Goal: Task Accomplishment & Management: Manage account settings

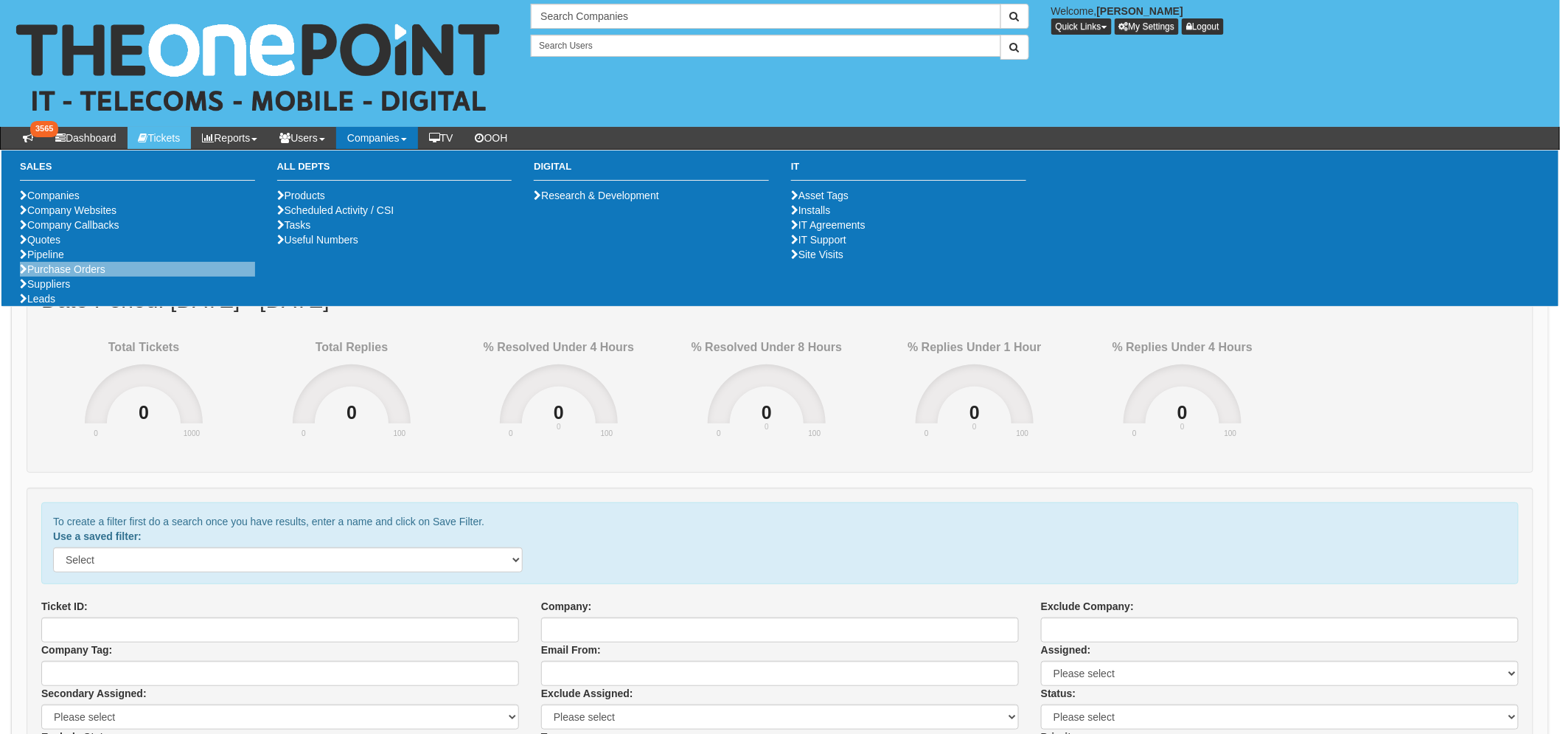
click at [83, 276] on li "Purchase Orders" at bounding box center [137, 269] width 235 height 15
click at [81, 275] on link "Purchase Orders" at bounding box center [63, 269] width 86 height 12
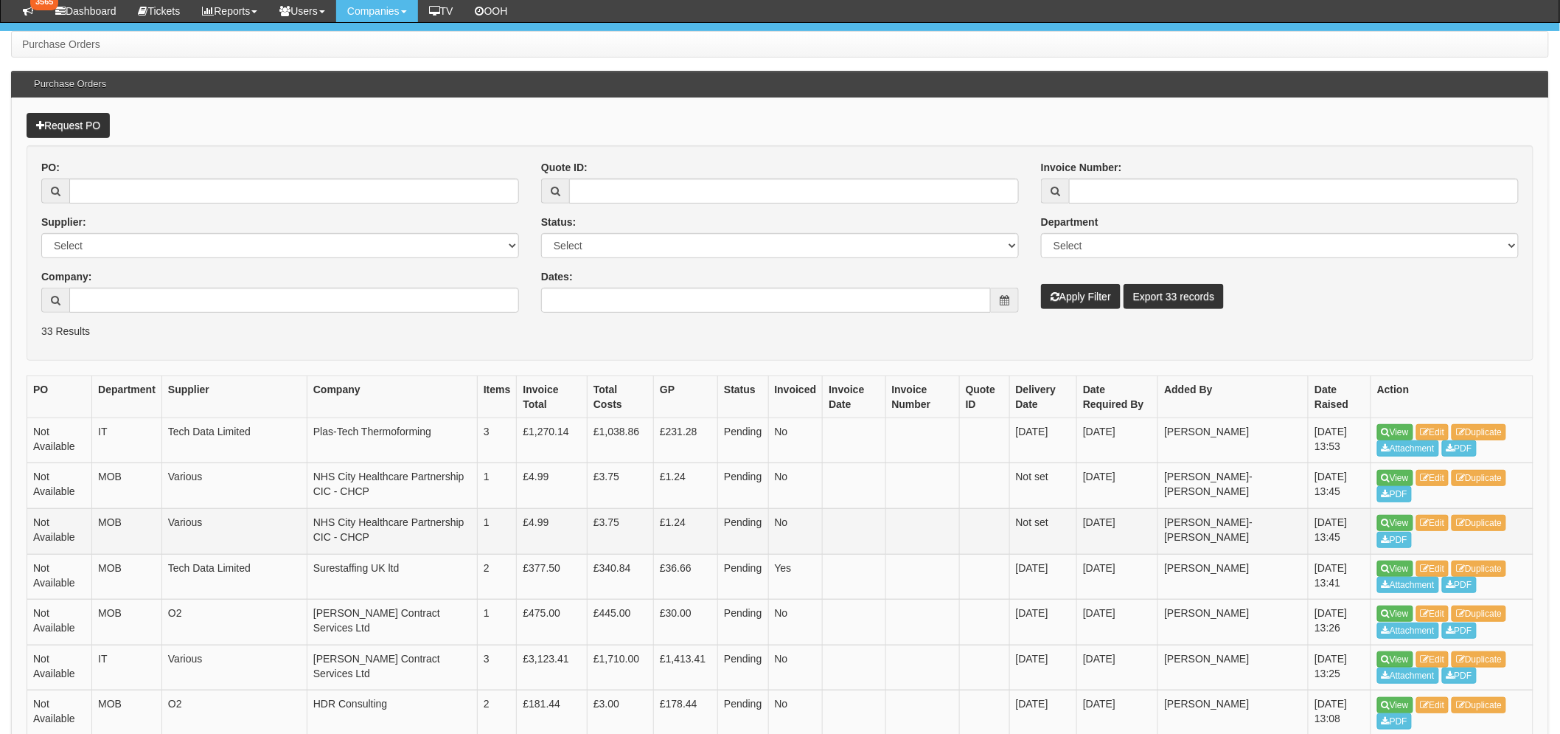
scroll to position [245, 0]
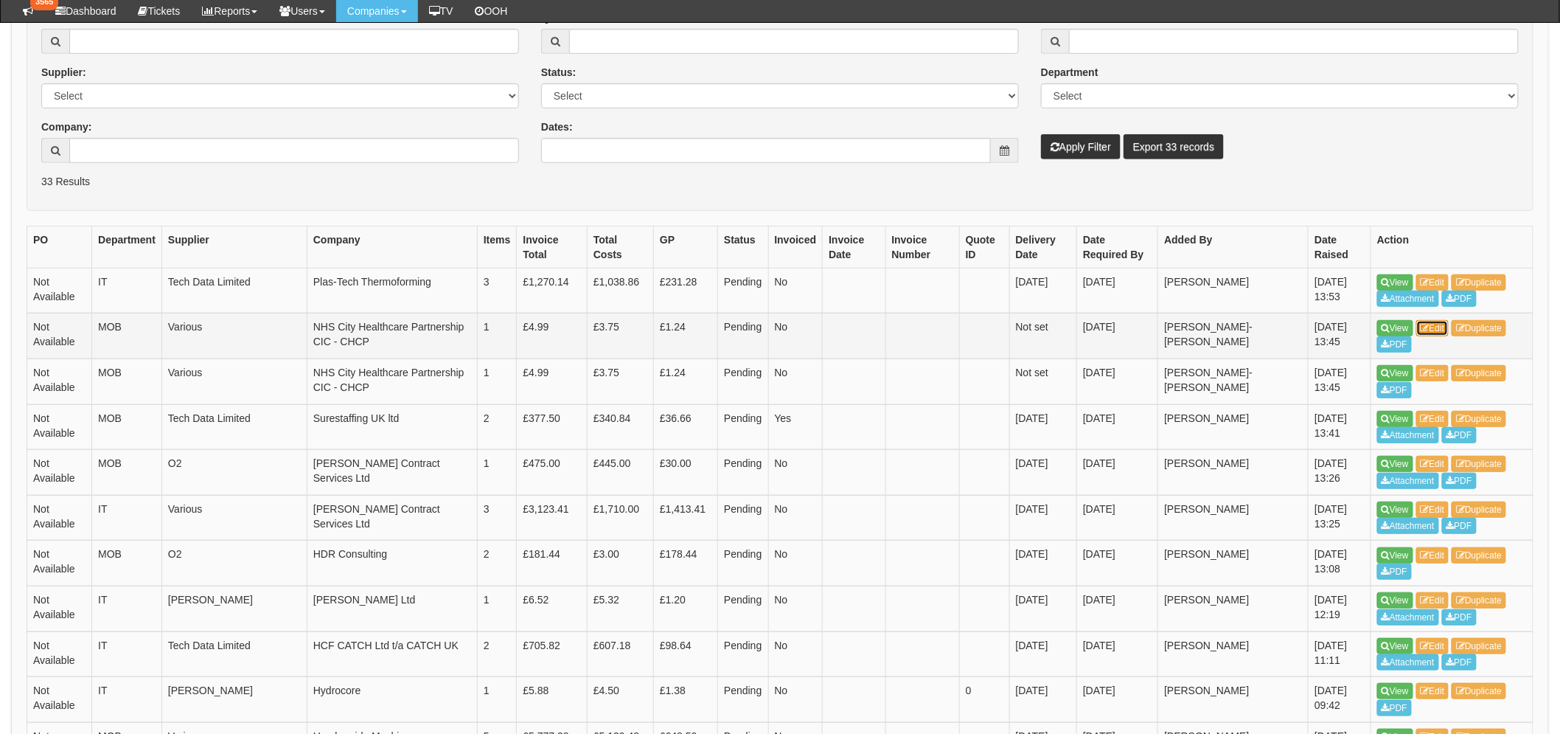
click at [1432, 321] on link "Edit" at bounding box center [1432, 328] width 33 height 16
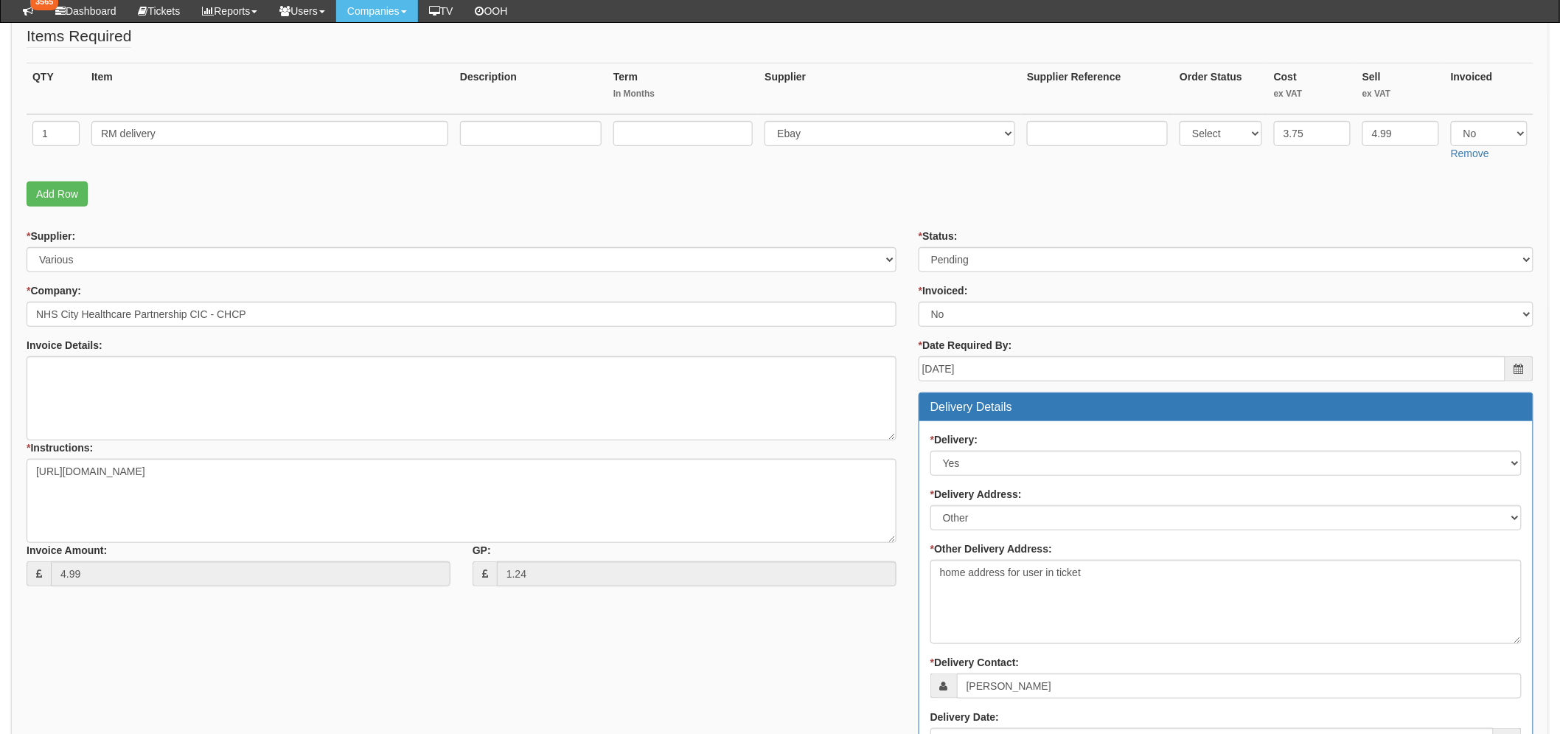
scroll to position [245, 0]
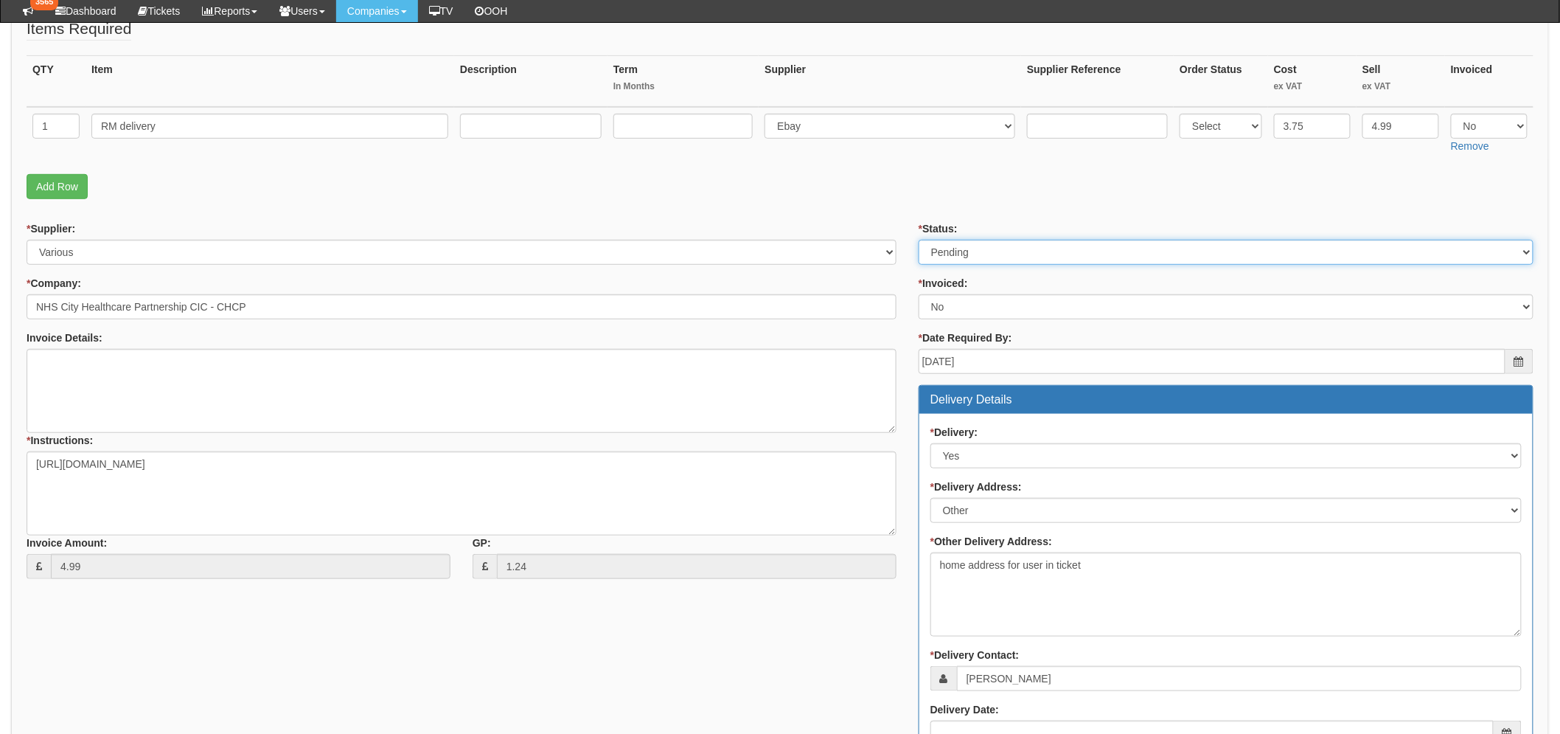
click at [961, 258] on select "Select Approved Completed Delivered Invoiced Ordered Ordered to site Part Order…" at bounding box center [1226, 252] width 615 height 25
select select "2"
click at [919, 240] on select "Select Approved Completed Delivered Invoiced Ordered Ordered to site Part Order…" at bounding box center [1226, 252] width 615 height 25
drag, startPoint x: 781, startPoint y: 210, endPoint x: 764, endPoint y: 217, distance: 18.9
click at [781, 209] on form "PO No: MOBSEP25-19614 Attachment Type: Select Signed Quote Auth email if quote …" at bounding box center [780, 519] width 1507 height 1112
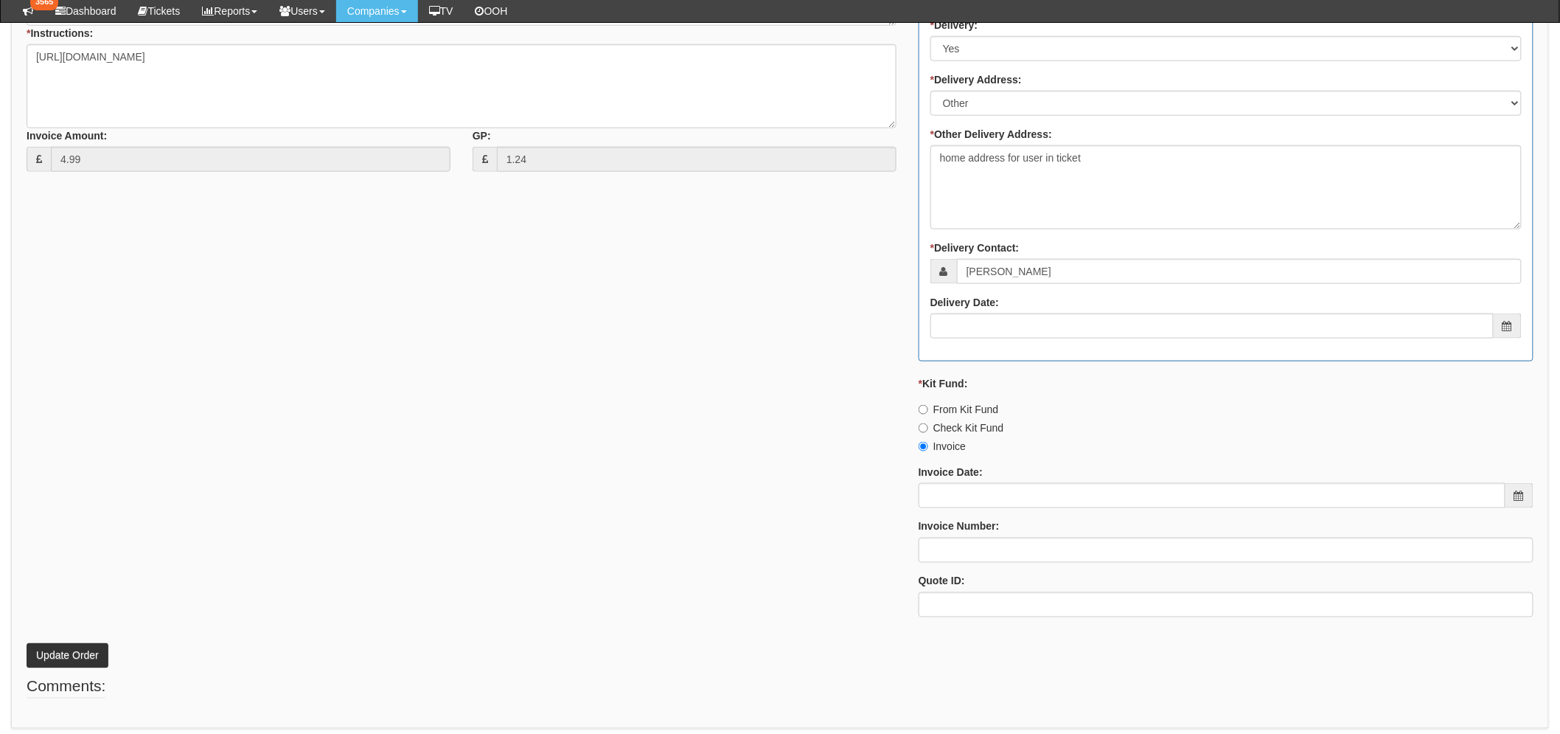
scroll to position [655, 0]
click at [60, 645] on button "Update Order" at bounding box center [68, 653] width 82 height 25
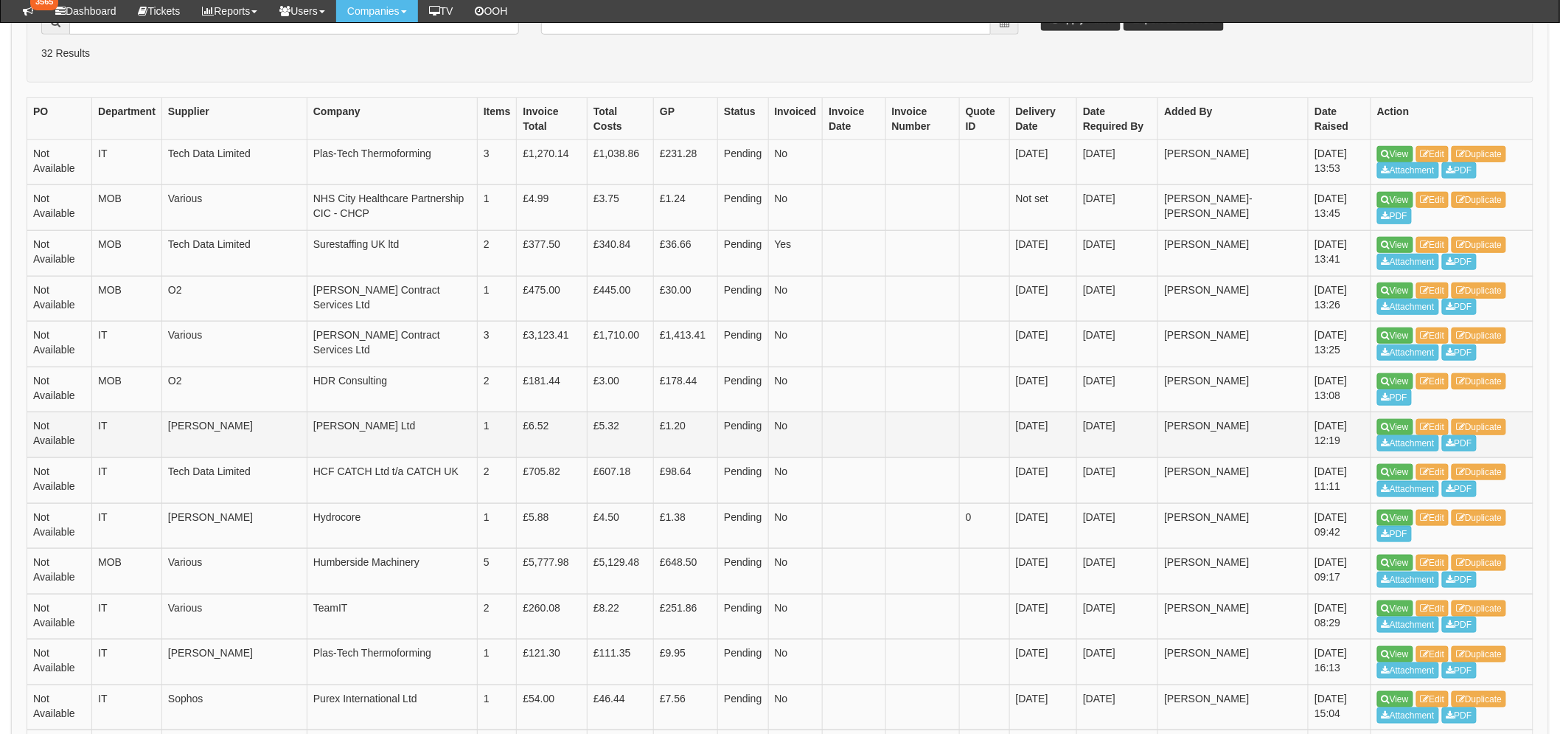
scroll to position [408, 0]
click at [1429, 202] on icon at bounding box center [1425, 200] width 9 height 9
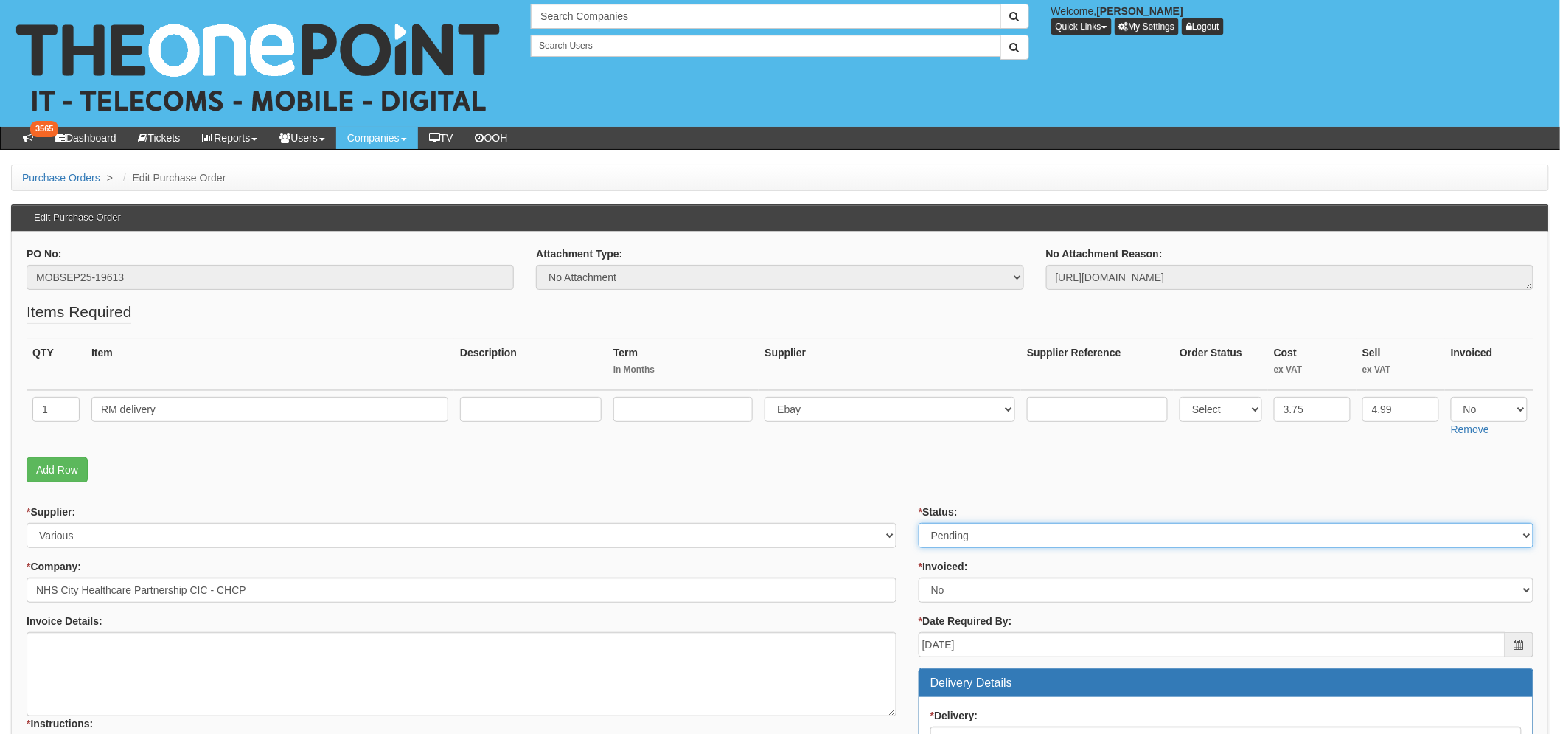
click at [960, 542] on select "Select Approved Completed Delivered Invoiced Ordered Ordered to site Part Order…" at bounding box center [1226, 535] width 615 height 25
select select "2"
click at [919, 523] on select "Select Approved Completed Delivered Invoiced Ordered Ordered to site Part Order…" at bounding box center [1226, 535] width 615 height 25
drag, startPoint x: 830, startPoint y: 458, endPoint x: 393, endPoint y: 513, distance: 440.7
click at [830, 458] on p "Add Row" at bounding box center [780, 469] width 1507 height 25
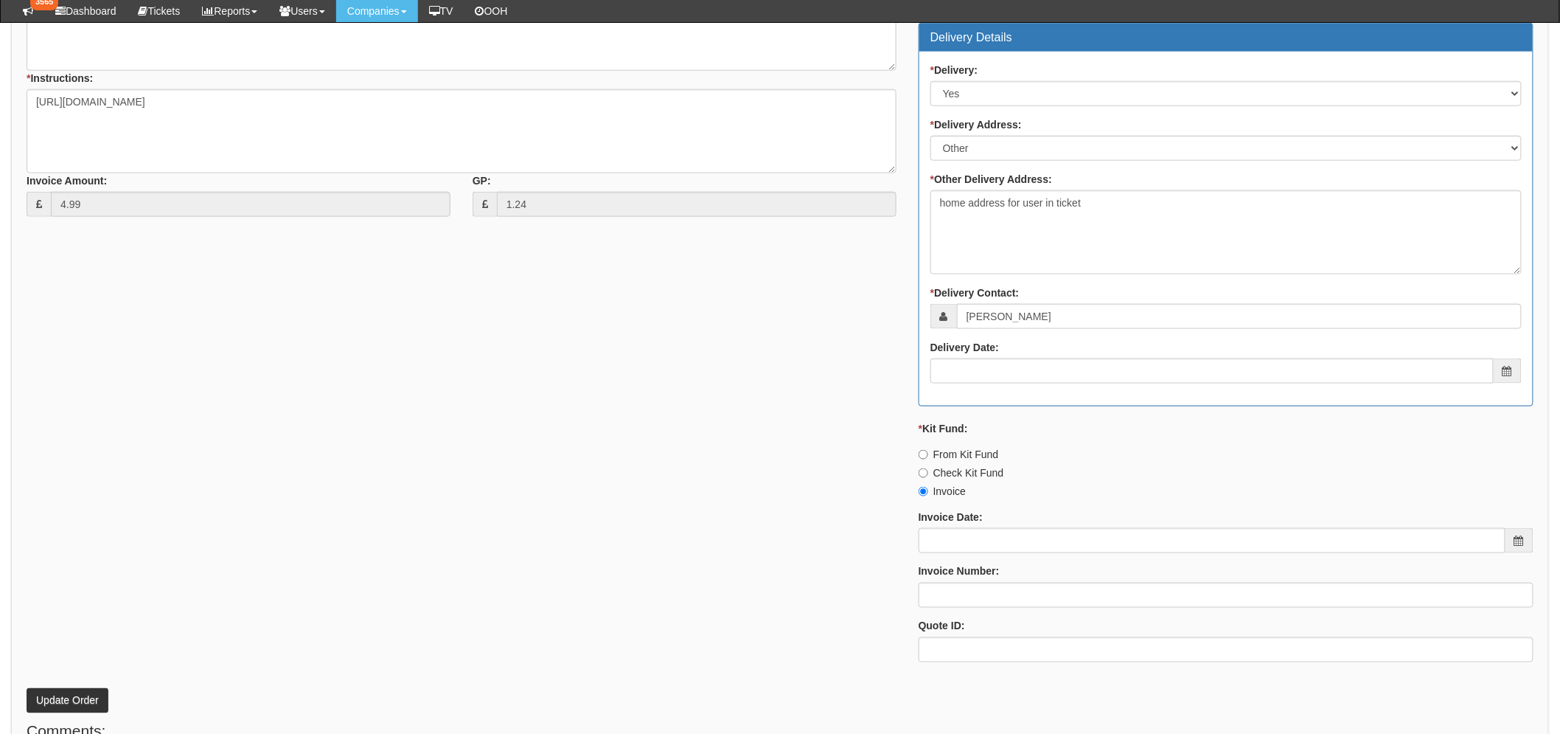
scroll to position [706, 0]
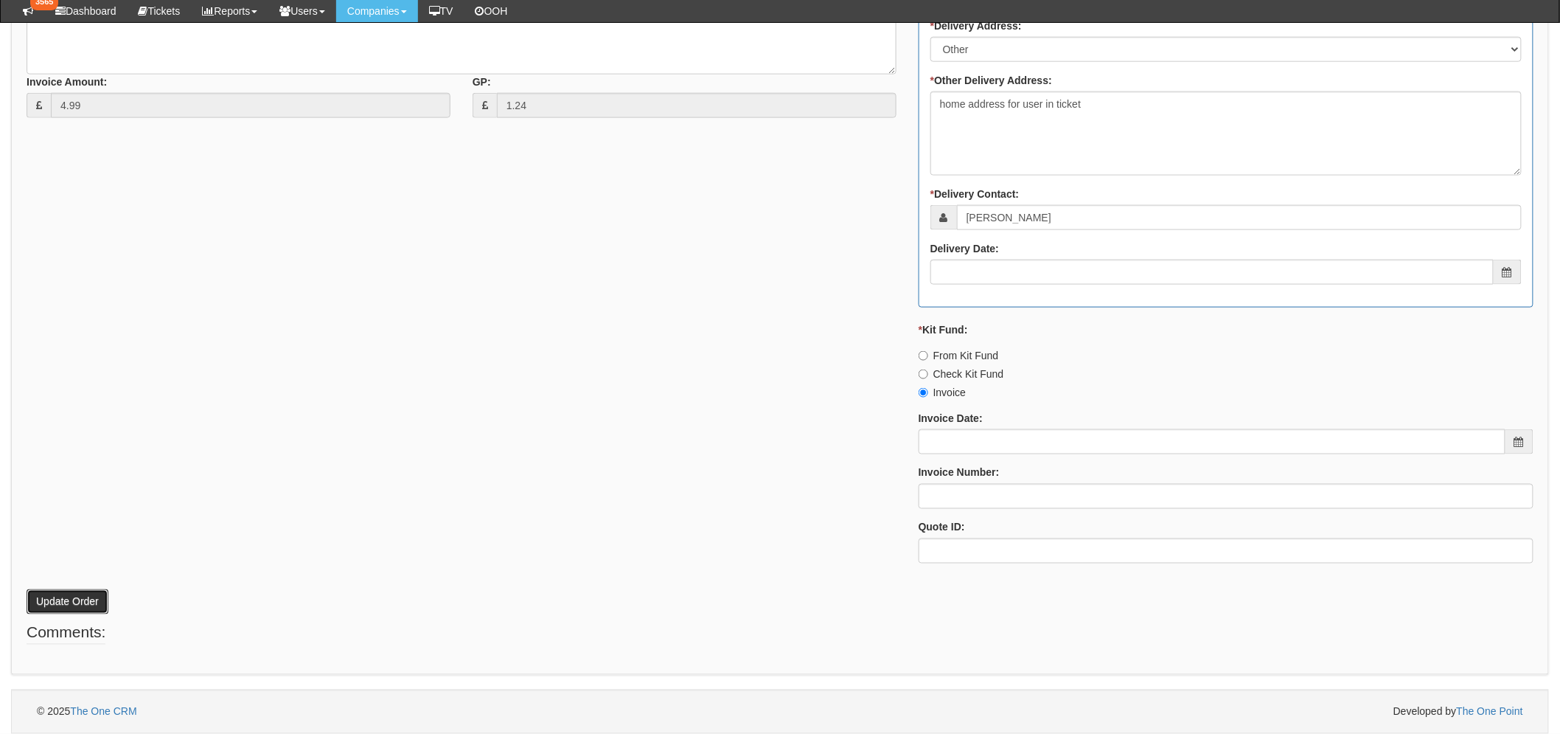
click at [77, 605] on button "Update Order" at bounding box center [68, 601] width 82 height 25
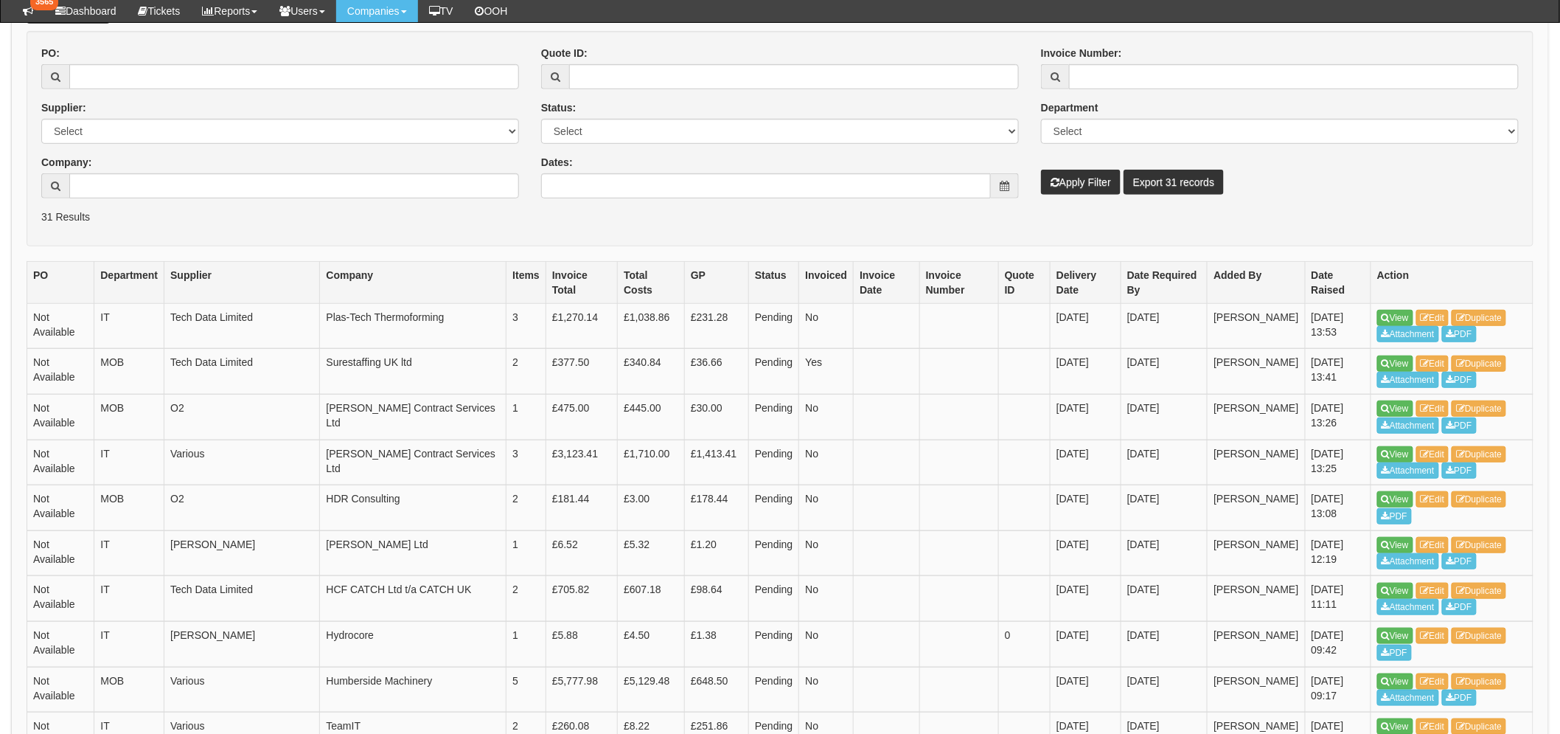
scroll to position [245, 0]
click at [1387, 361] on icon at bounding box center [1386, 364] width 8 height 9
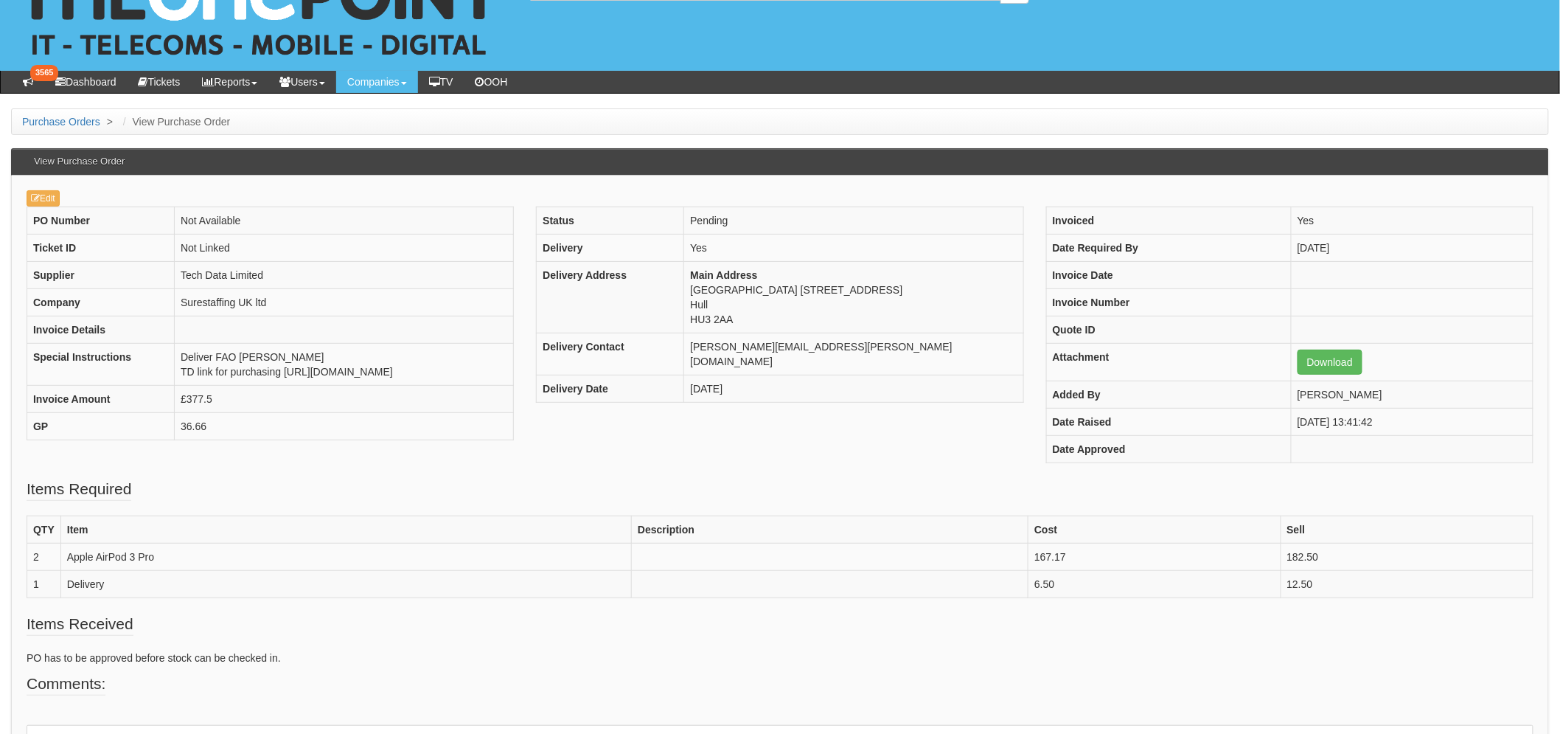
scroll to position [82, 0]
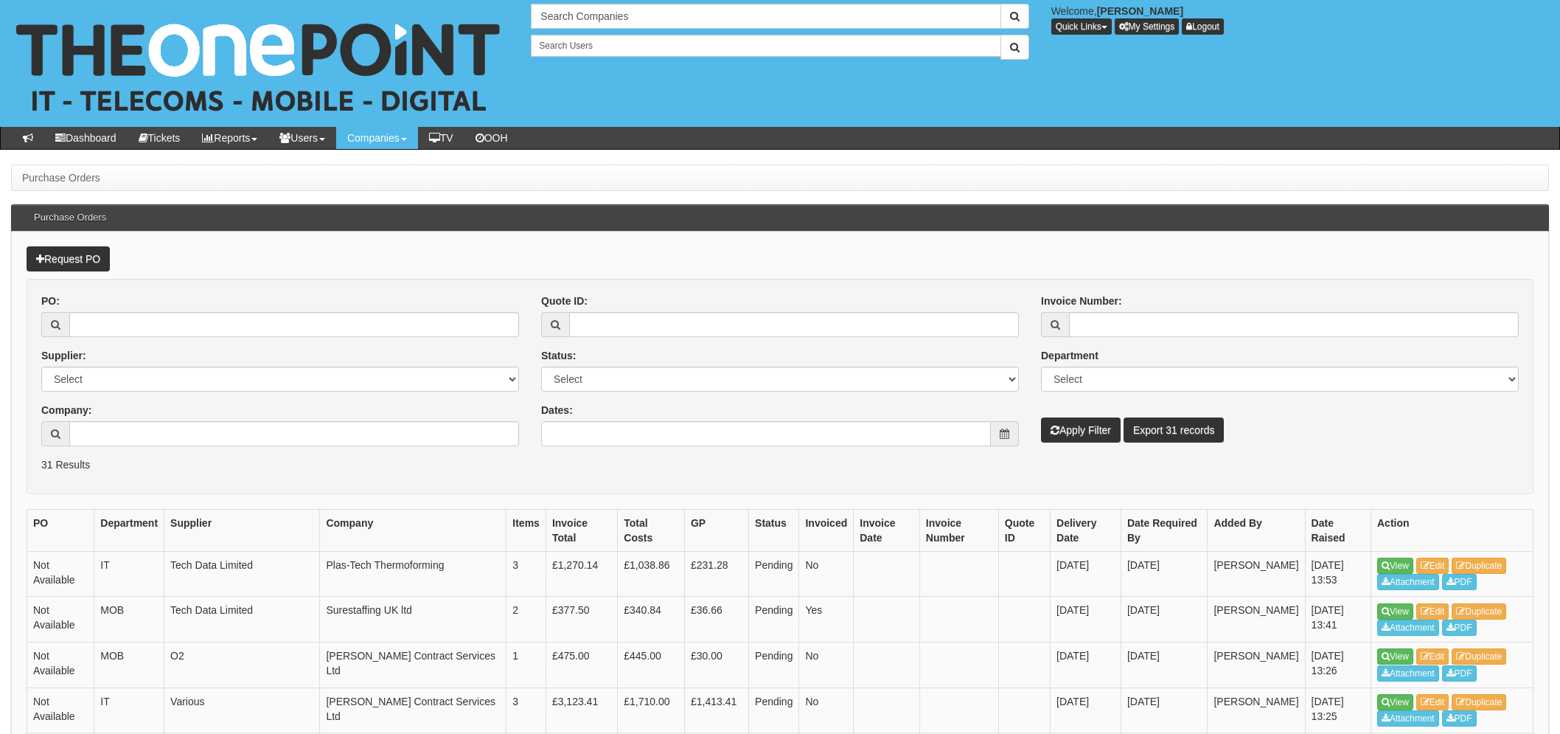
scroll to position [246, 0]
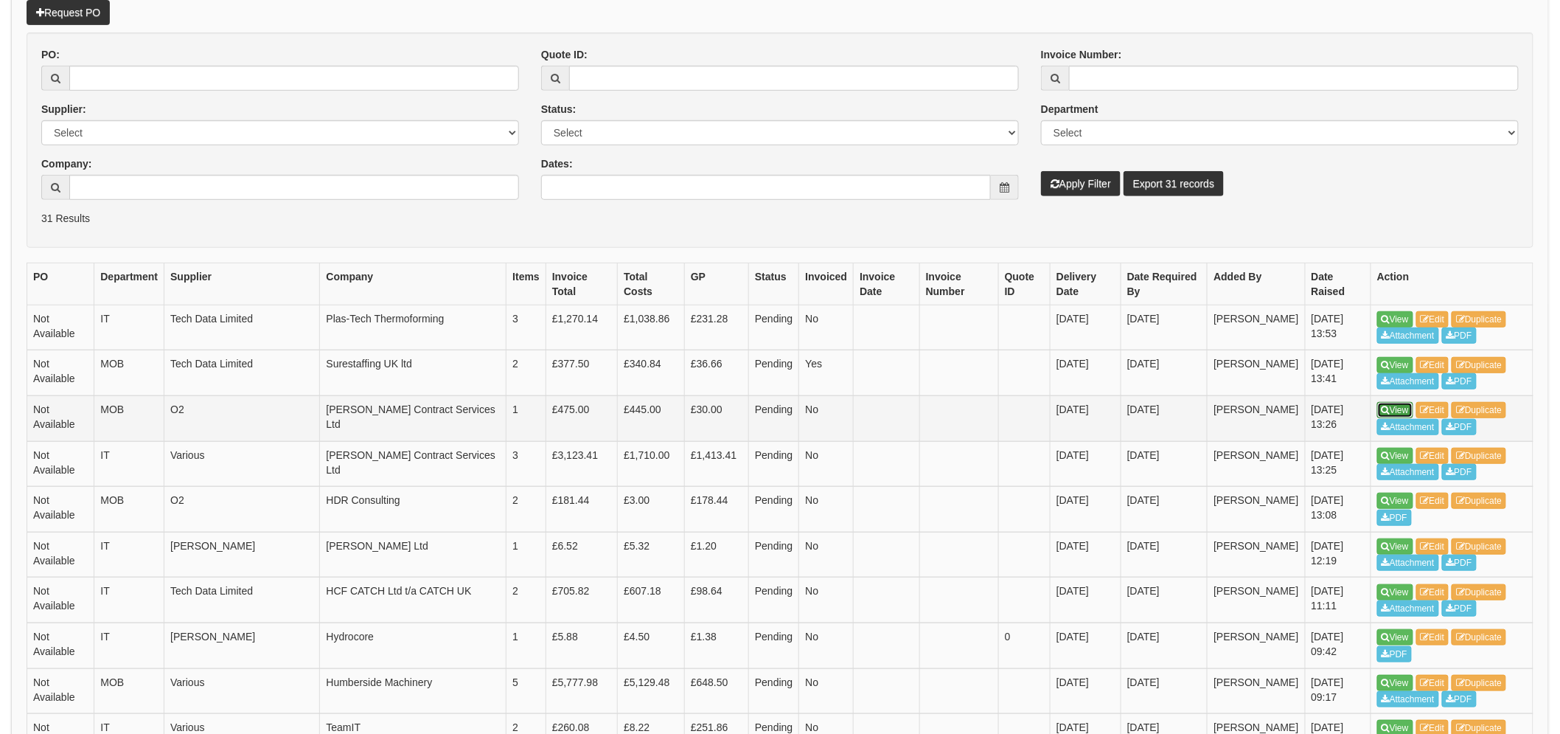
click at [1392, 410] on link "View" at bounding box center [1395, 410] width 36 height 16
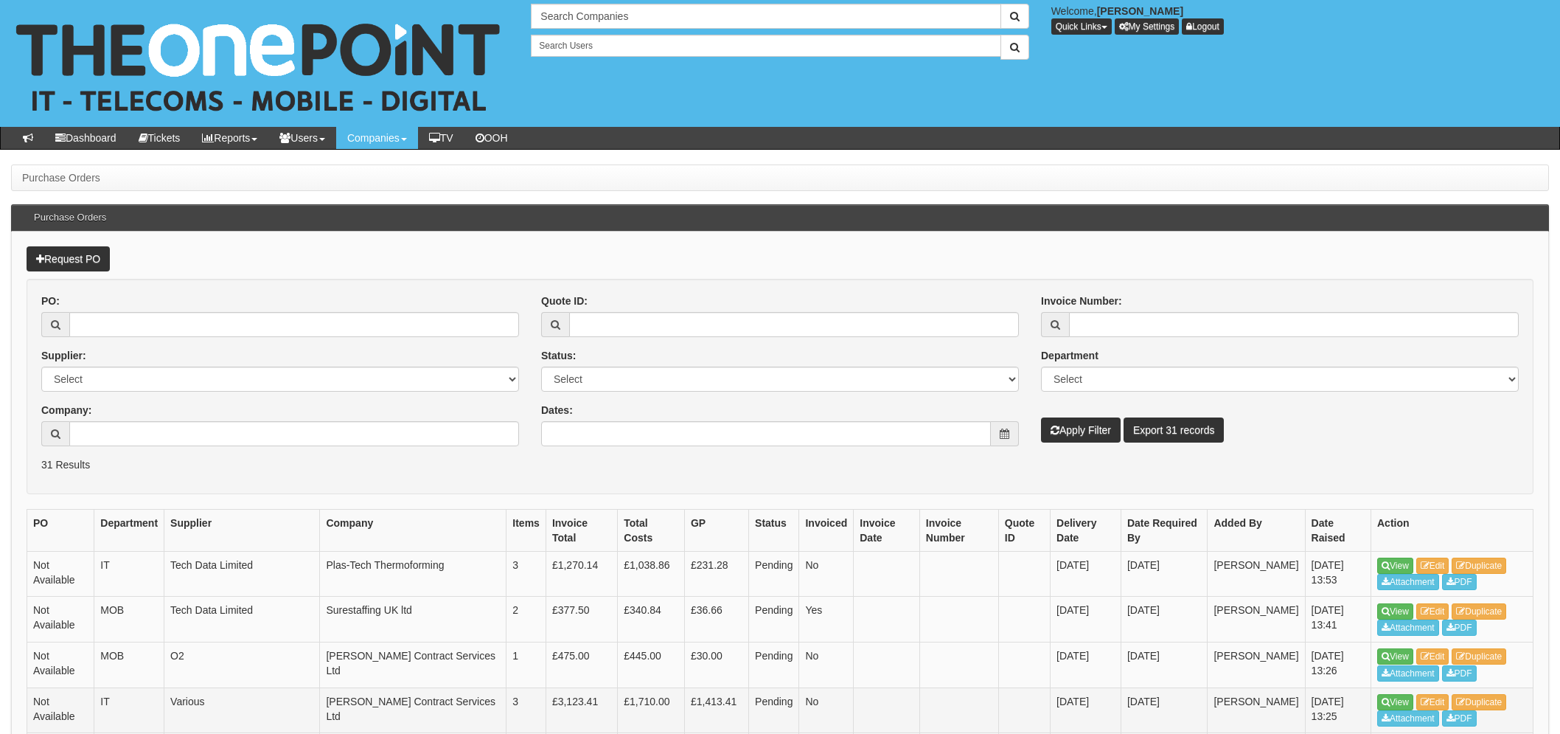
scroll to position [246, 0]
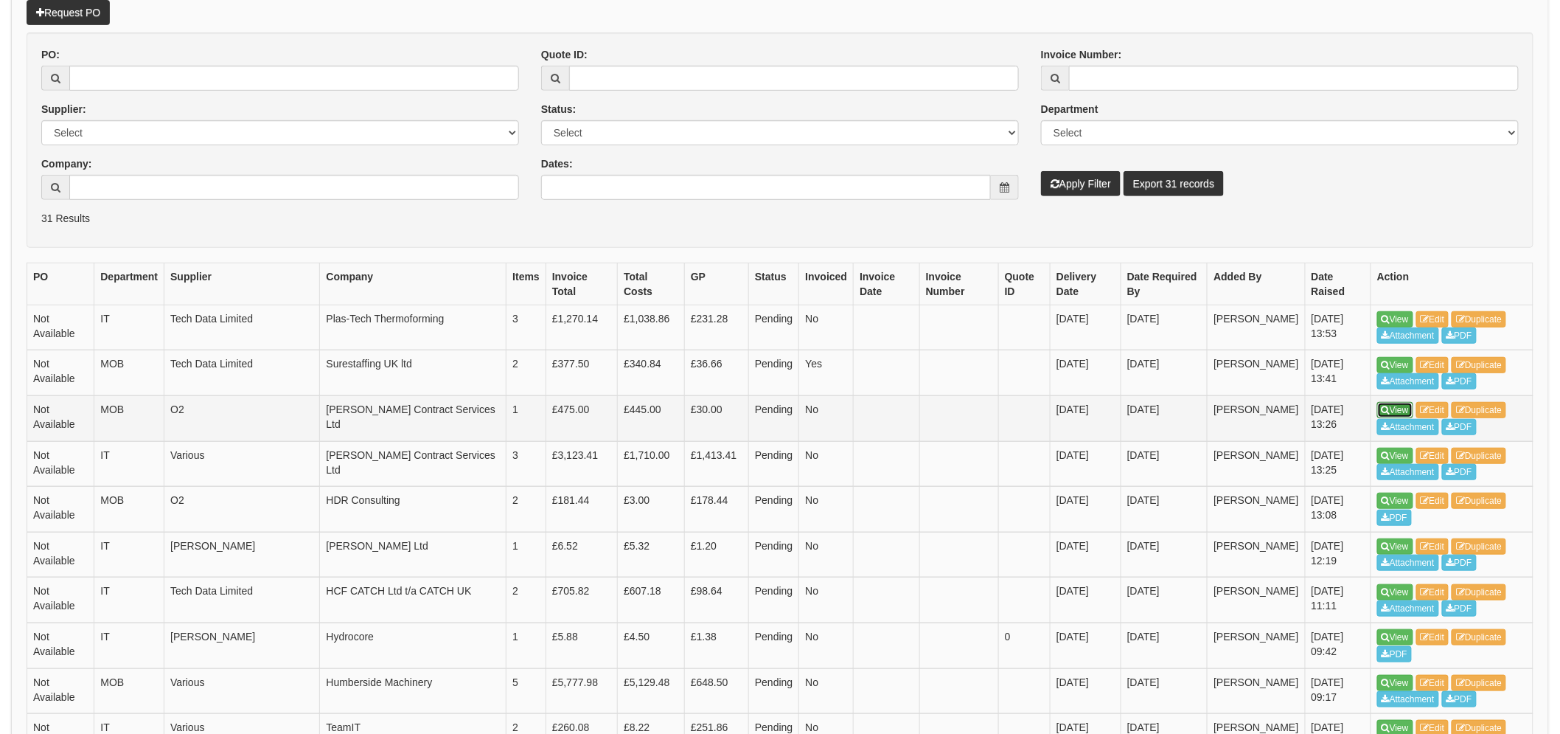
click at [1402, 413] on link "View" at bounding box center [1395, 410] width 36 height 16
click at [1387, 498] on icon at bounding box center [1386, 500] width 8 height 9
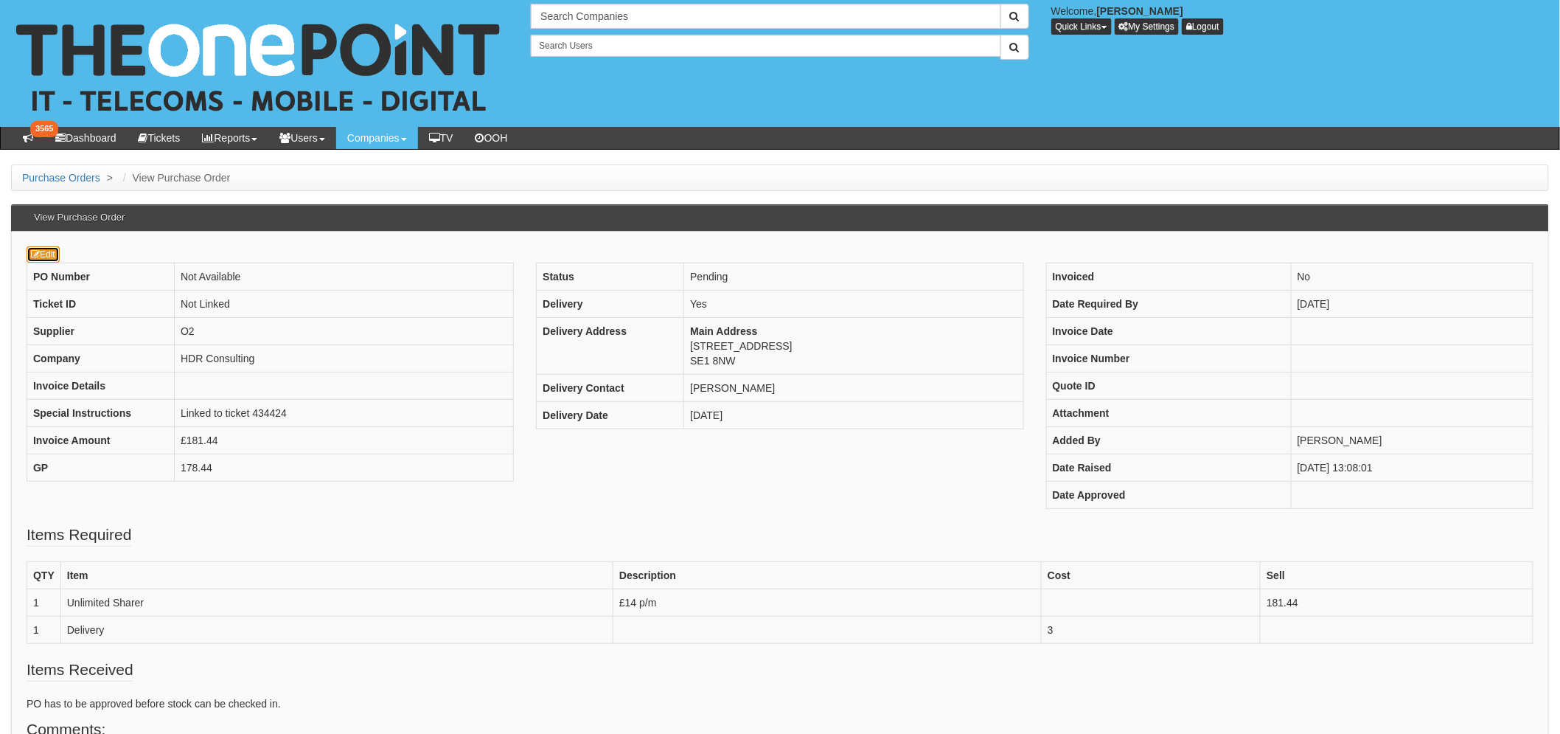
click at [49, 254] on link "Edit" at bounding box center [43, 254] width 33 height 16
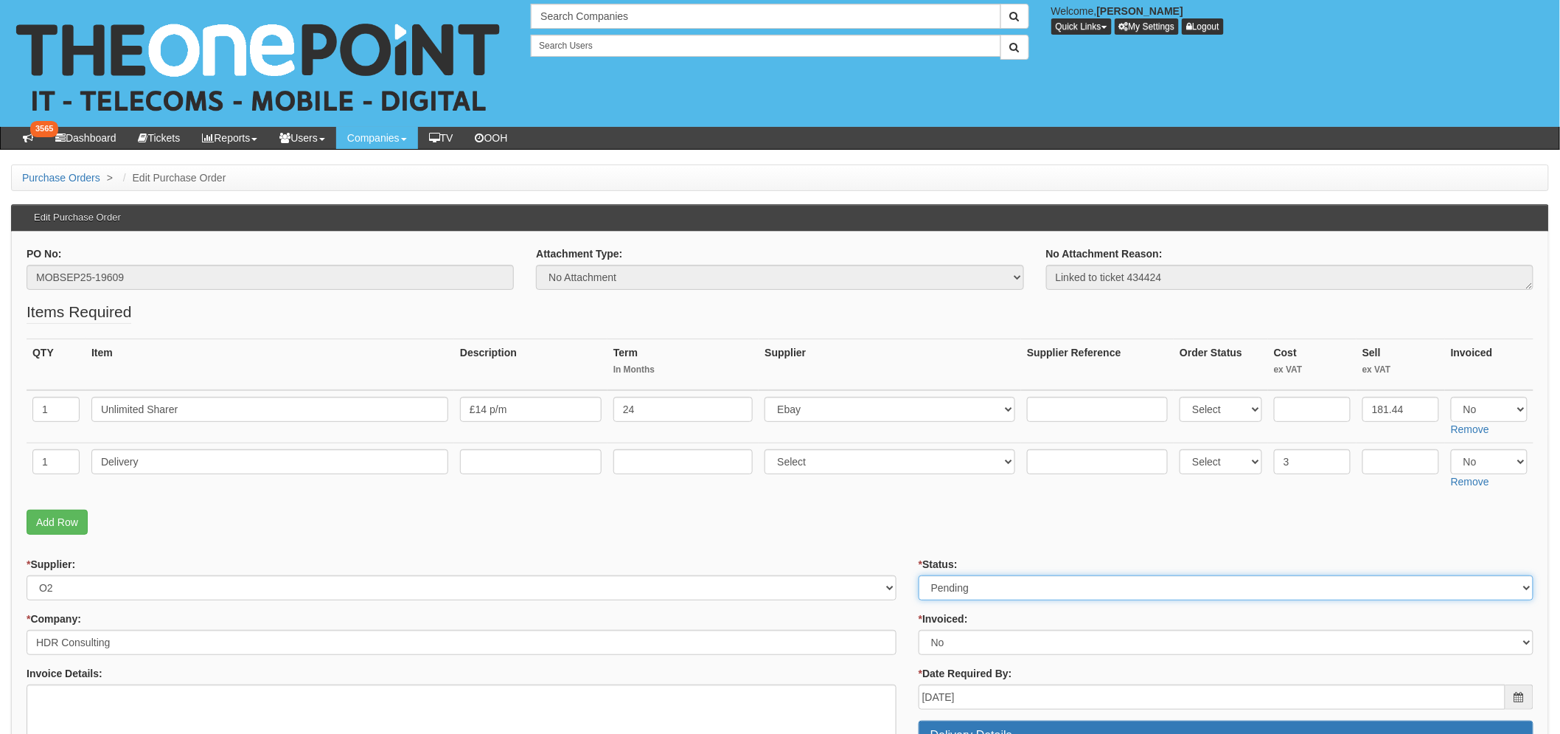
click at [989, 590] on select "Select Approved Completed Delivered Invoiced Ordered Ordered to site Part Order…" at bounding box center [1226, 587] width 615 height 25
select select "2"
click at [919, 575] on select "Select Approved Completed Delivered Invoiced Ordered Ordered to site Part Order…" at bounding box center [1226, 587] width 615 height 25
click at [885, 491] on td "Select 123 [DOMAIN_NAME] 1Password 3 4Gon [PERSON_NAME] Electric Ltd Abzorb Acc…" at bounding box center [890, 468] width 262 height 52
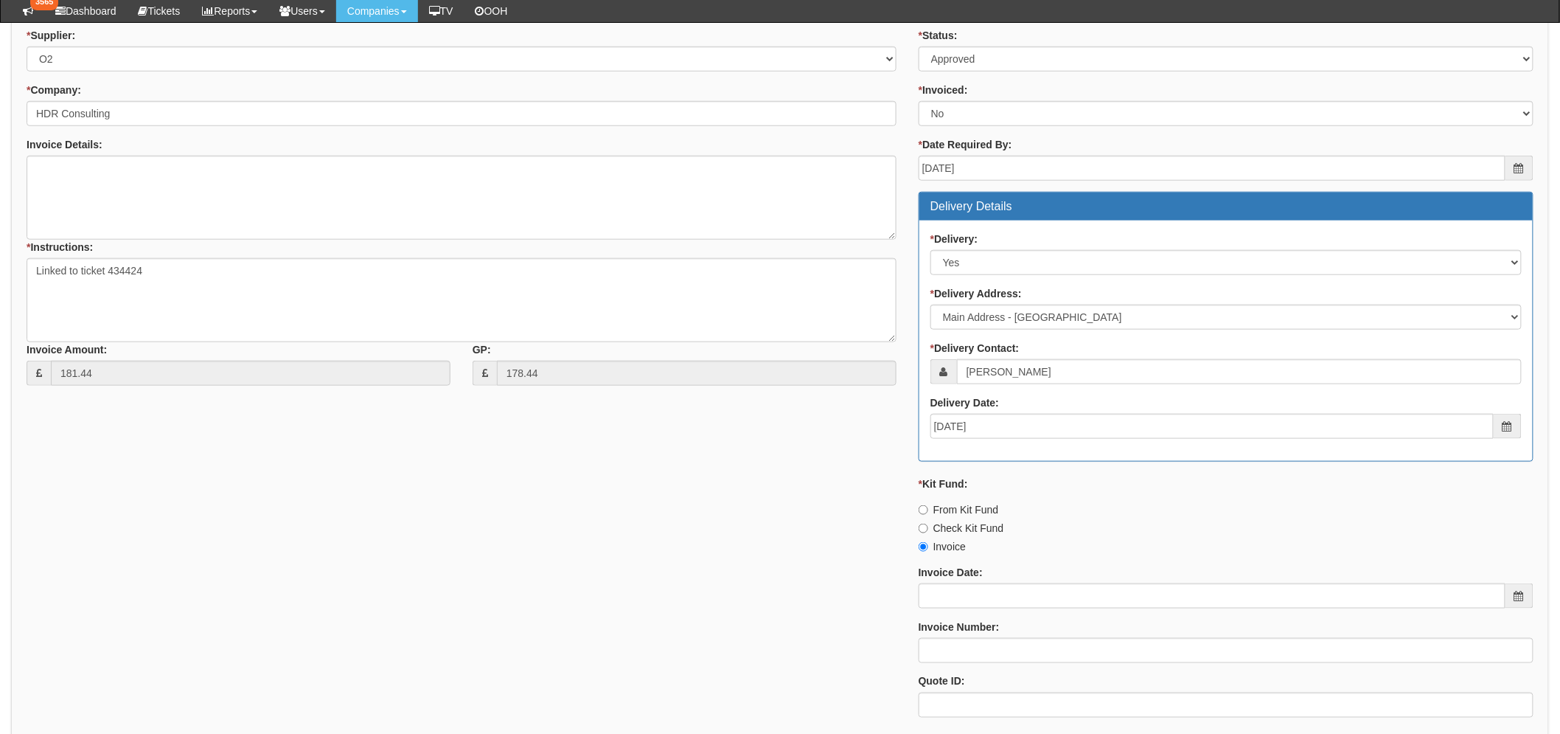
scroll to position [645, 0]
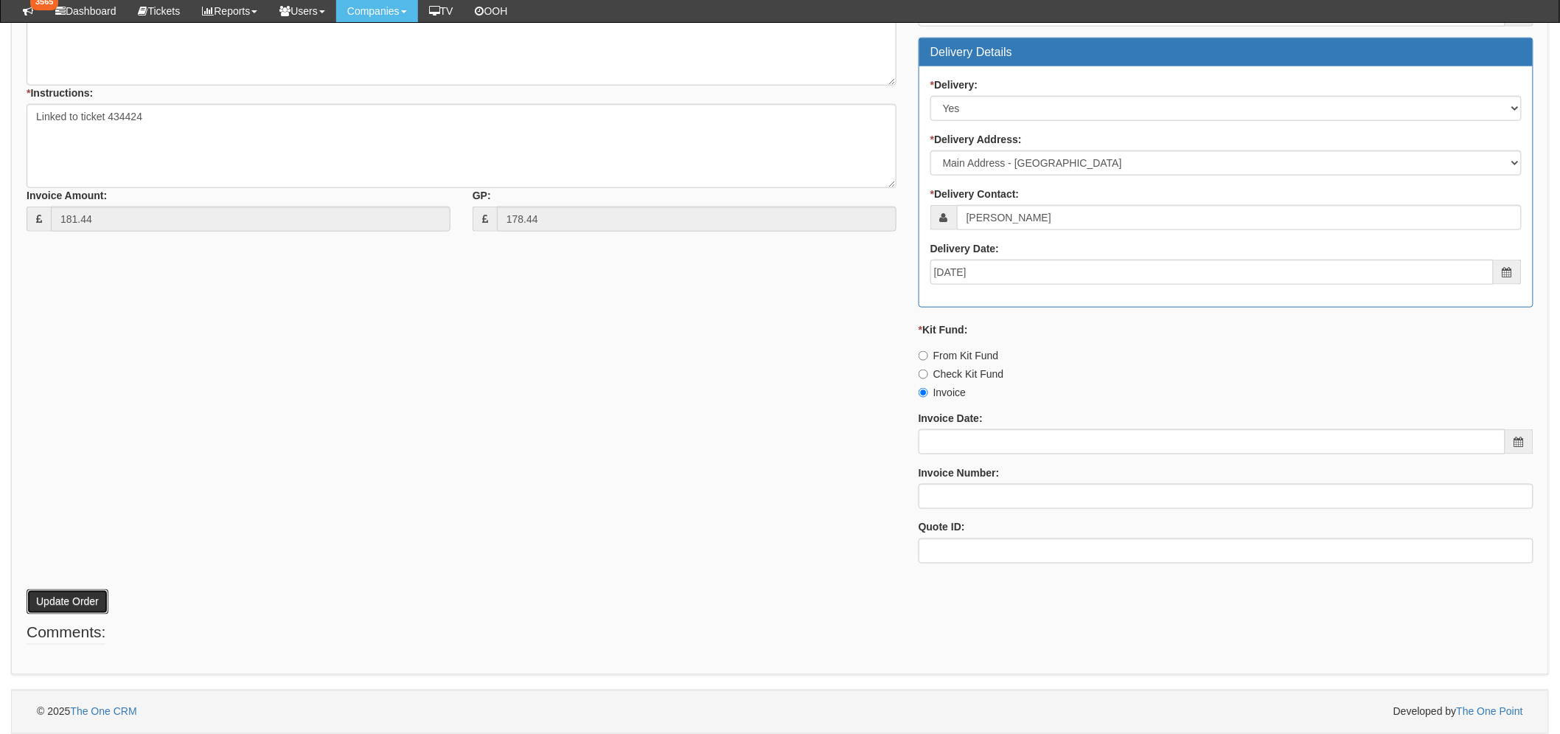
click at [103, 595] on button "Update Order" at bounding box center [68, 601] width 82 height 25
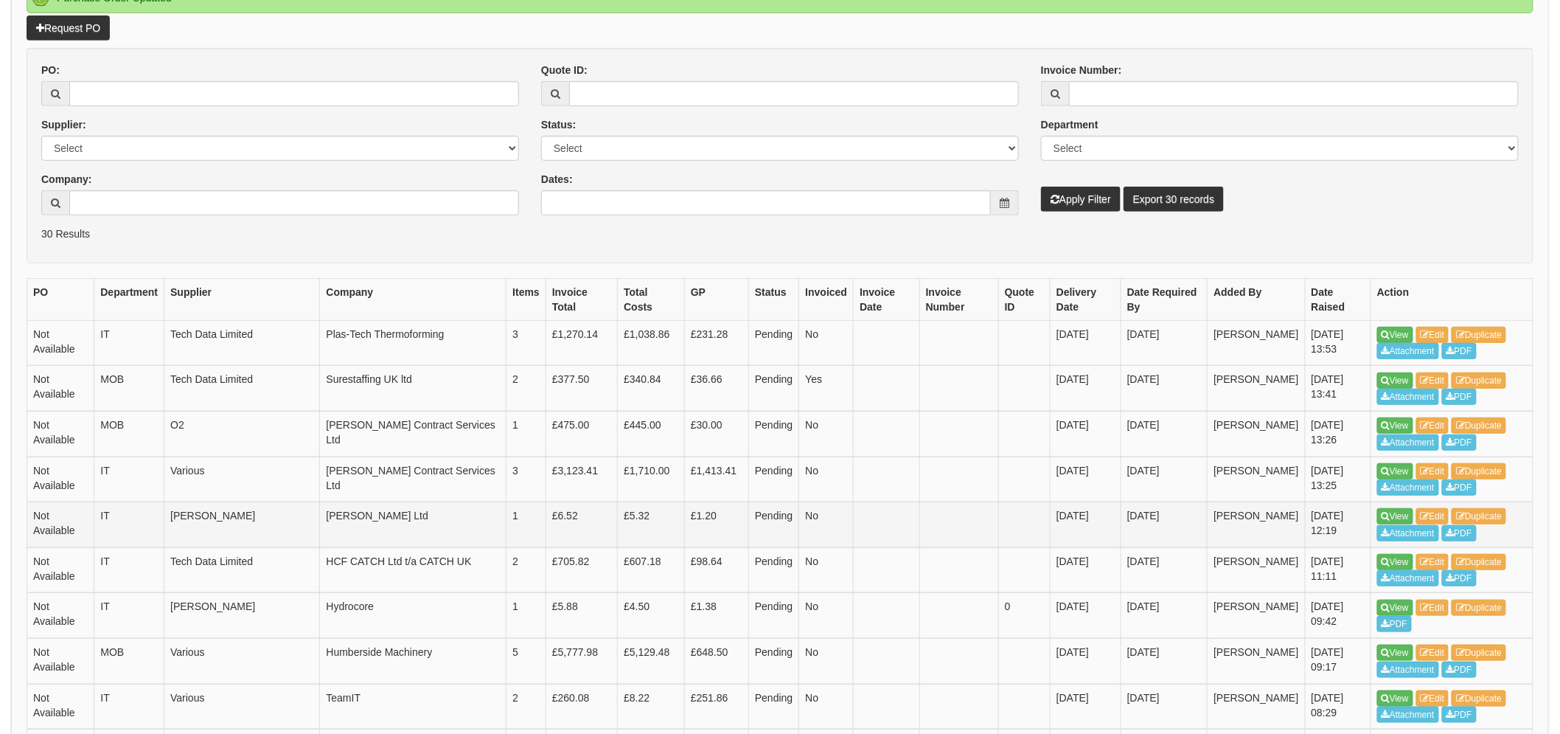
scroll to position [327, 0]
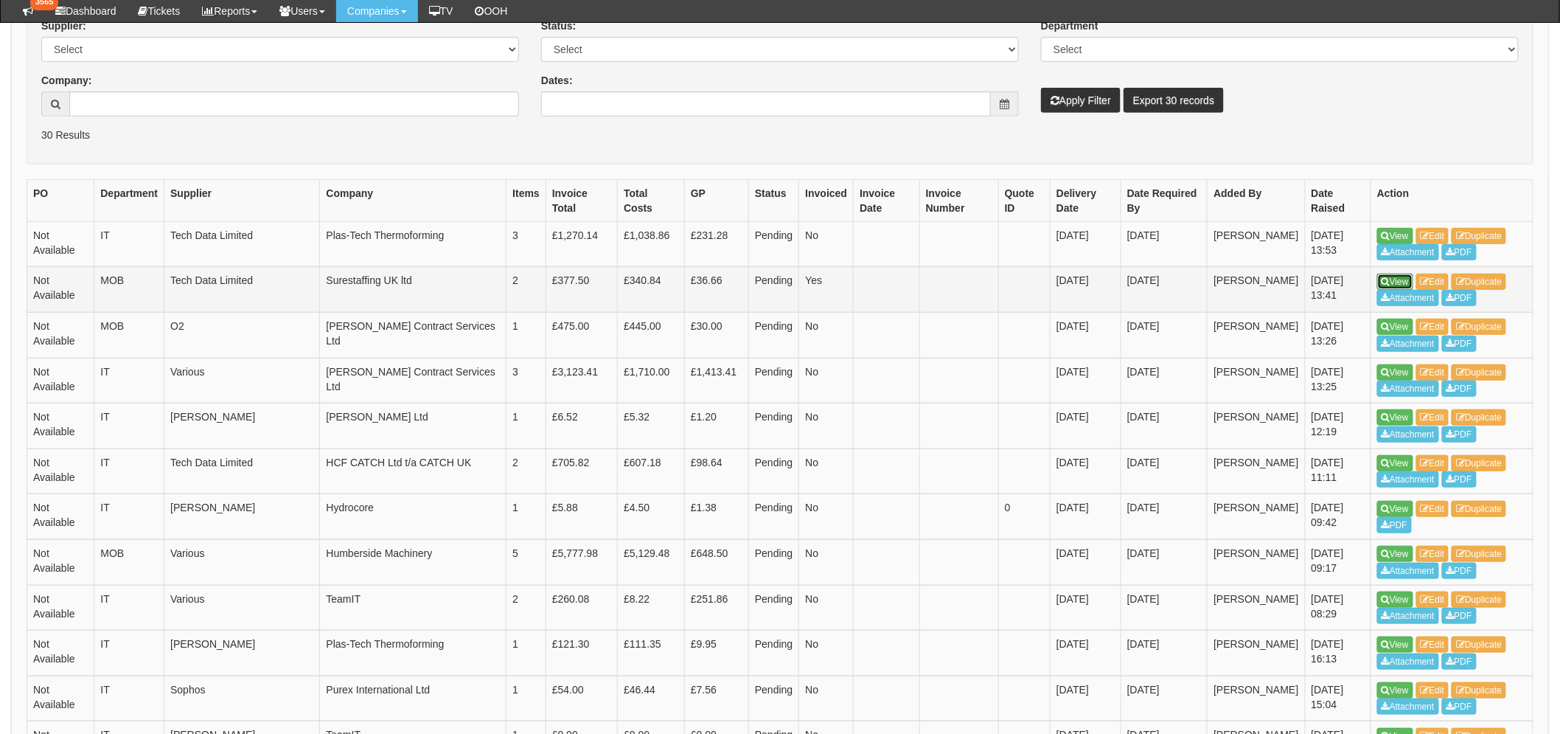
click at [1387, 277] on icon at bounding box center [1386, 281] width 8 height 9
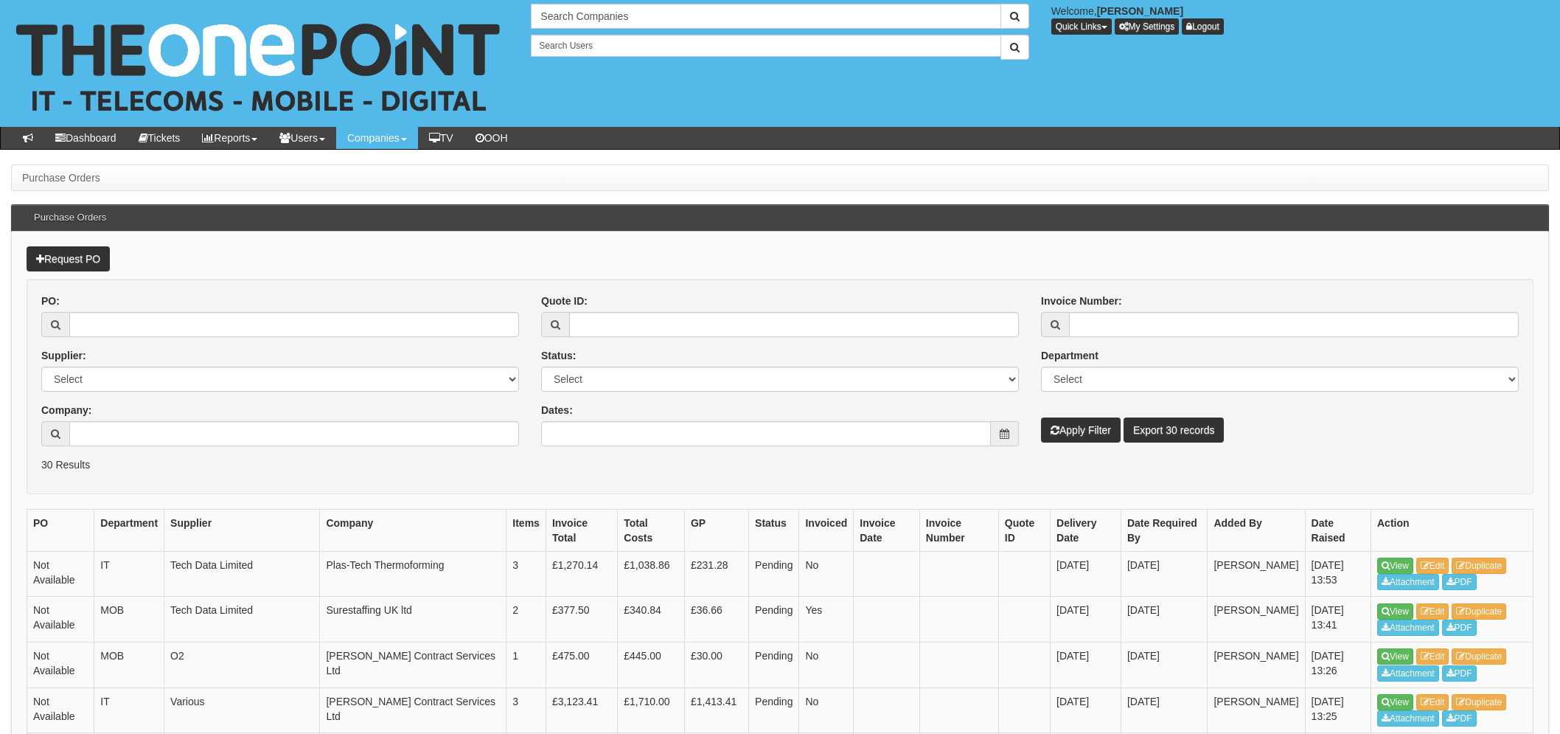
scroll to position [329, 0]
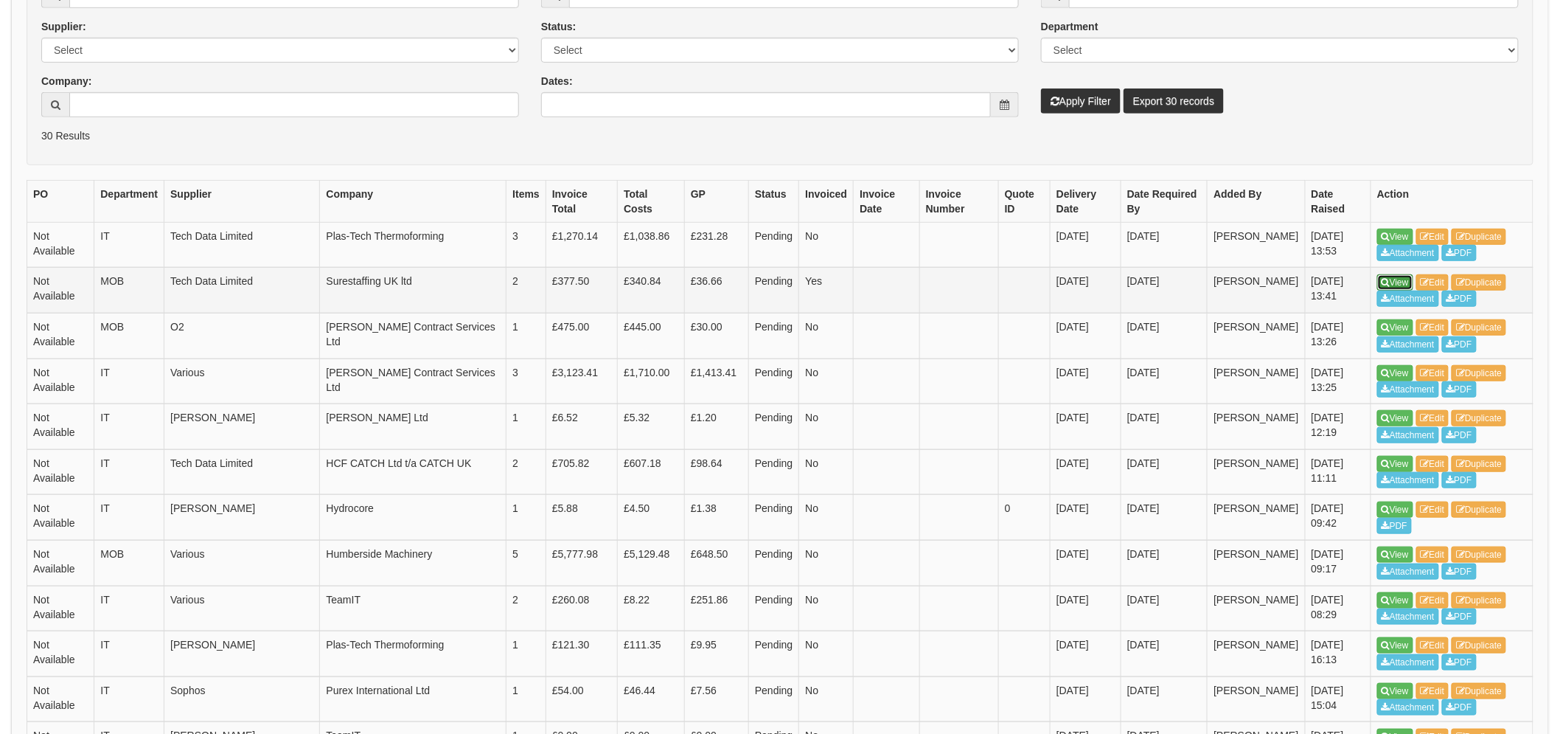
click at [1379, 282] on link "View" at bounding box center [1395, 282] width 36 height 16
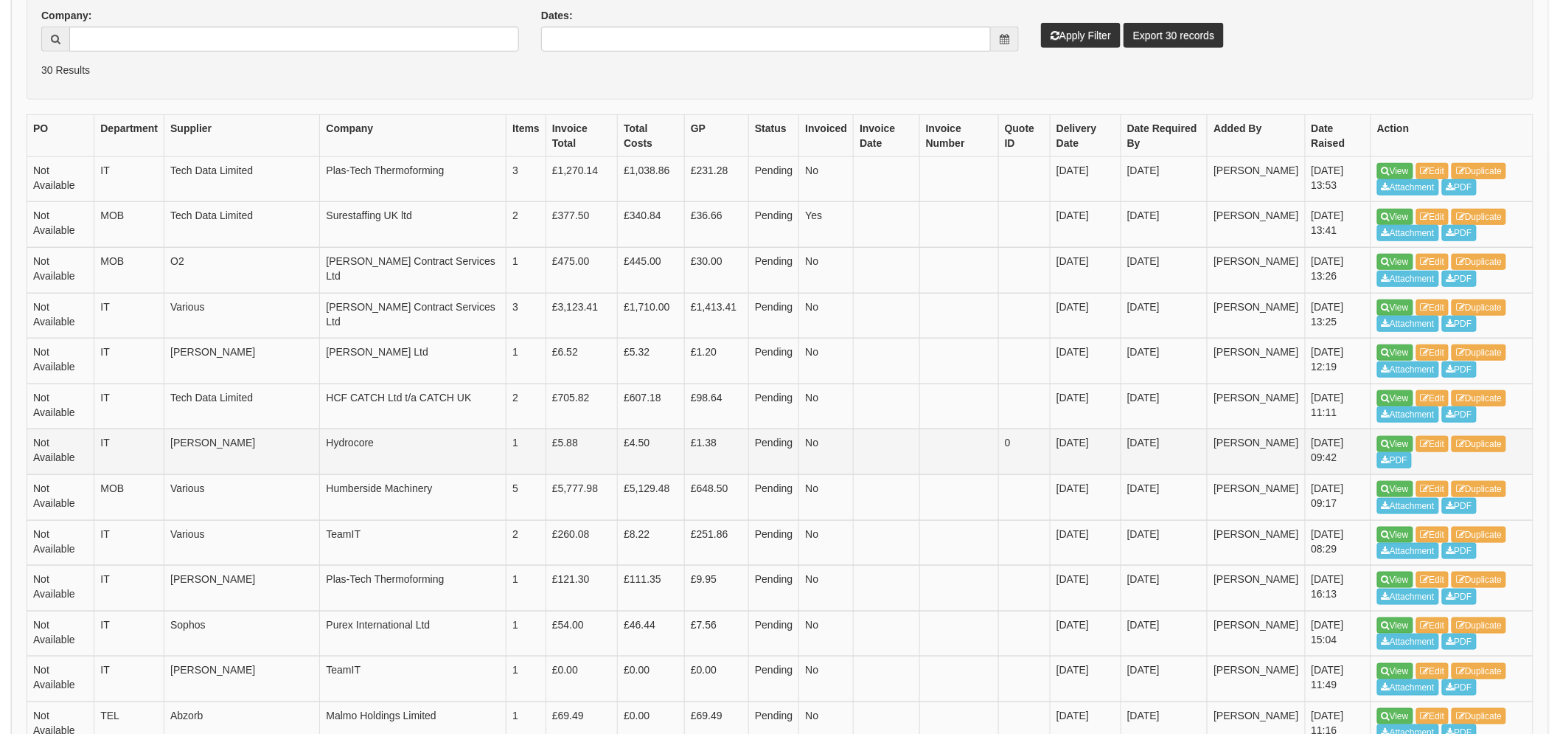
scroll to position [492, 0]
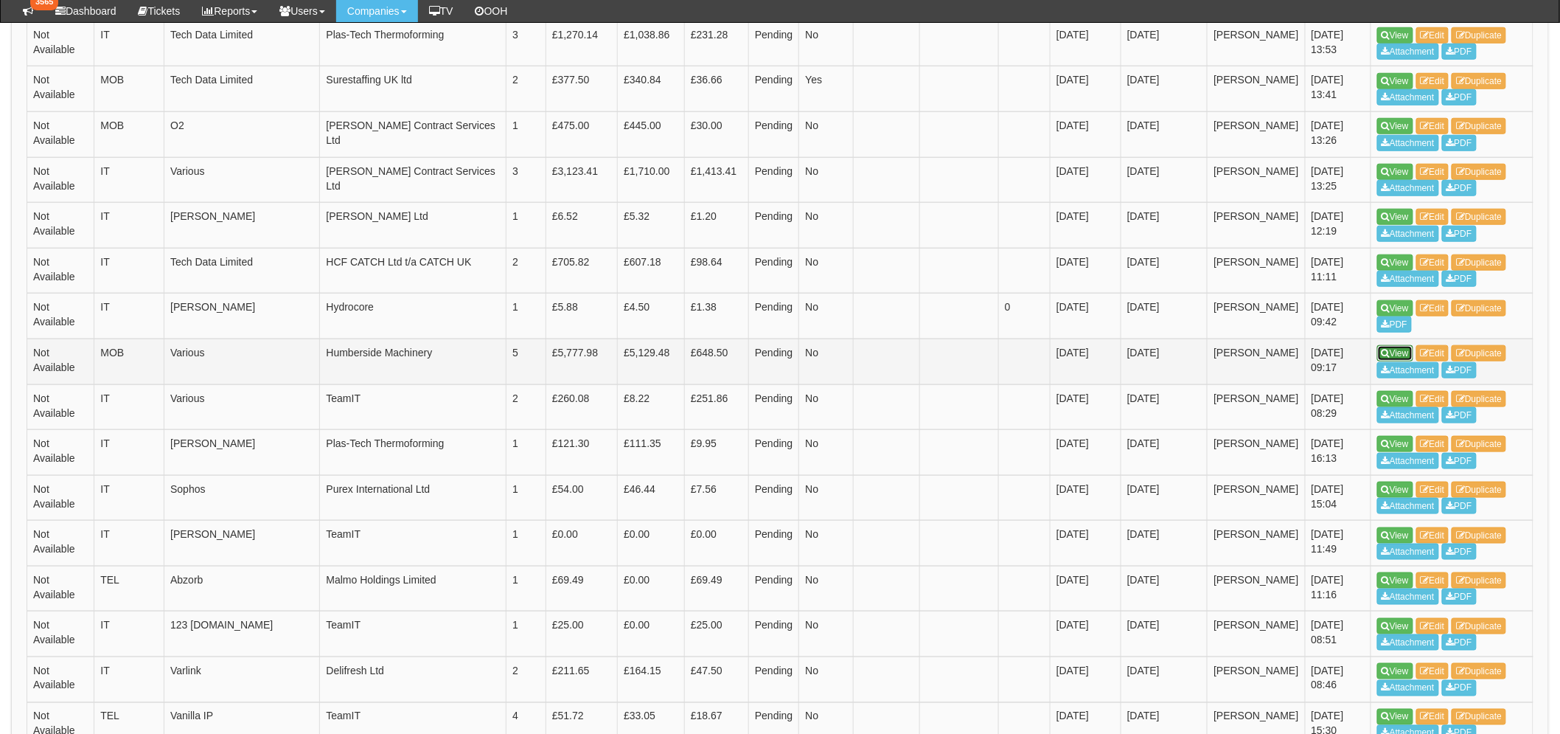
click at [1395, 354] on link "View" at bounding box center [1395, 353] width 36 height 16
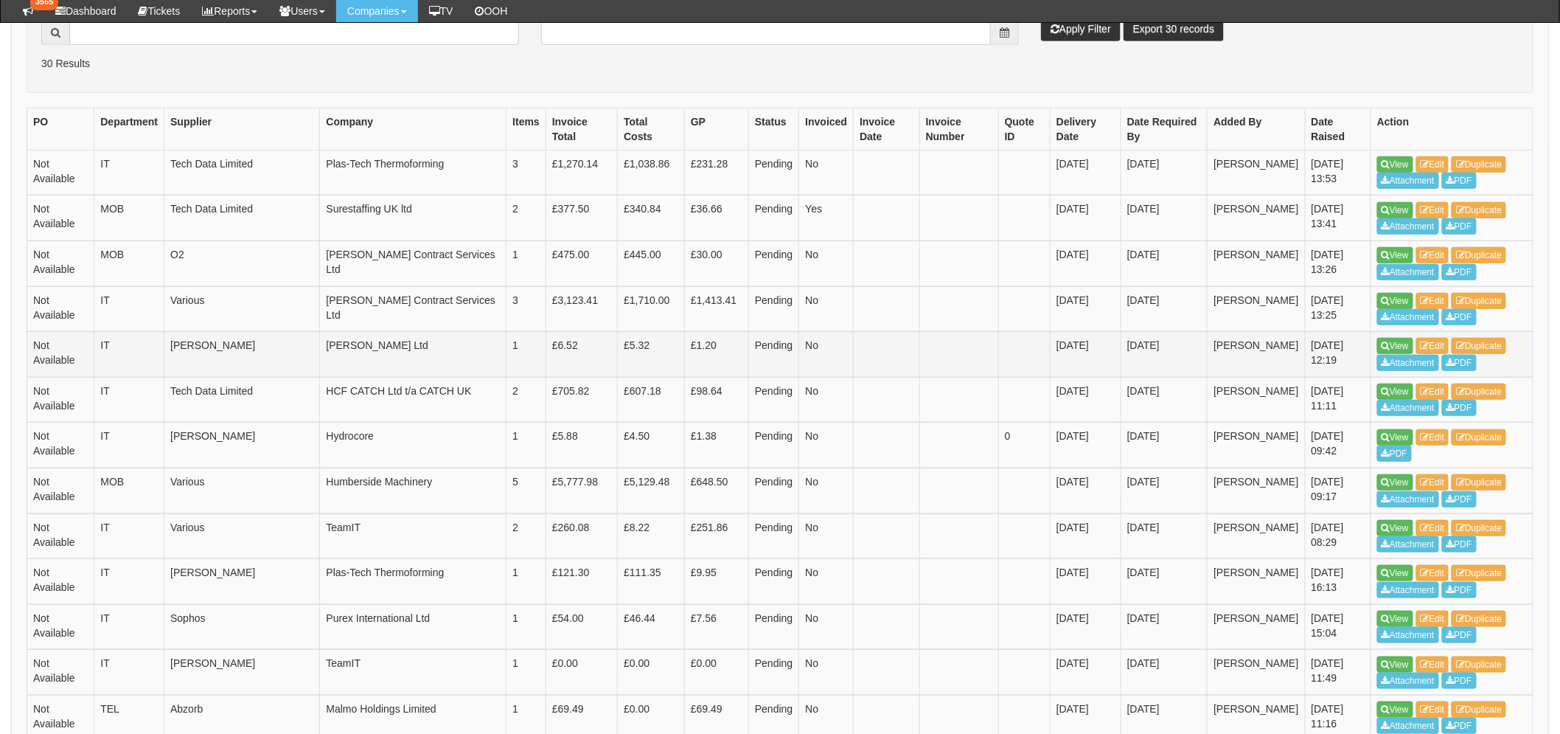
scroll to position [121, 0]
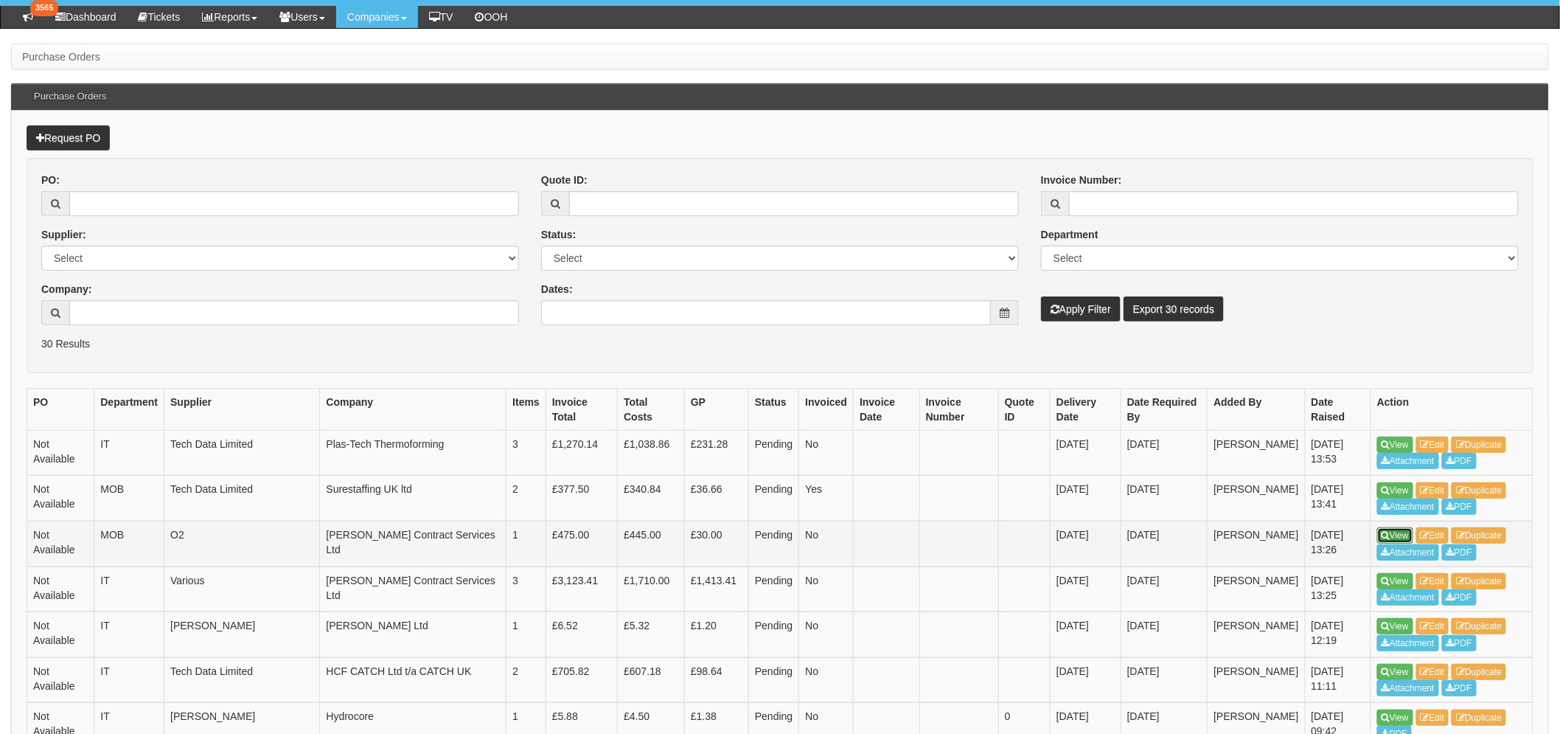
click at [1382, 533] on icon at bounding box center [1386, 535] width 8 height 9
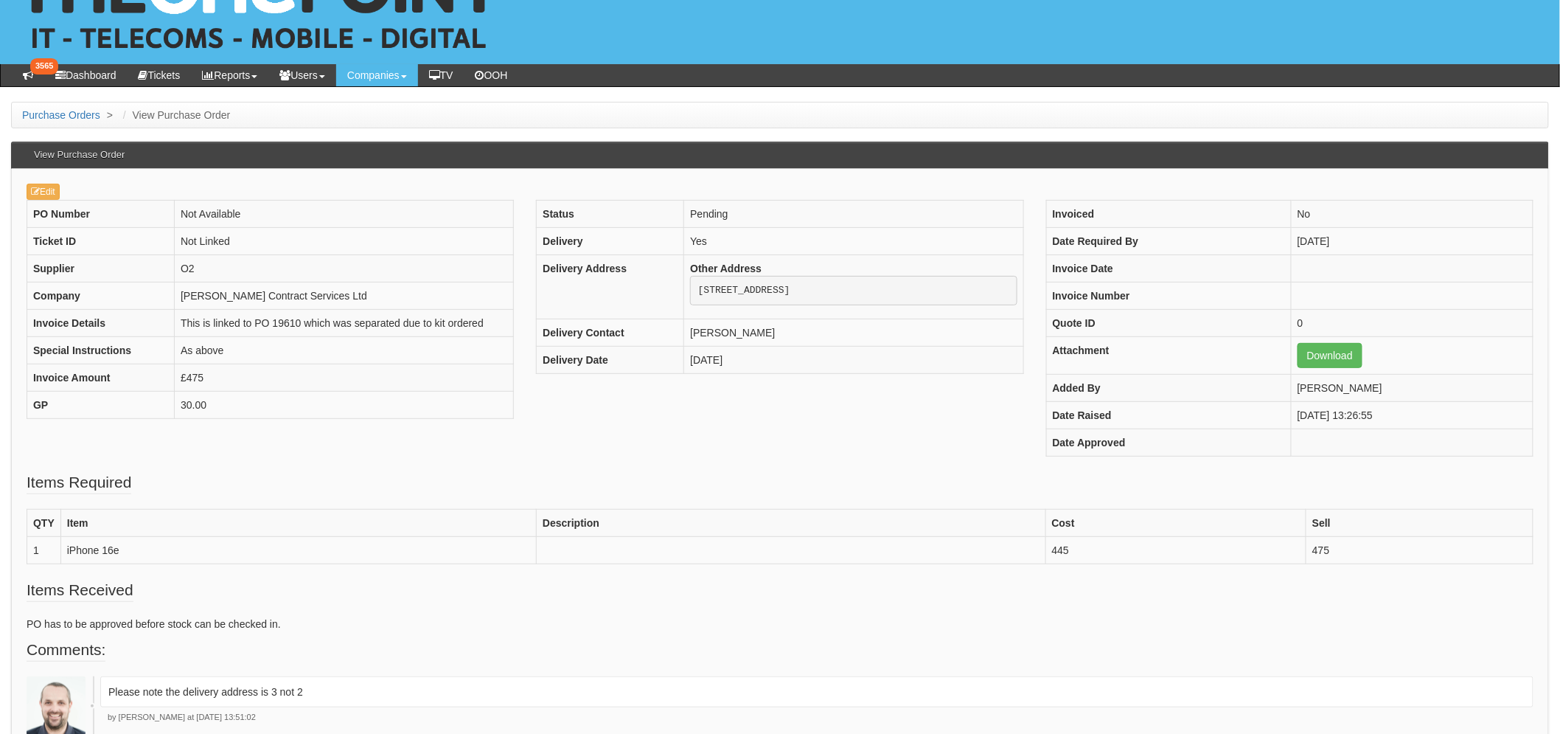
scroll to position [82, 0]
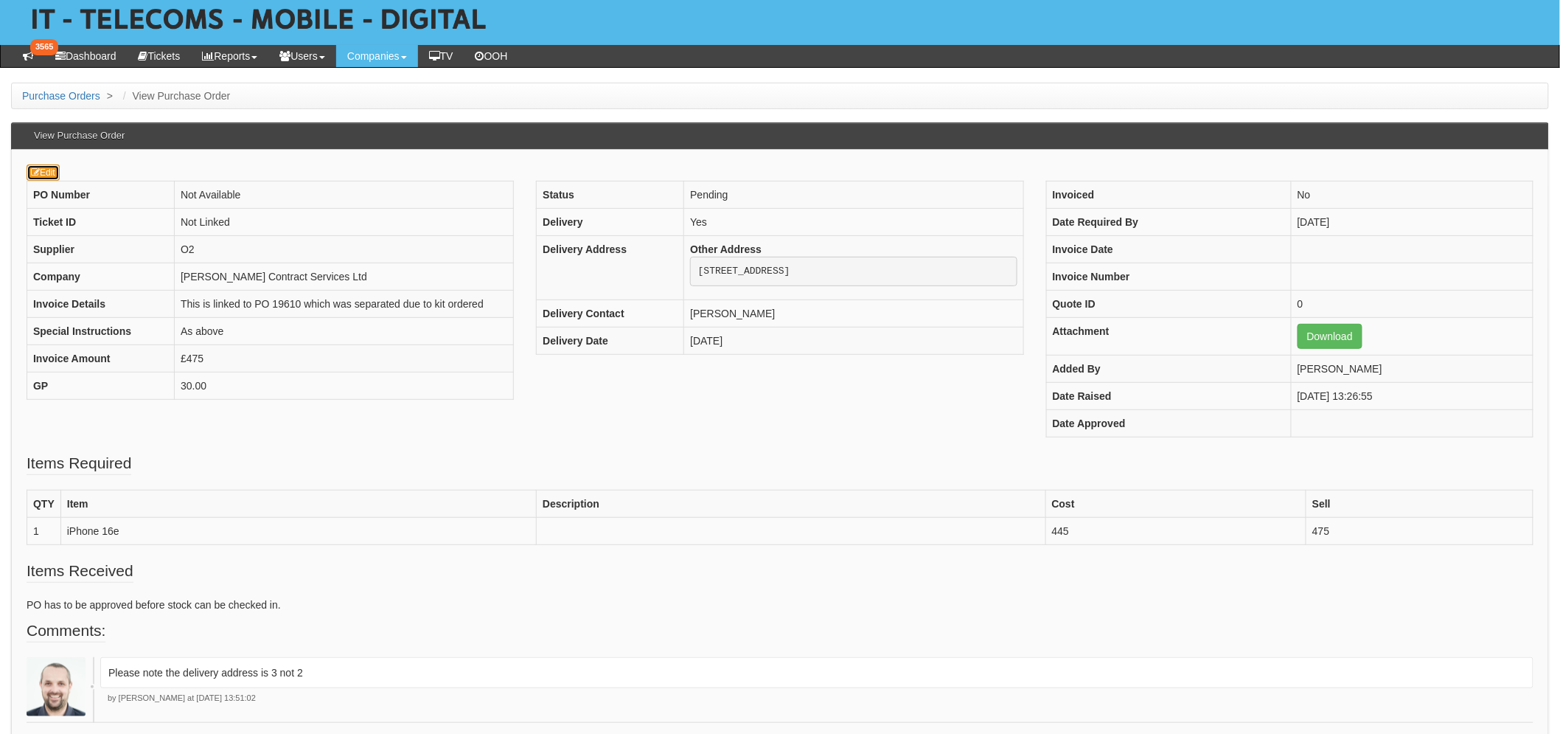
click at [41, 168] on link "Edit" at bounding box center [43, 172] width 33 height 16
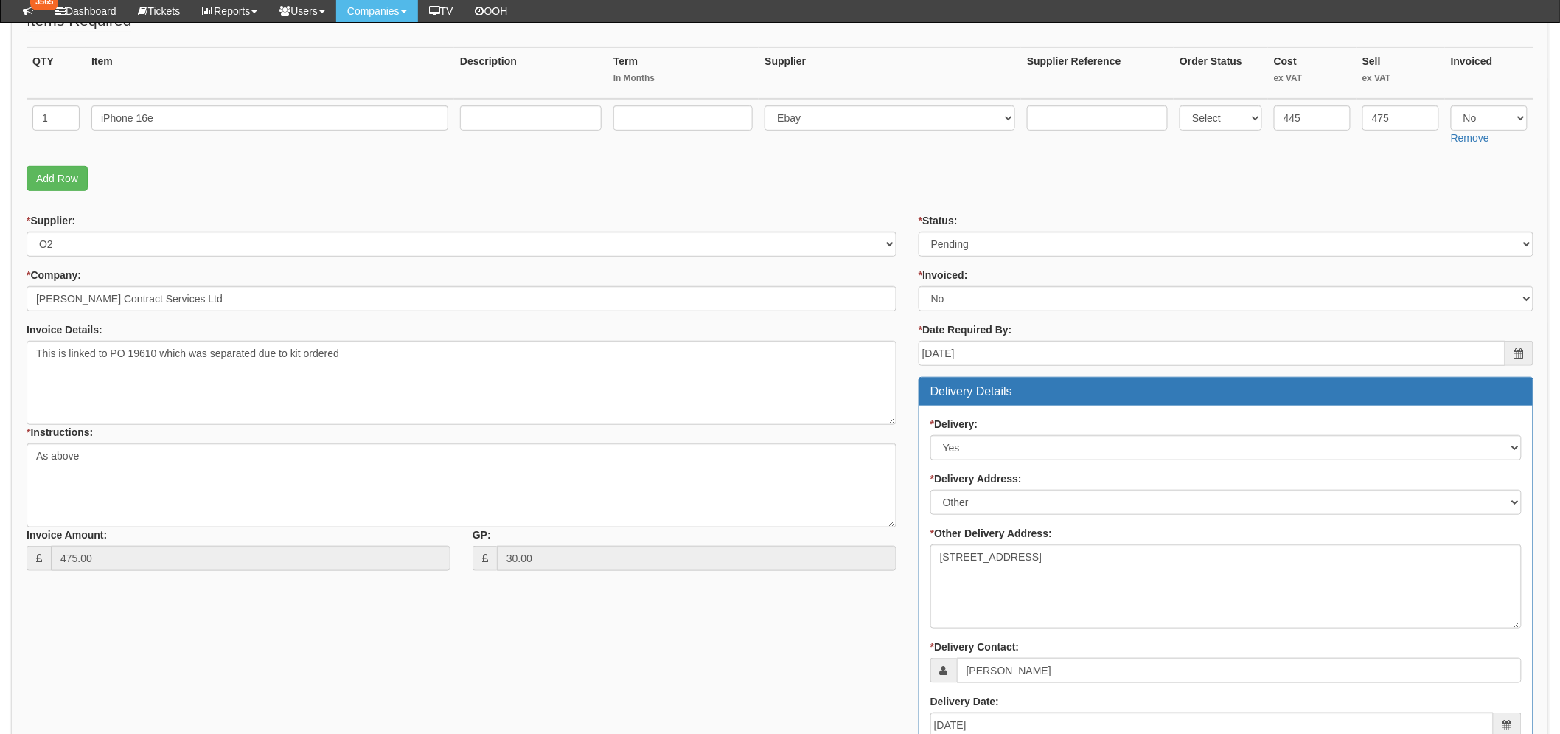
scroll to position [245, 0]
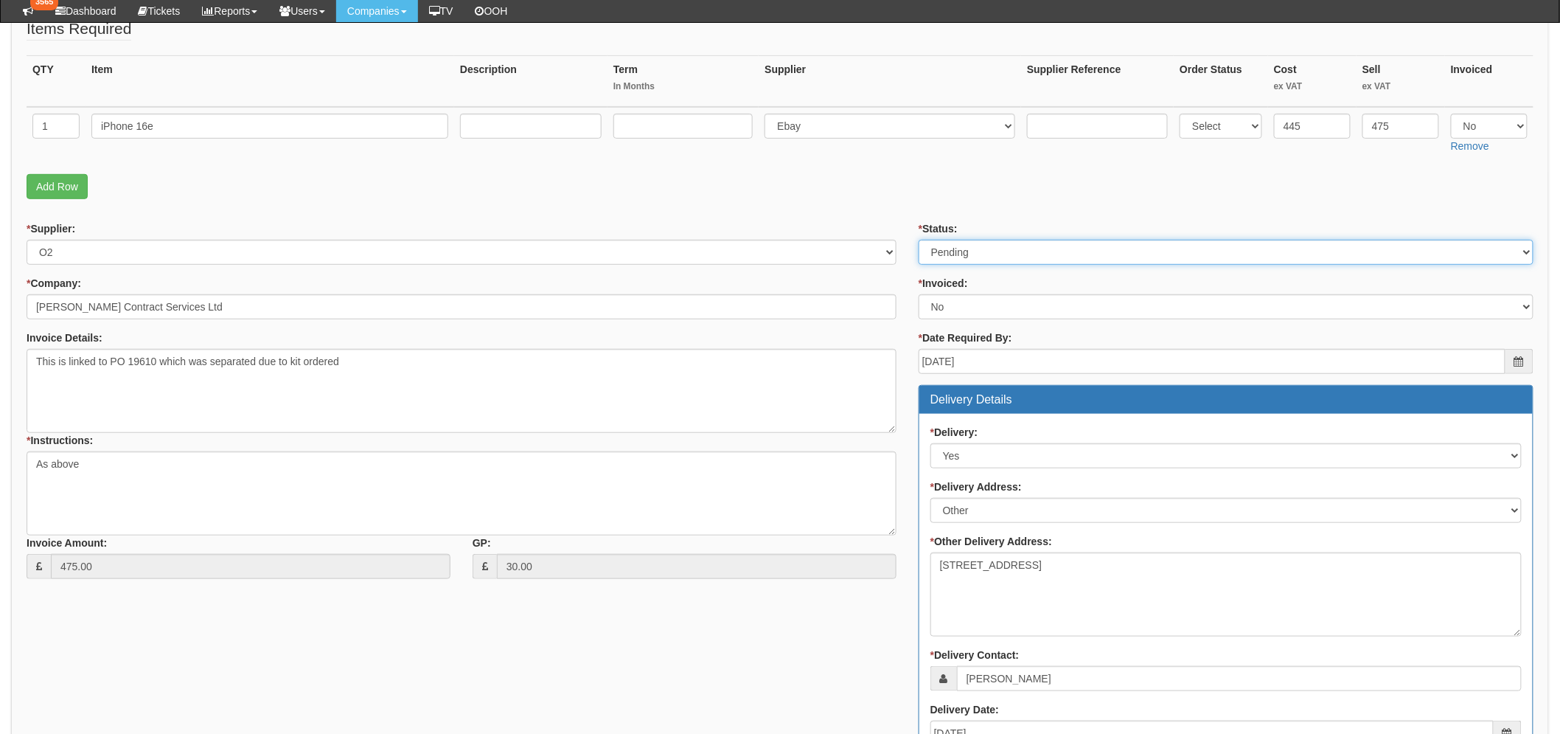
click at [1023, 248] on select "Select Approved Completed Delivered Invoiced Ordered Ordered to site Part Order…" at bounding box center [1226, 252] width 615 height 25
select select "9"
click at [919, 240] on select "Select Approved Completed Delivered Invoiced Ordered Ordered to site Part Order…" at bounding box center [1226, 252] width 615 height 25
click at [696, 206] on form "PO No: MOBSEP25-19611 Attachment Type: Select Signed Quote Auth email if quote …" at bounding box center [780, 519] width 1507 height 1112
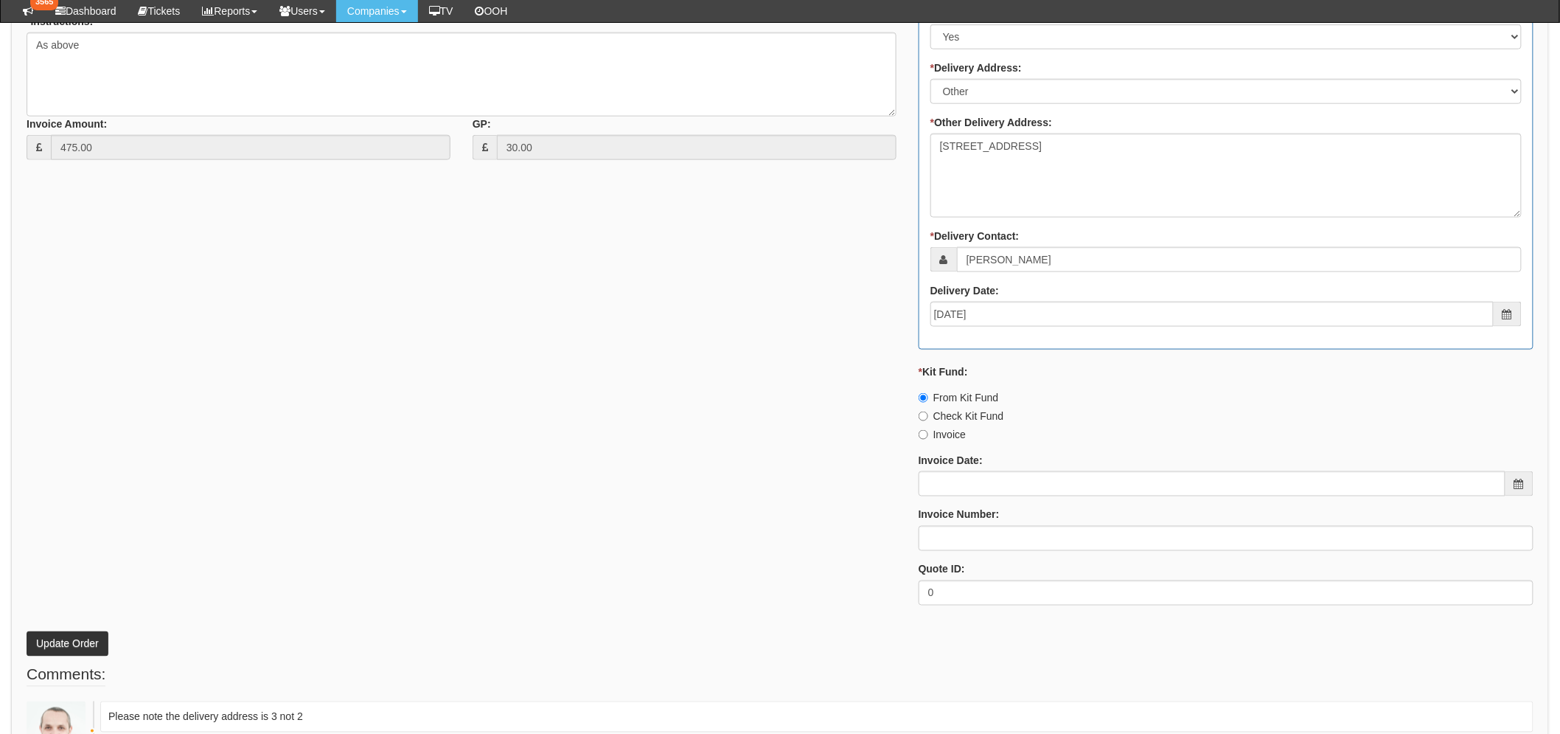
scroll to position [772, 0]
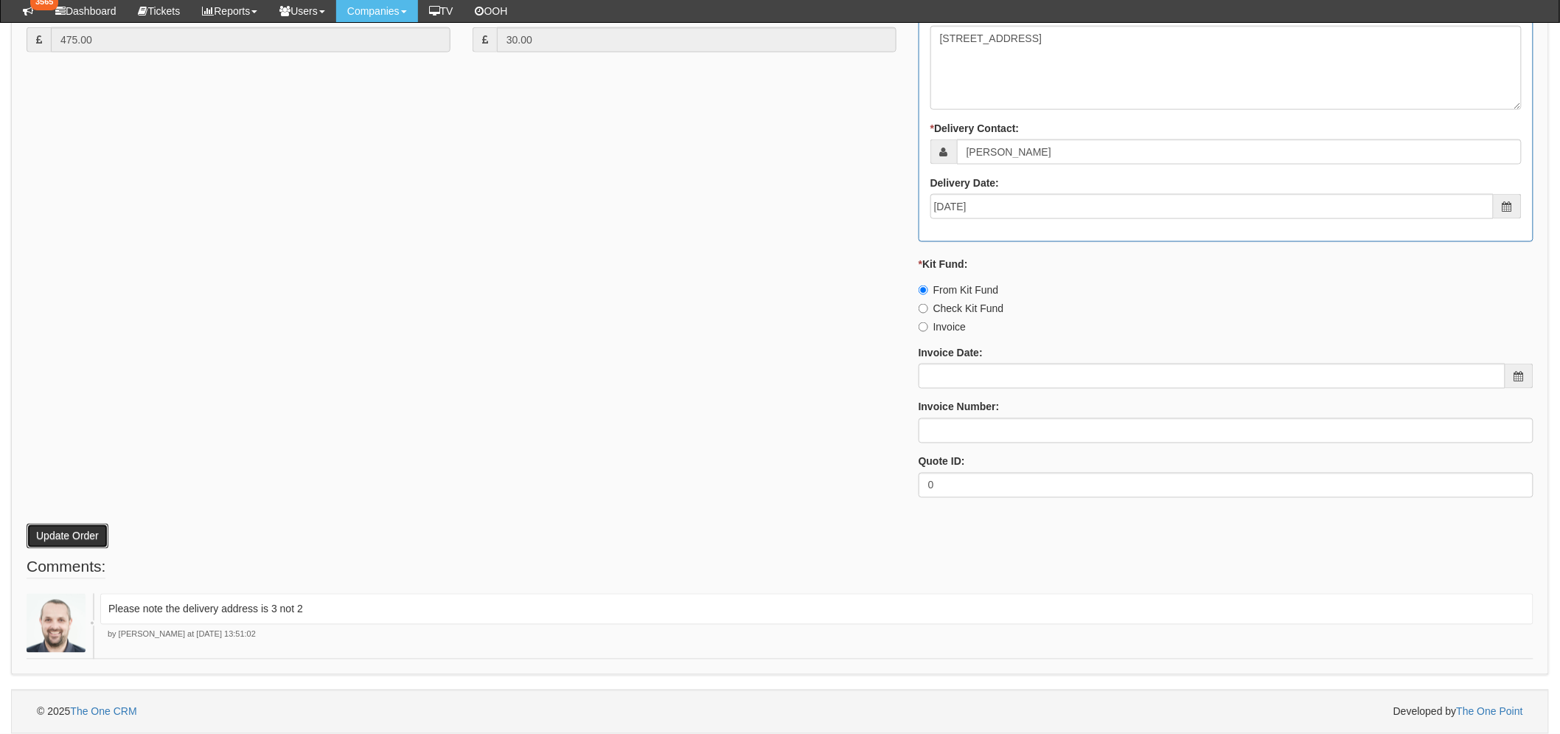
click at [54, 537] on button "Update Order" at bounding box center [68, 535] width 82 height 25
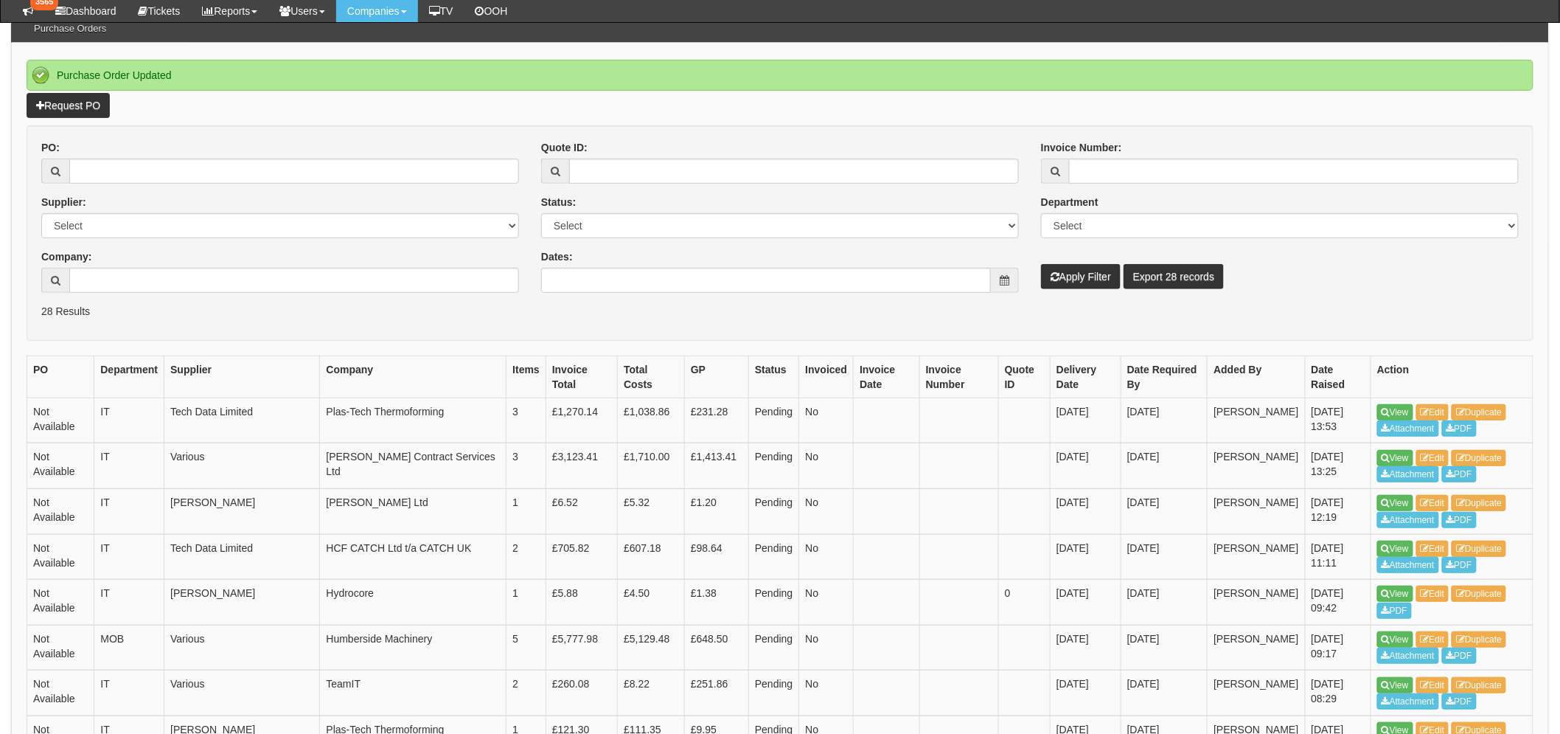
scroll to position [409, 0]
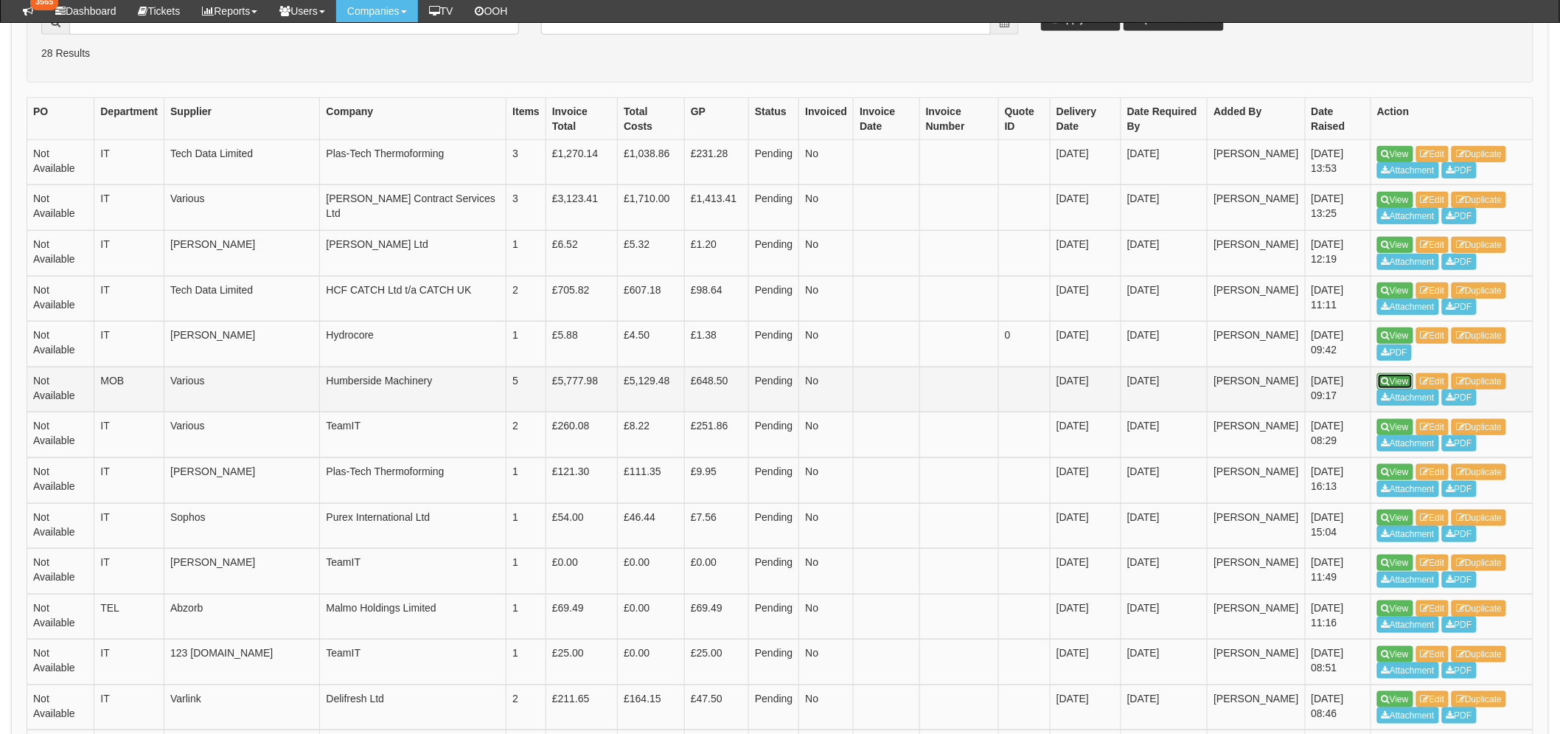
click at [1380, 376] on link "View" at bounding box center [1395, 381] width 36 height 16
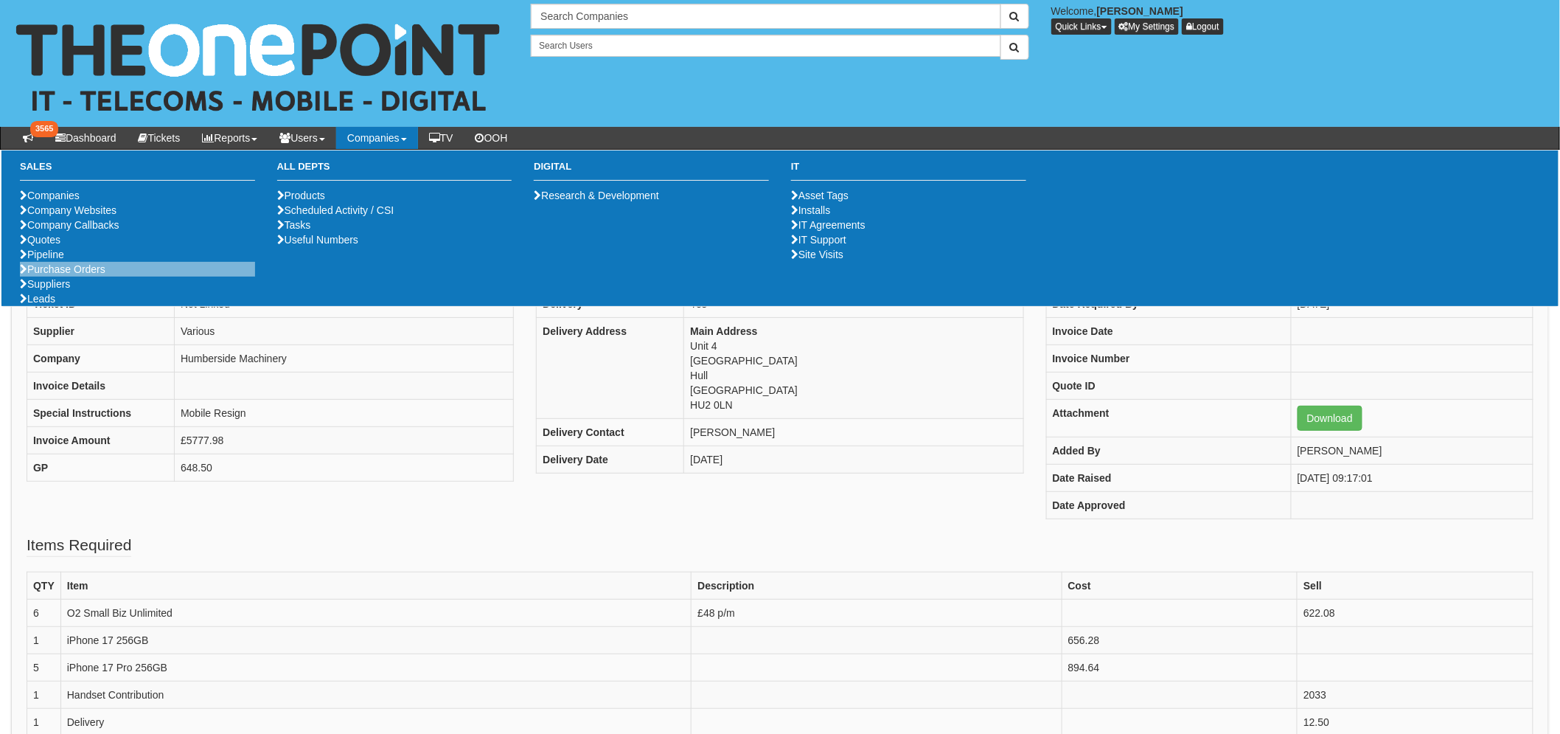
click at [83, 276] on li "Purchase Orders" at bounding box center [137, 269] width 235 height 15
click at [82, 275] on link "Purchase Orders" at bounding box center [63, 269] width 86 height 12
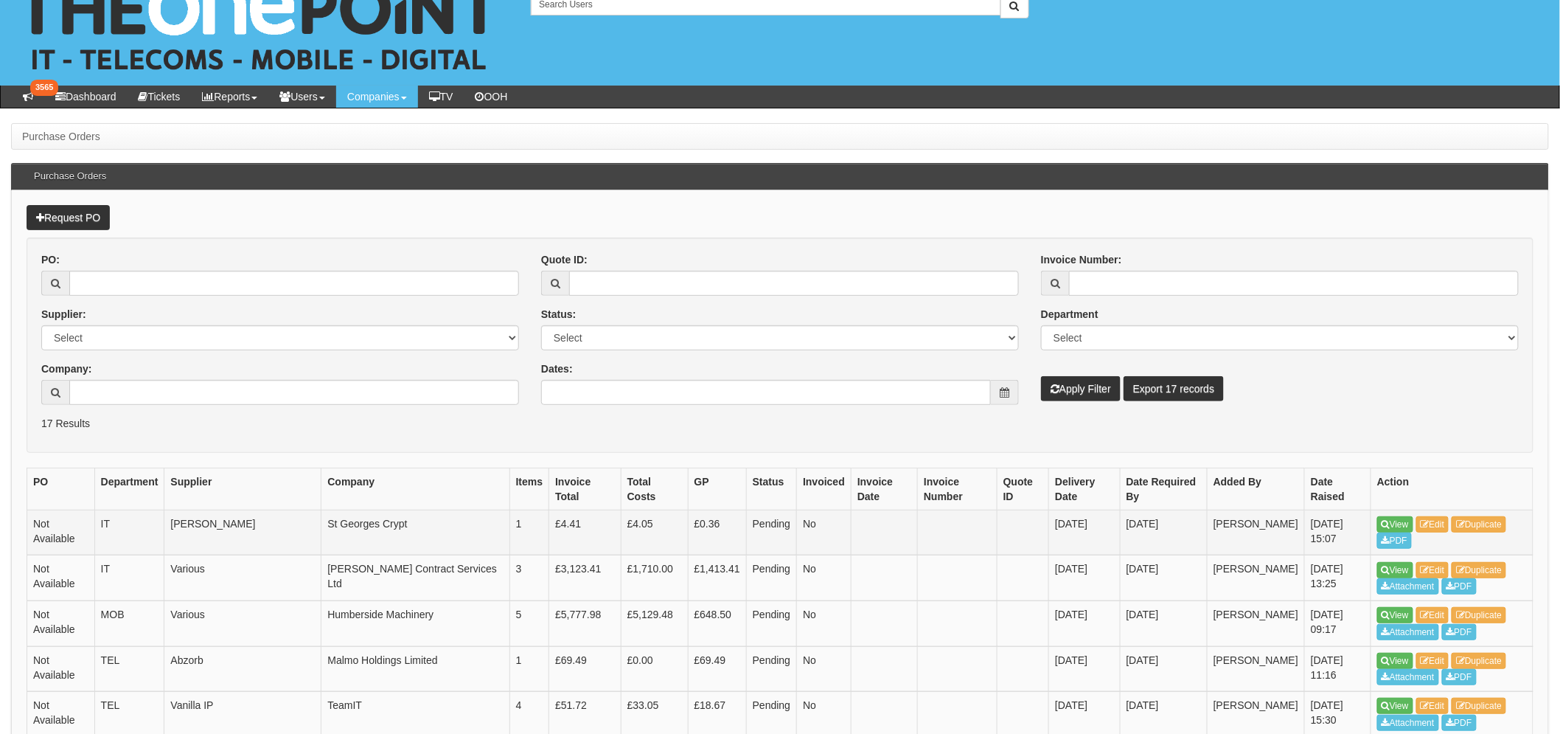
scroll to position [164, 0]
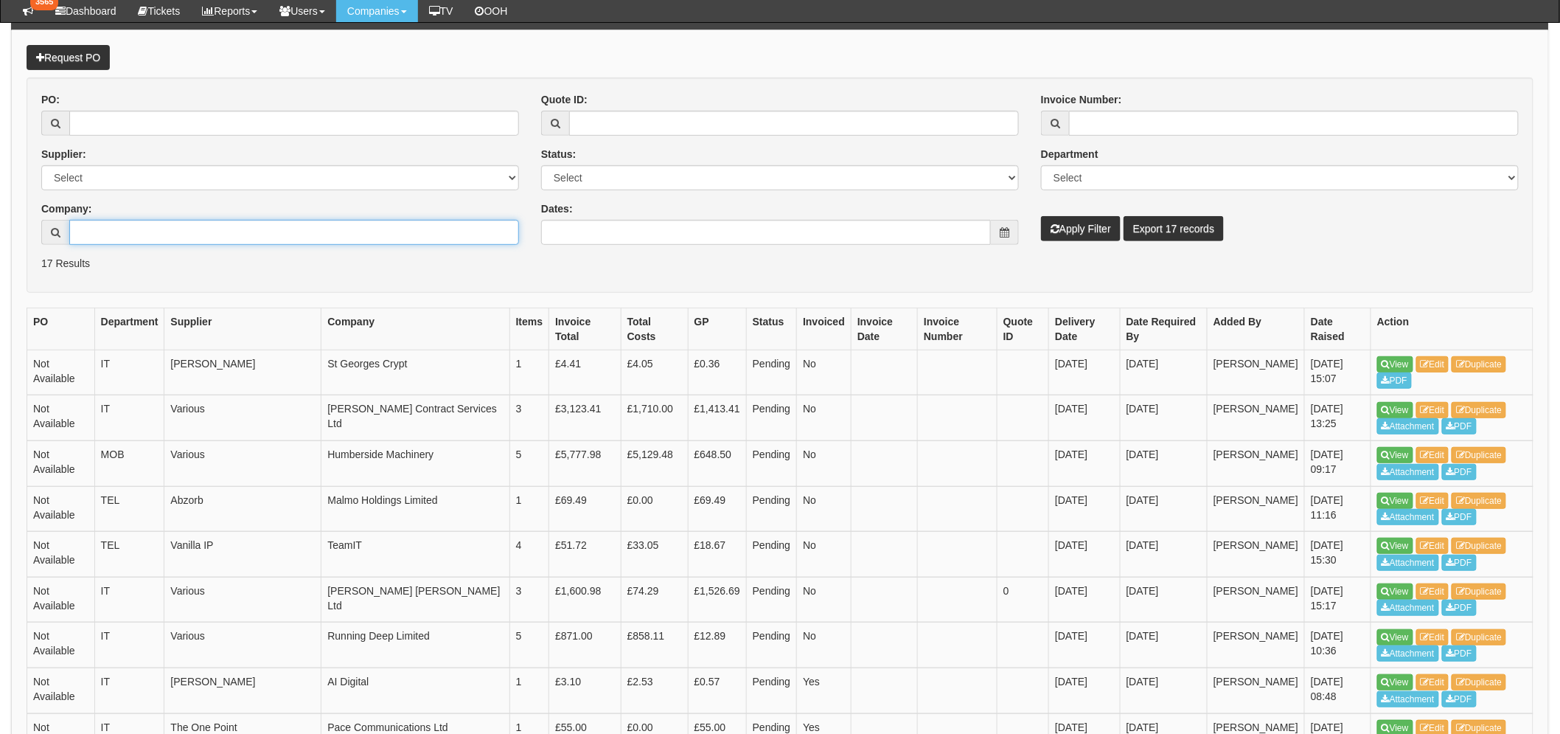
click at [151, 239] on input "Company:" at bounding box center [294, 232] width 450 height 25
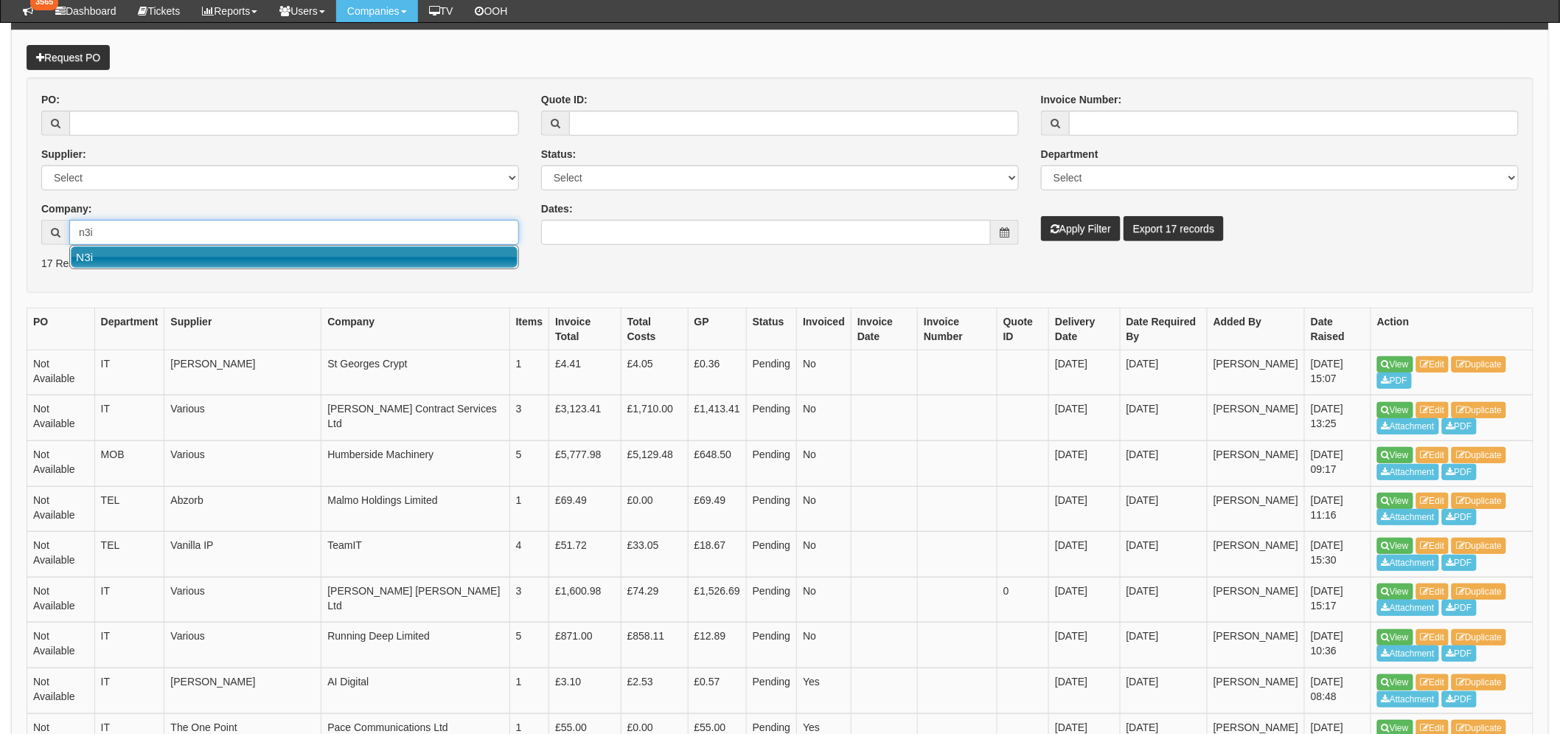
click at [158, 257] on link "N3i" at bounding box center [294, 256] width 447 height 21
type input "N3i"
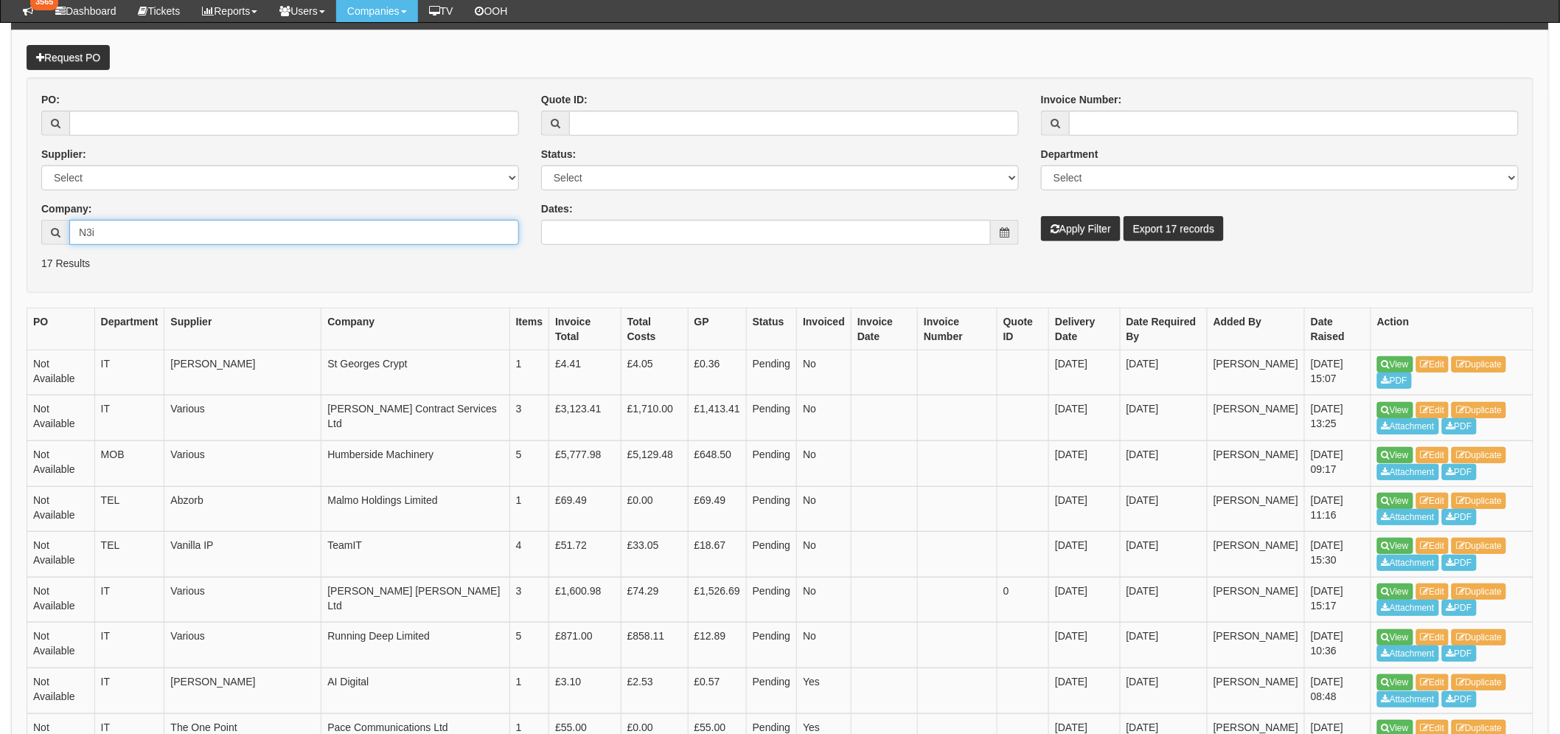
drag, startPoint x: 115, startPoint y: 229, endPoint x: 45, endPoint y: 234, distance: 70.2
click at [47, 237] on div "1 result is available, use up and down arrow keys to navigate. N3i" at bounding box center [280, 232] width 478 height 25
click at [101, 120] on input "PO:" at bounding box center [294, 123] width 450 height 25
type input "19589"
click at [1041, 216] on button "Apply Filter" at bounding box center [1081, 228] width 80 height 25
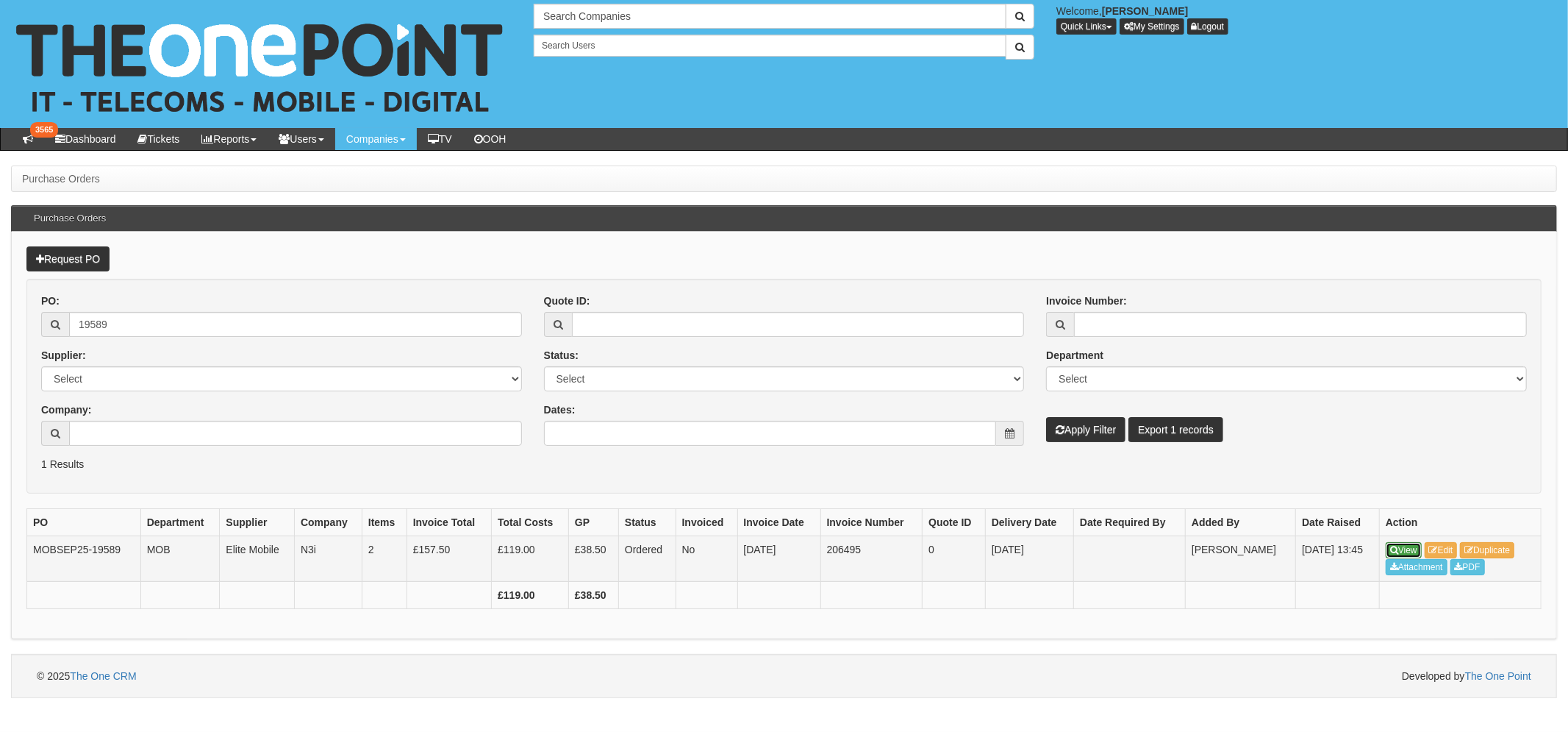
click at [1406, 542] on link "View" at bounding box center [1404, 549] width 36 height 16
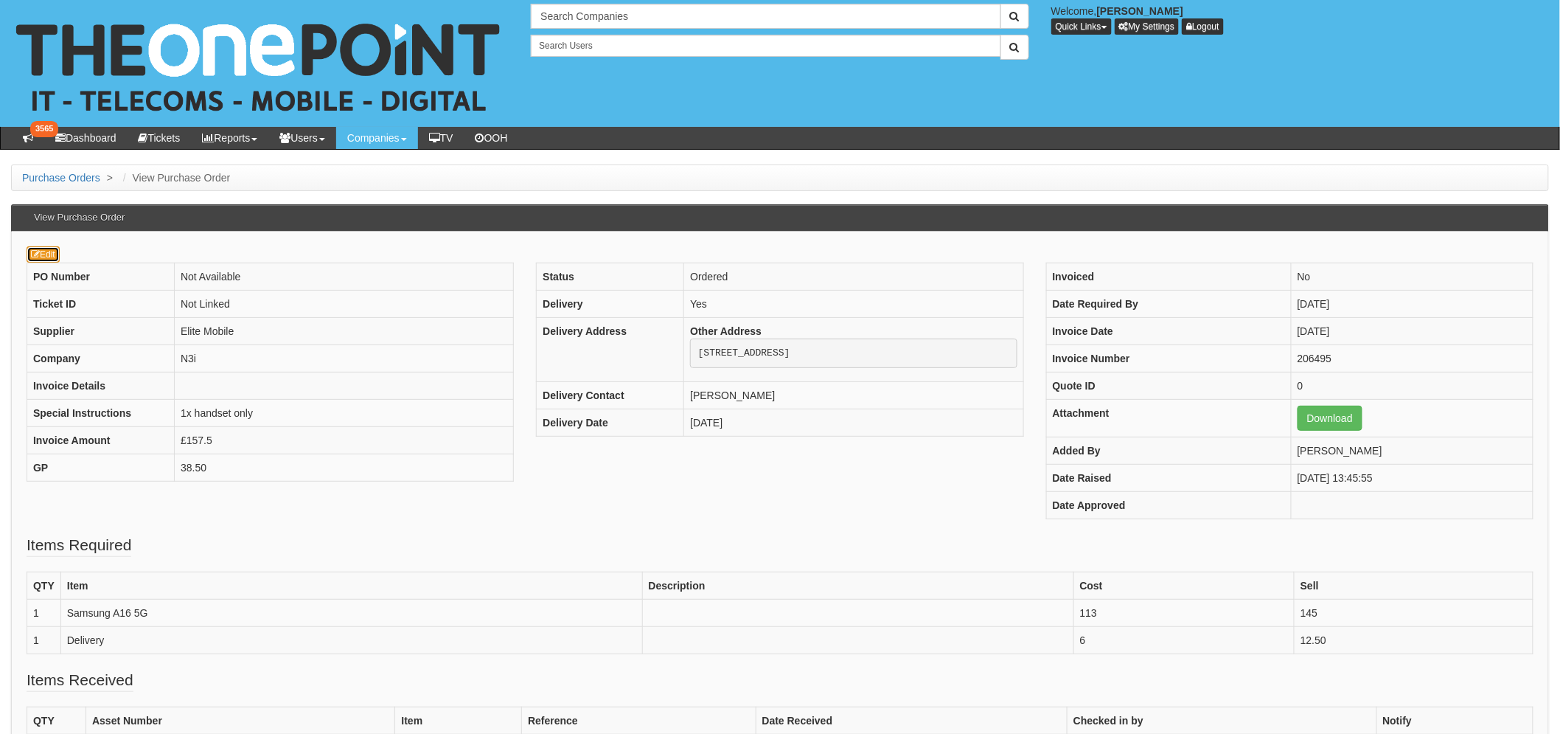
click at [49, 252] on link "Edit" at bounding box center [43, 254] width 33 height 16
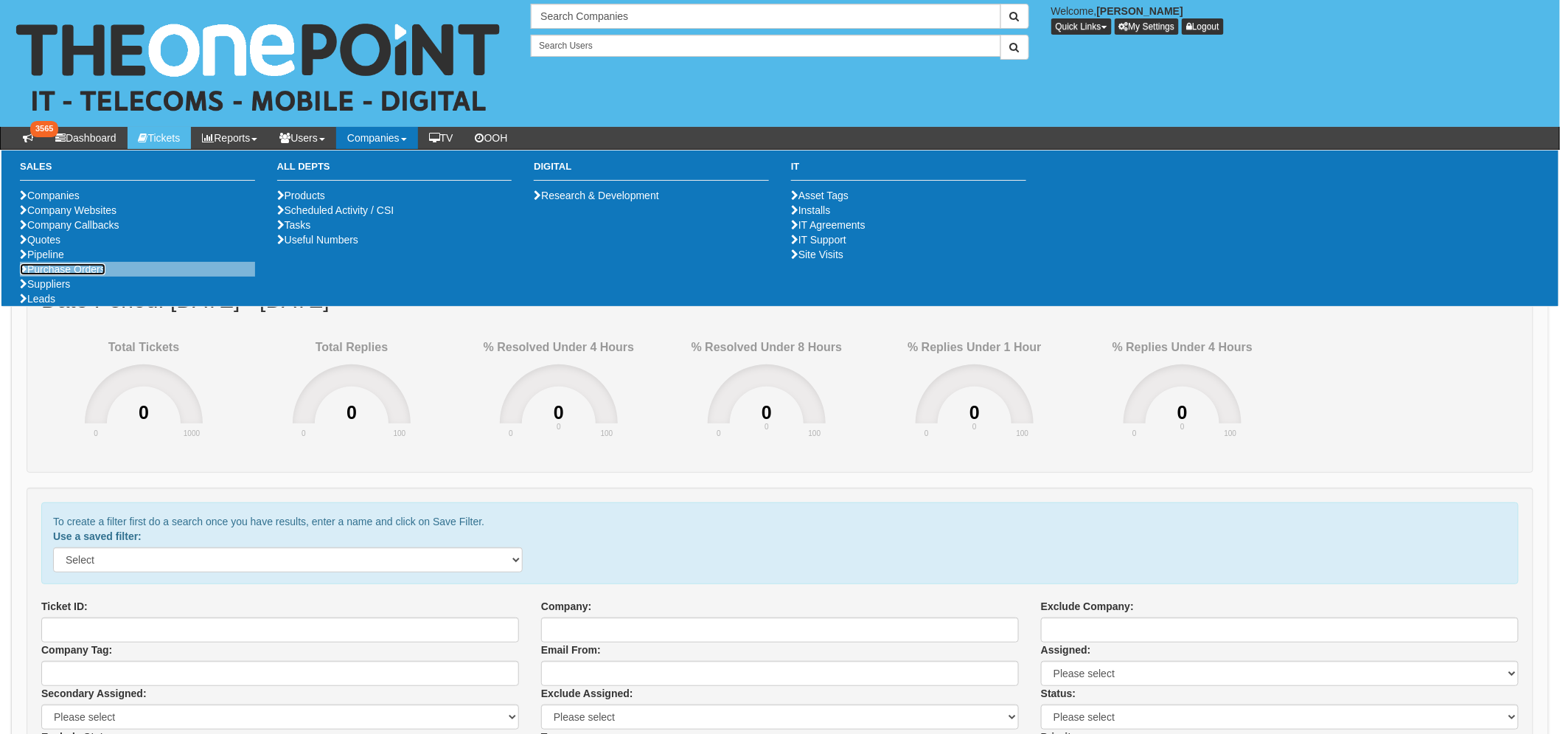
click at [78, 275] on link "Purchase Orders" at bounding box center [63, 269] width 86 height 12
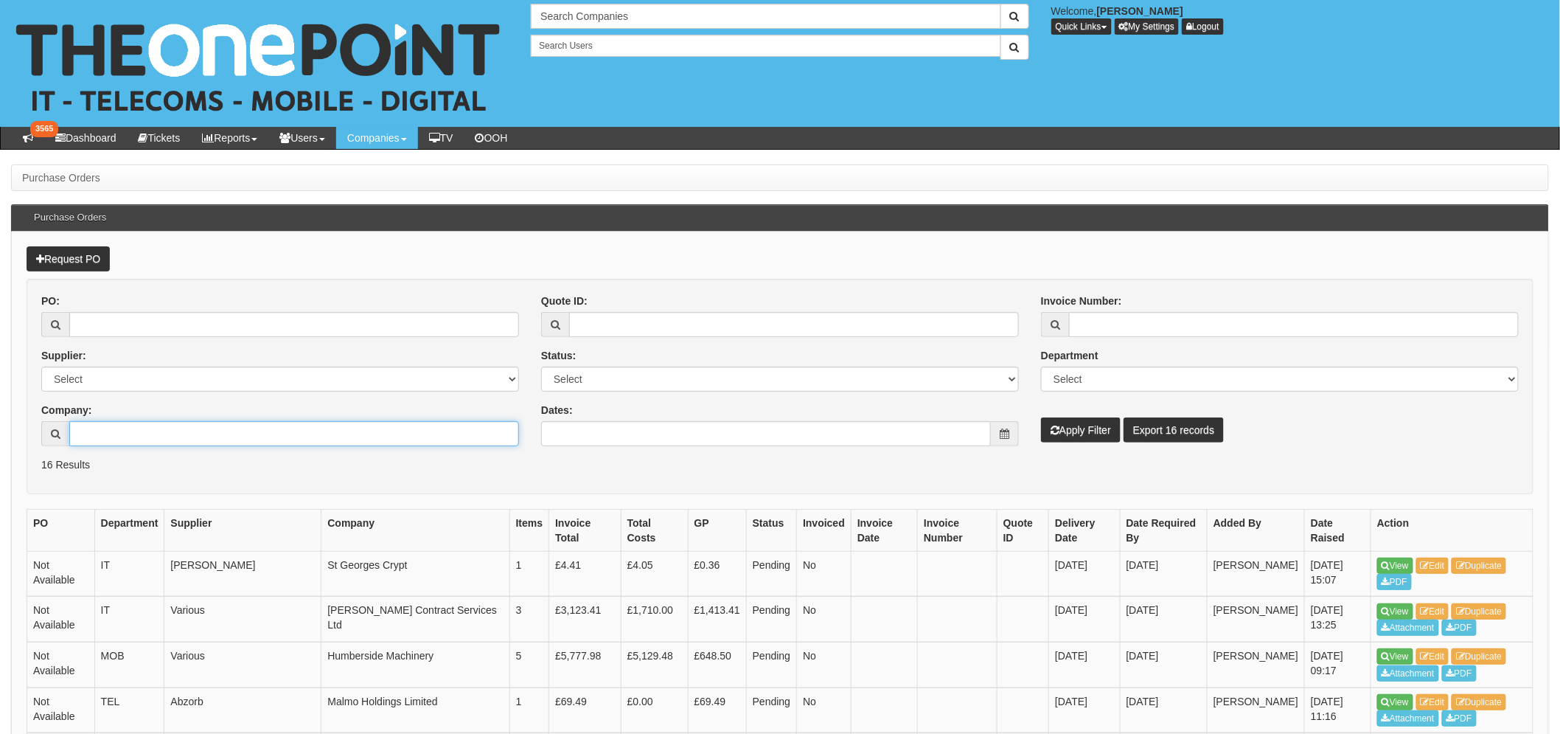
click at [179, 436] on input "Company:" at bounding box center [294, 433] width 450 height 25
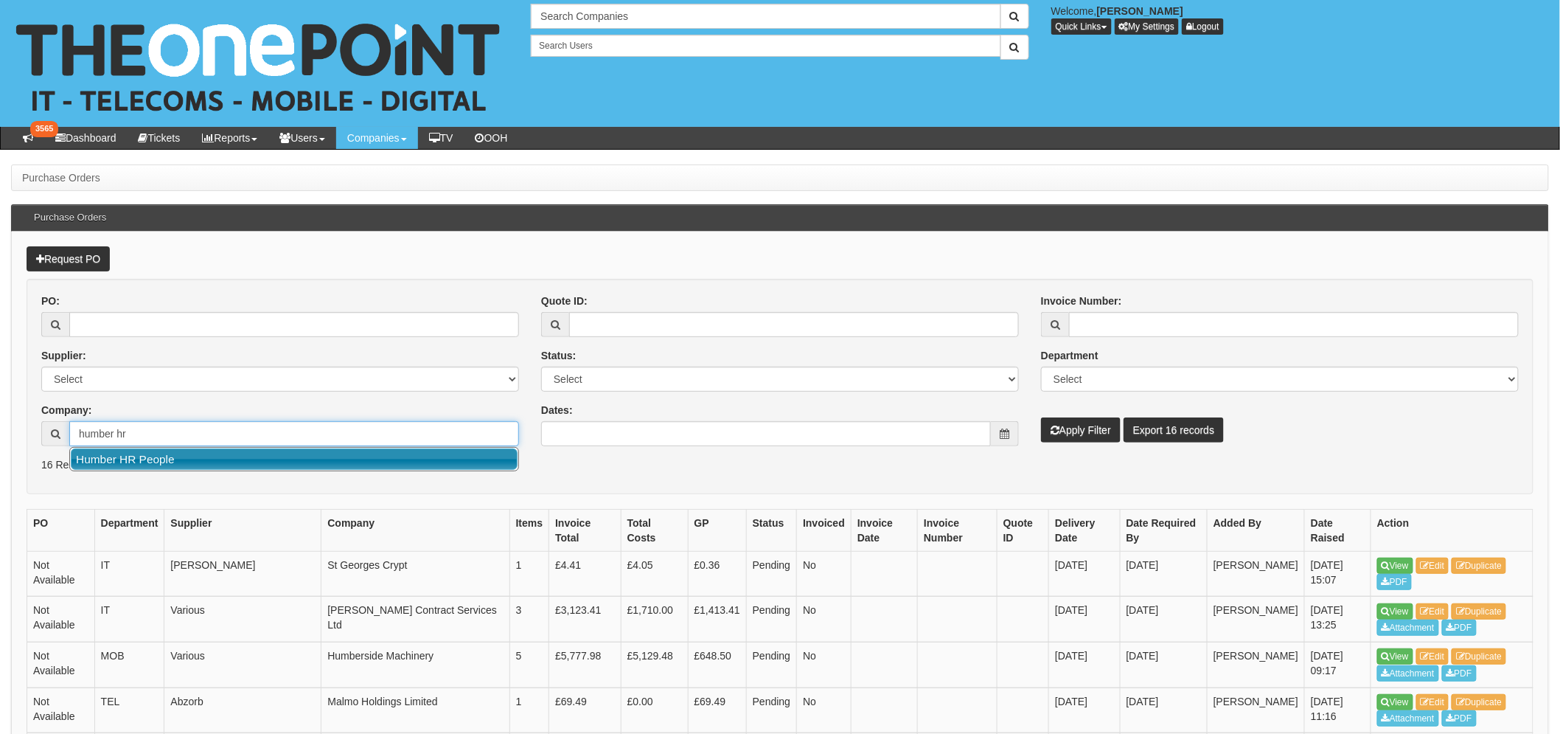
click at [173, 463] on link "Humber HR People" at bounding box center [294, 458] width 447 height 21
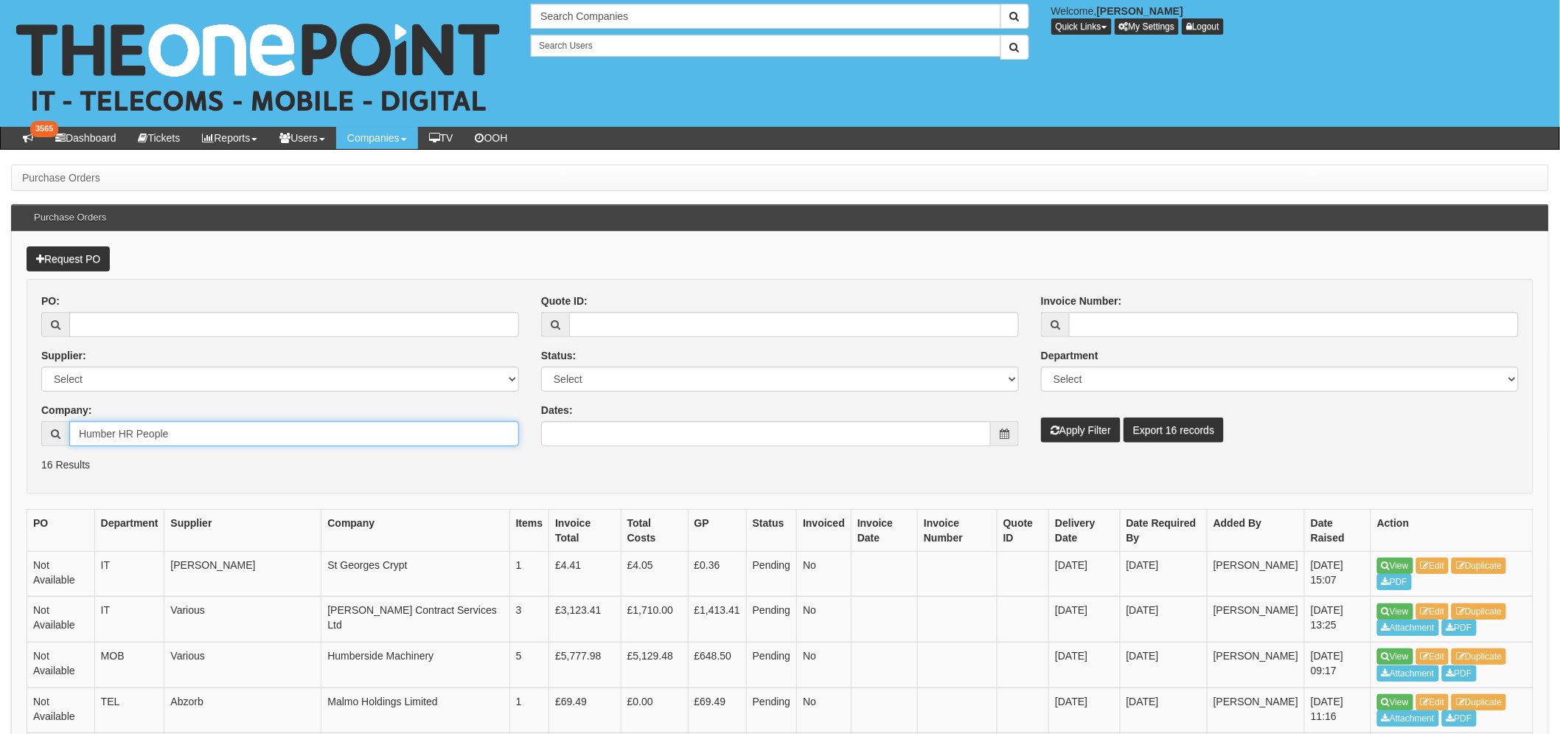
type input "Humber HR People"
click at [1076, 429] on button "Apply Filter" at bounding box center [1081, 429] width 80 height 25
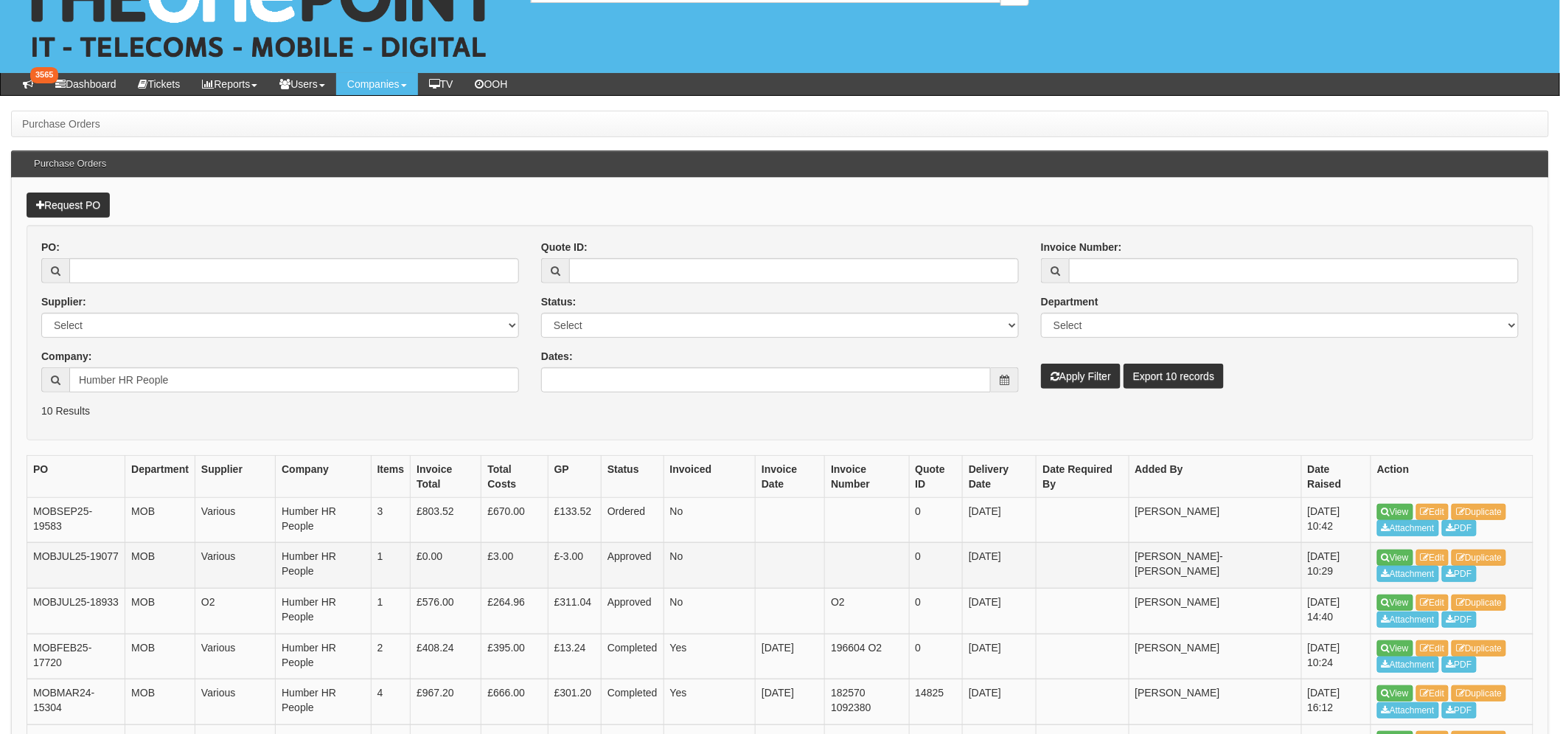
scroll to position [82, 0]
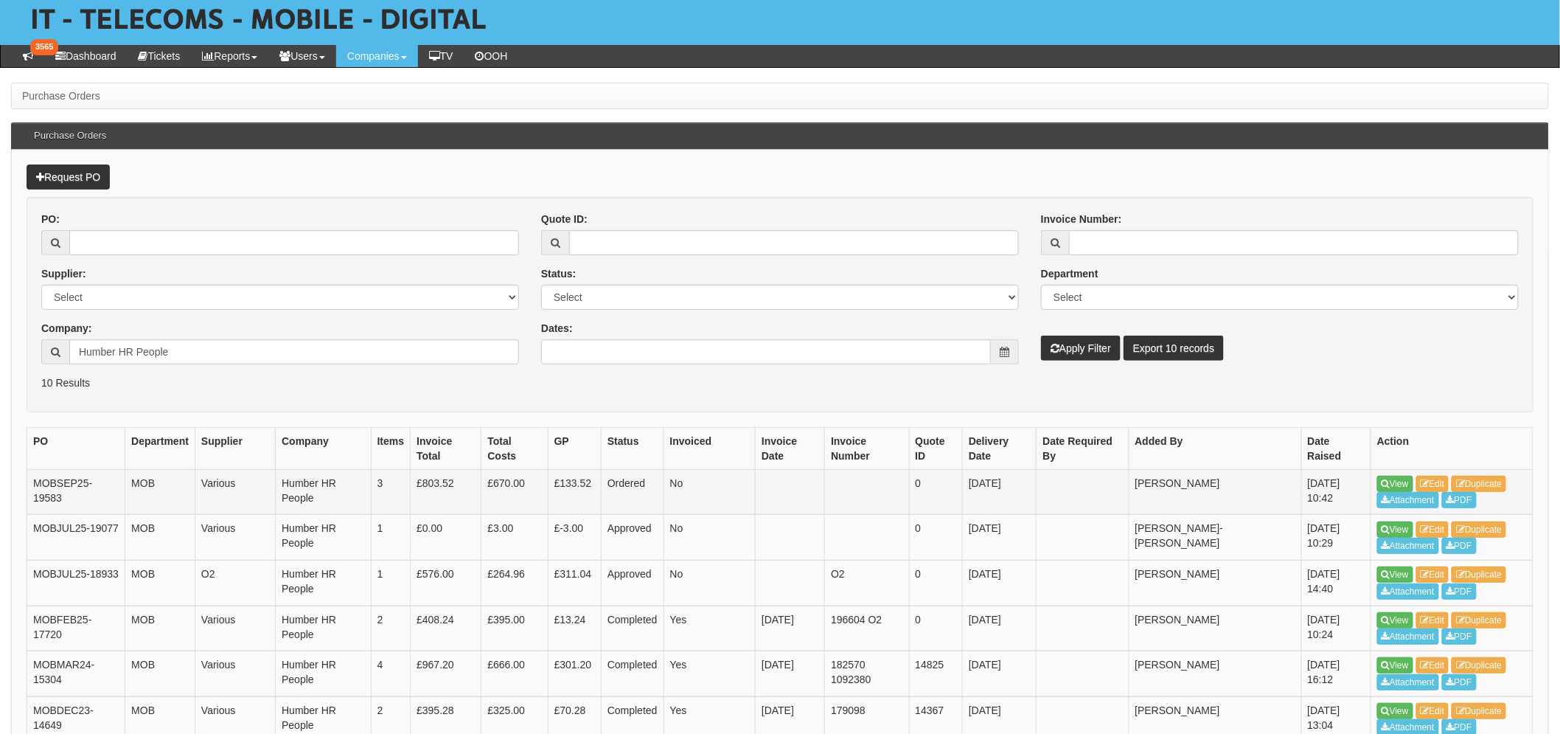
click at [105, 478] on td "MOBSEP25-19583" at bounding box center [76, 492] width 98 height 46
copy td "19583"
drag, startPoint x: 173, startPoint y: 357, endPoint x: 17, endPoint y: 340, distance: 157.2
click at [17, 340] on div "Request PO PO: Supplier: Select 123 REG.co.uk 1Password 3 4Gon AA Jones Electri…" at bounding box center [780, 566] width 1538 height 832
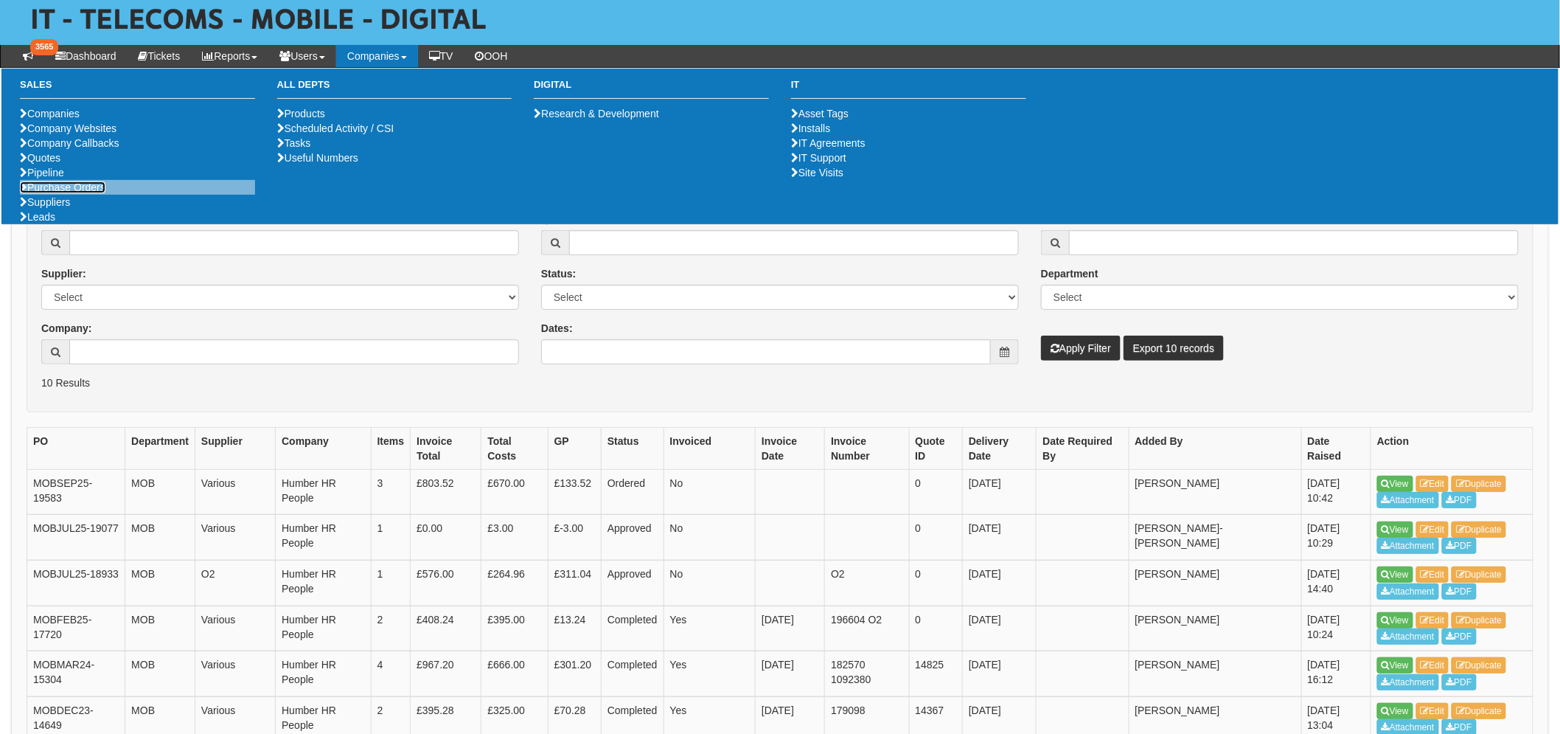
click at [72, 193] on link "Purchase Orders" at bounding box center [63, 187] width 86 height 12
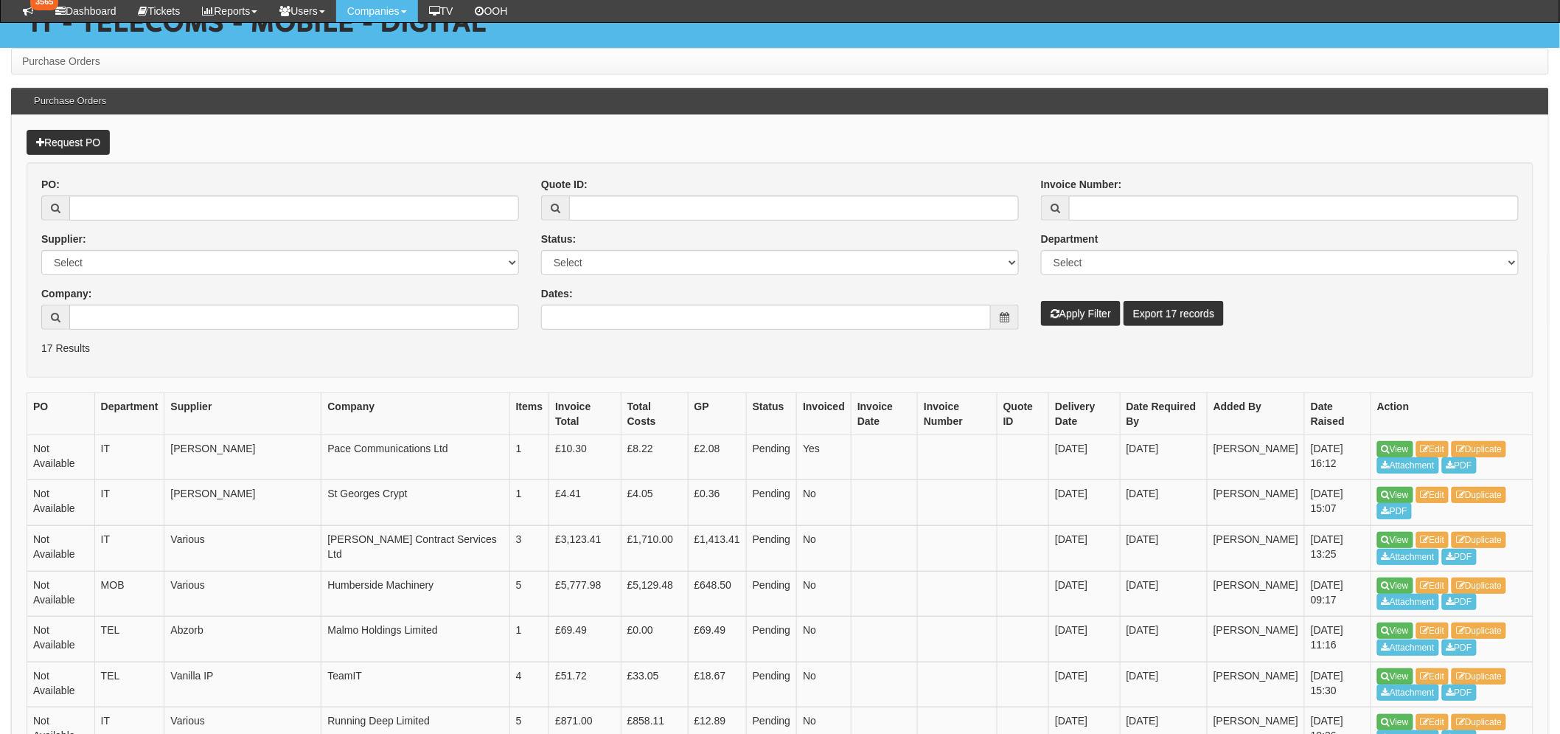
scroll to position [245, 0]
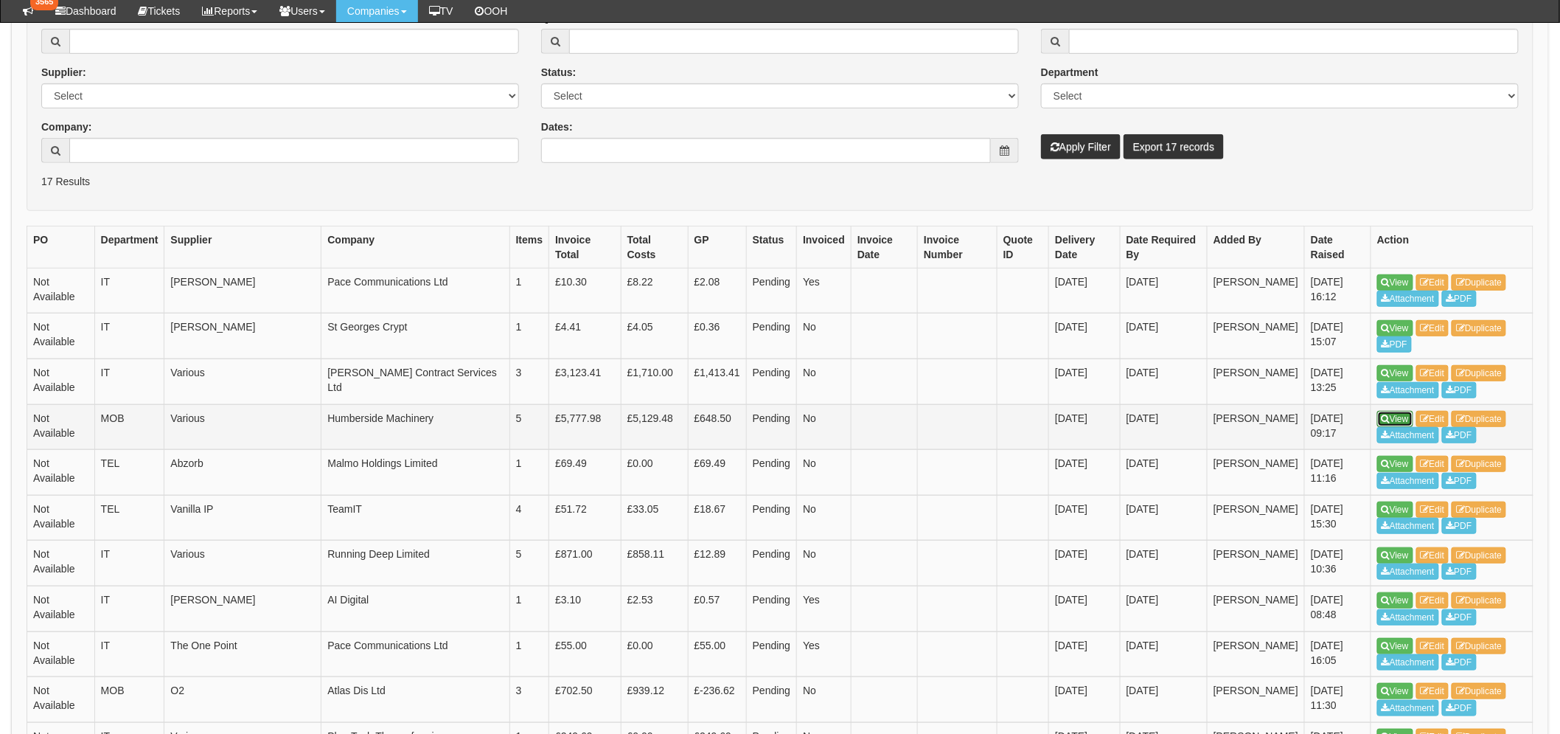
click at [1389, 414] on link "View" at bounding box center [1395, 419] width 36 height 16
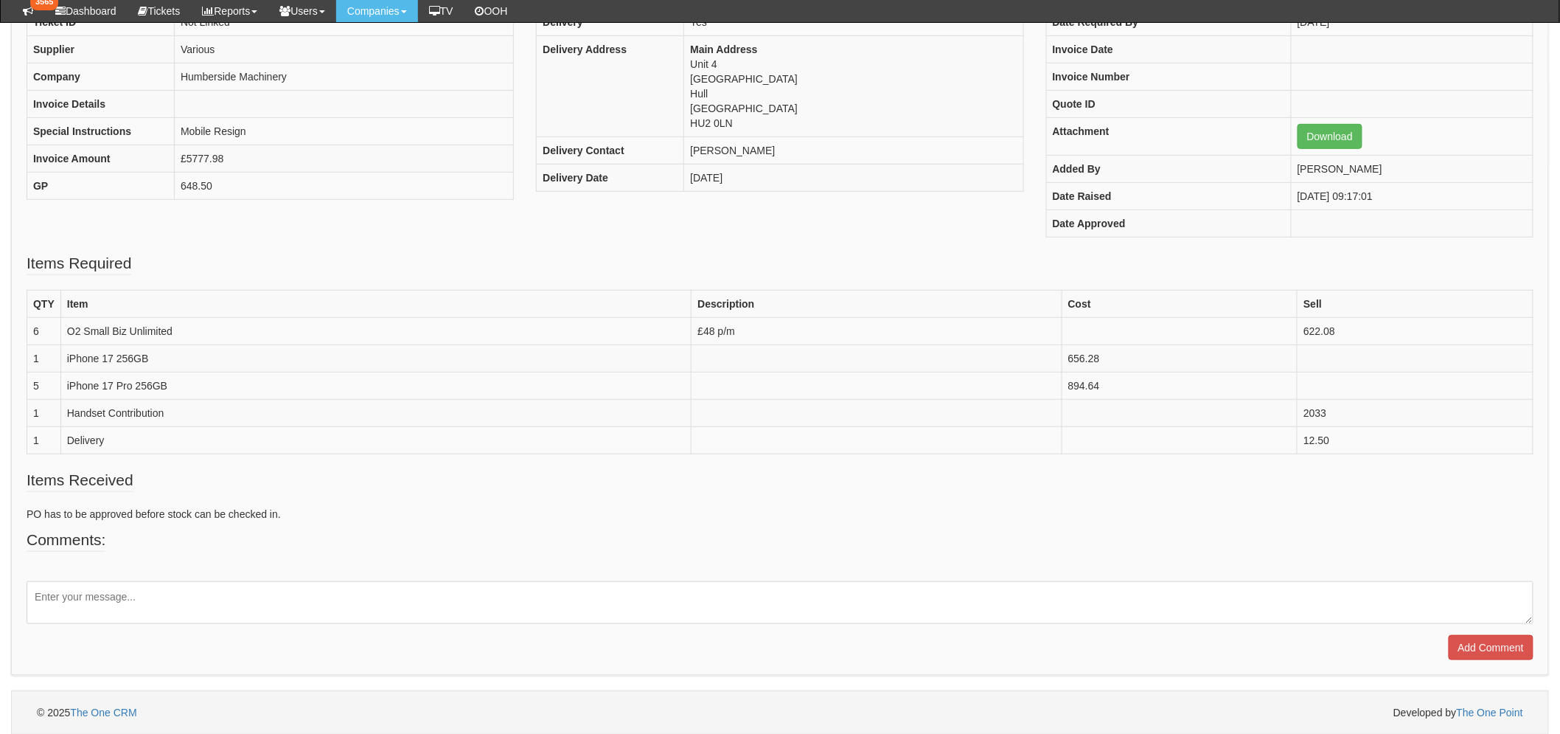
scroll to position [245, 0]
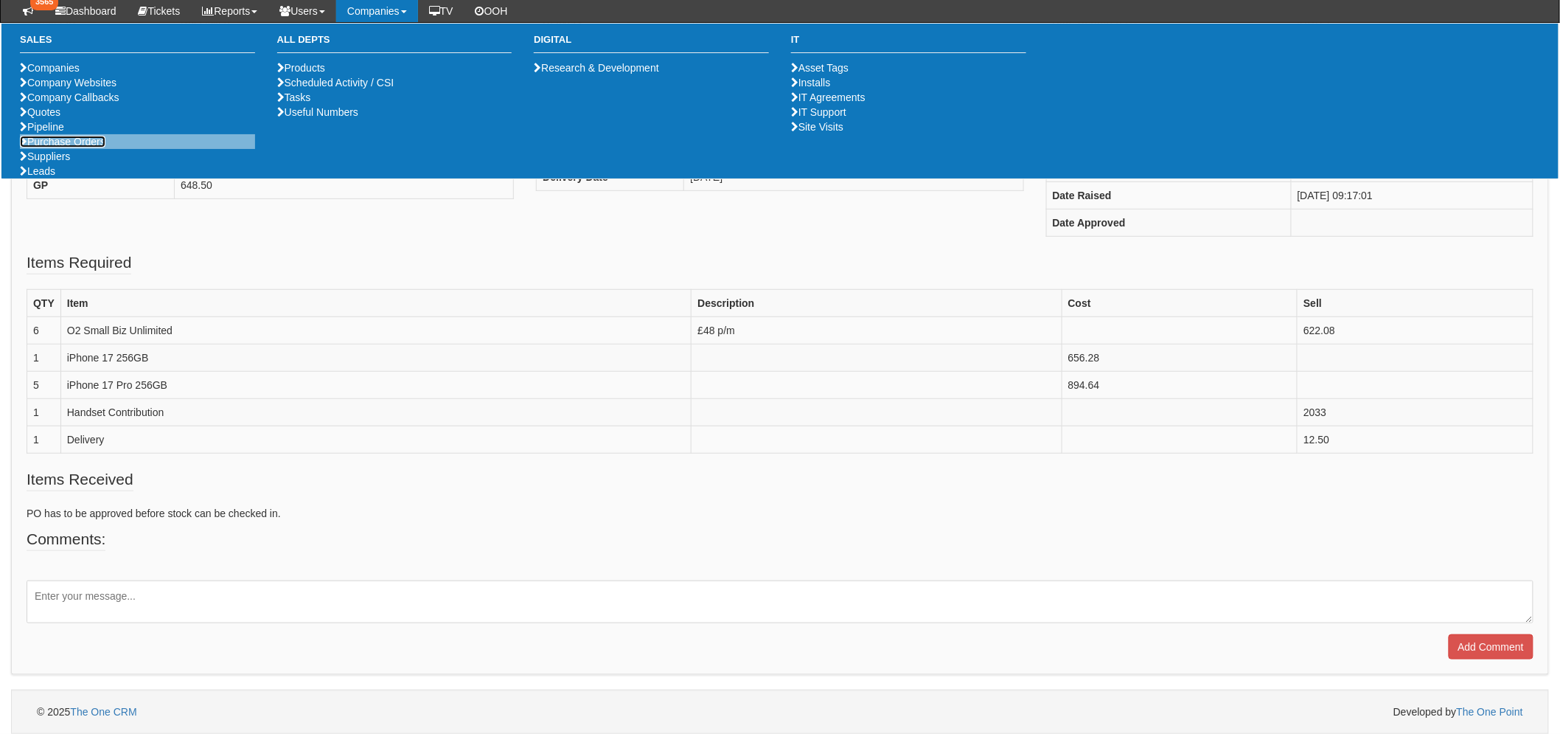
click at [67, 147] on link "Purchase Orders" at bounding box center [63, 142] width 86 height 12
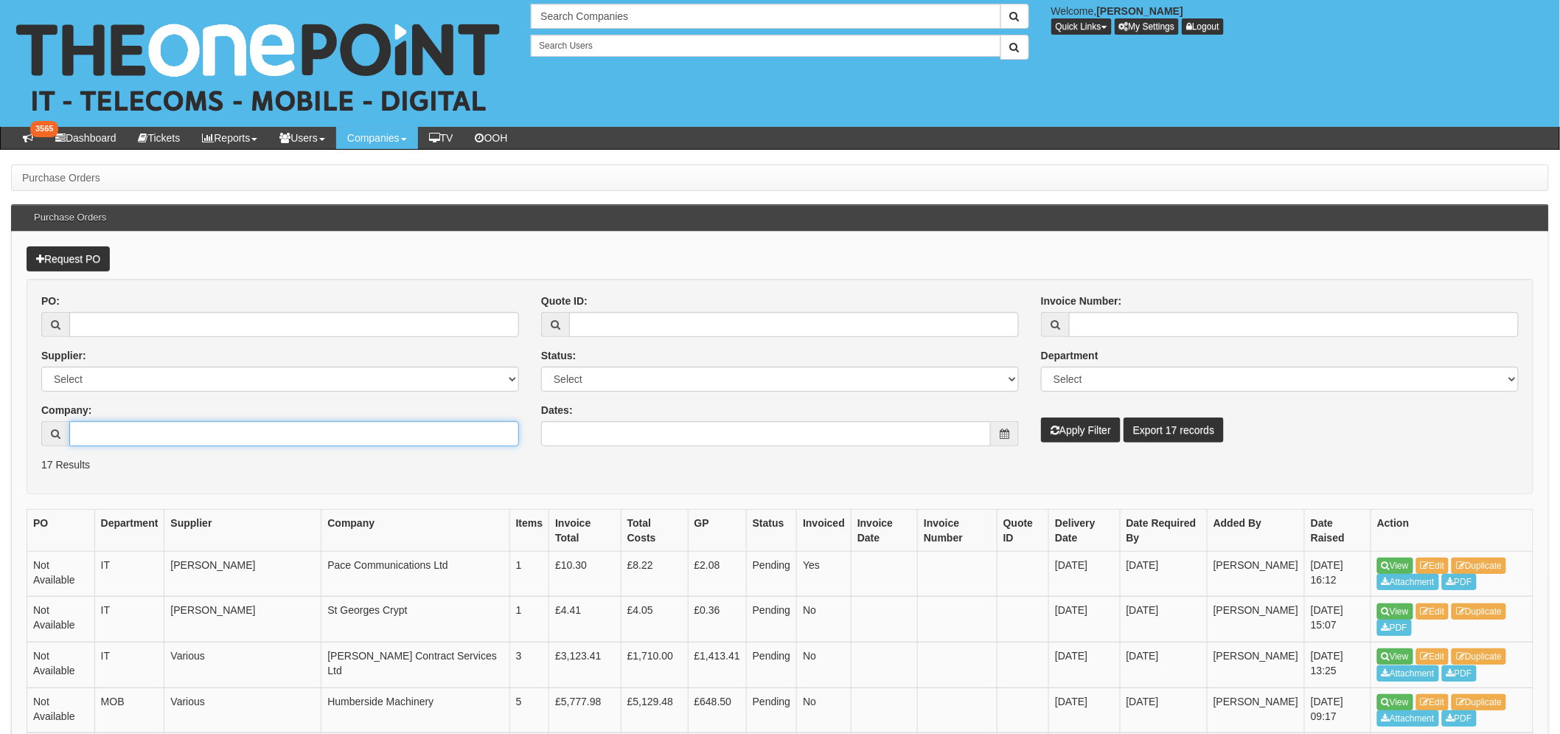
click at [144, 423] on input "Company:" at bounding box center [294, 433] width 450 height 25
type input "humber hr"
click at [1041, 417] on button "Apply Filter" at bounding box center [1081, 429] width 80 height 25
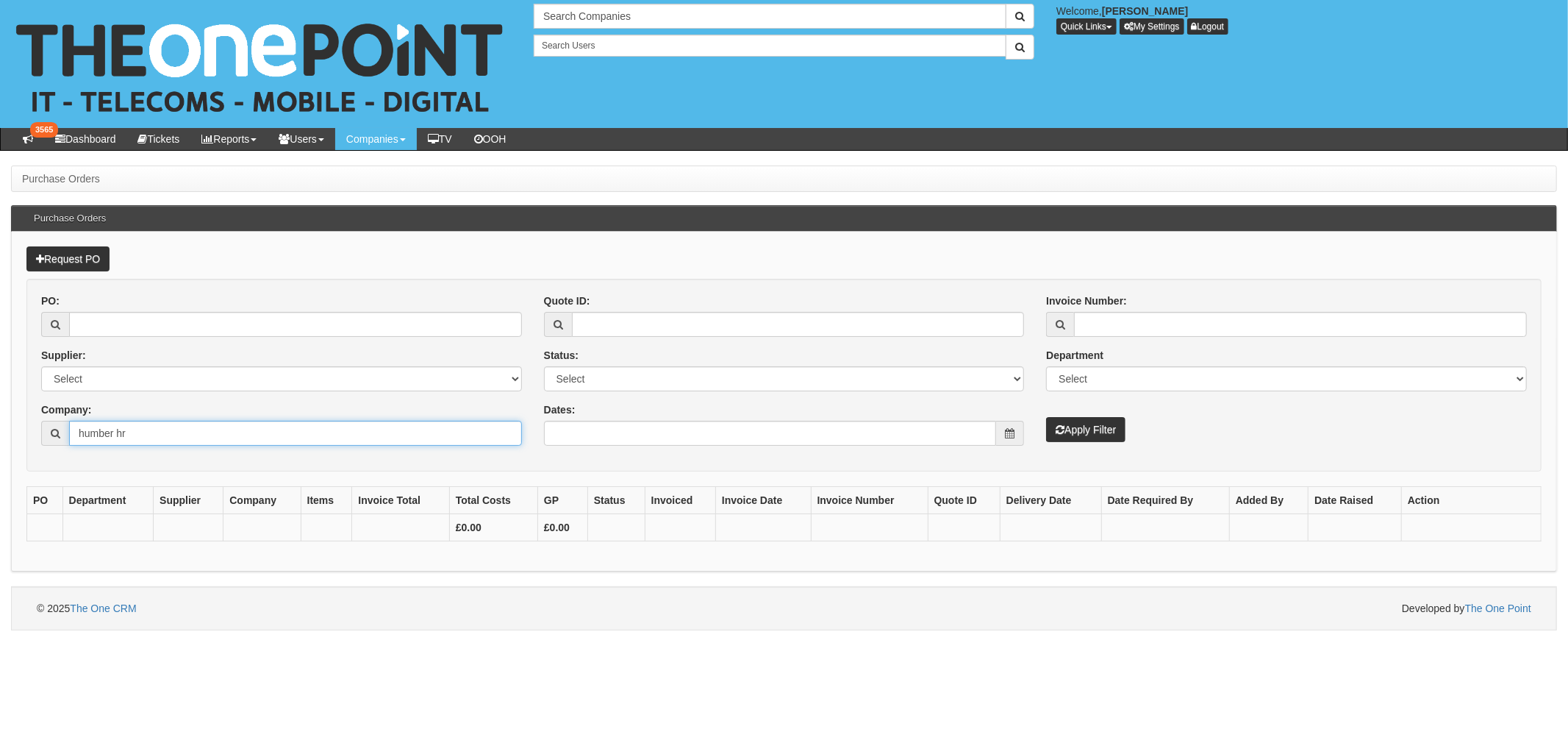
click at [156, 431] on input "humber hr" at bounding box center [295, 433] width 453 height 25
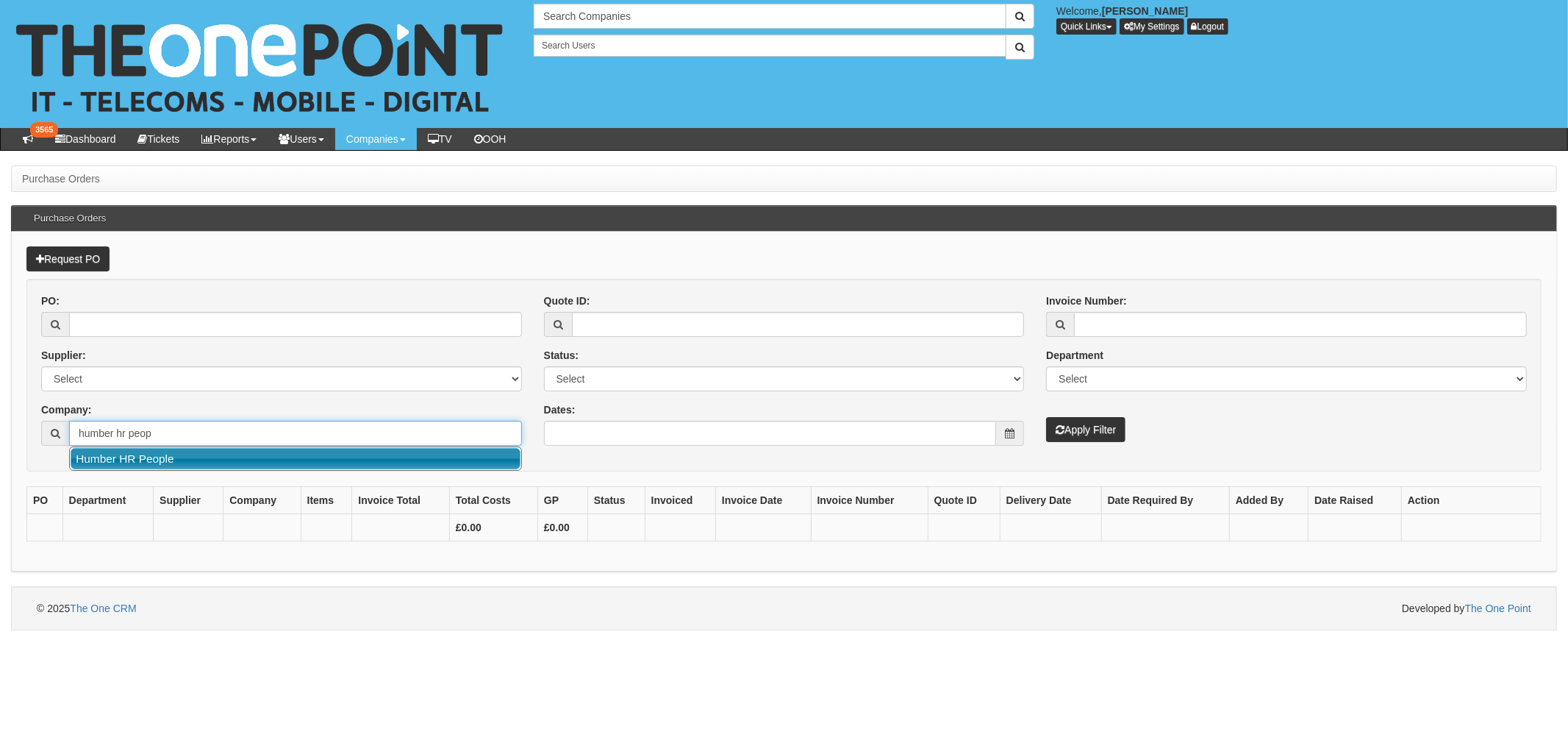
click at [157, 455] on link "Humber HR People" at bounding box center [295, 458] width 450 height 21
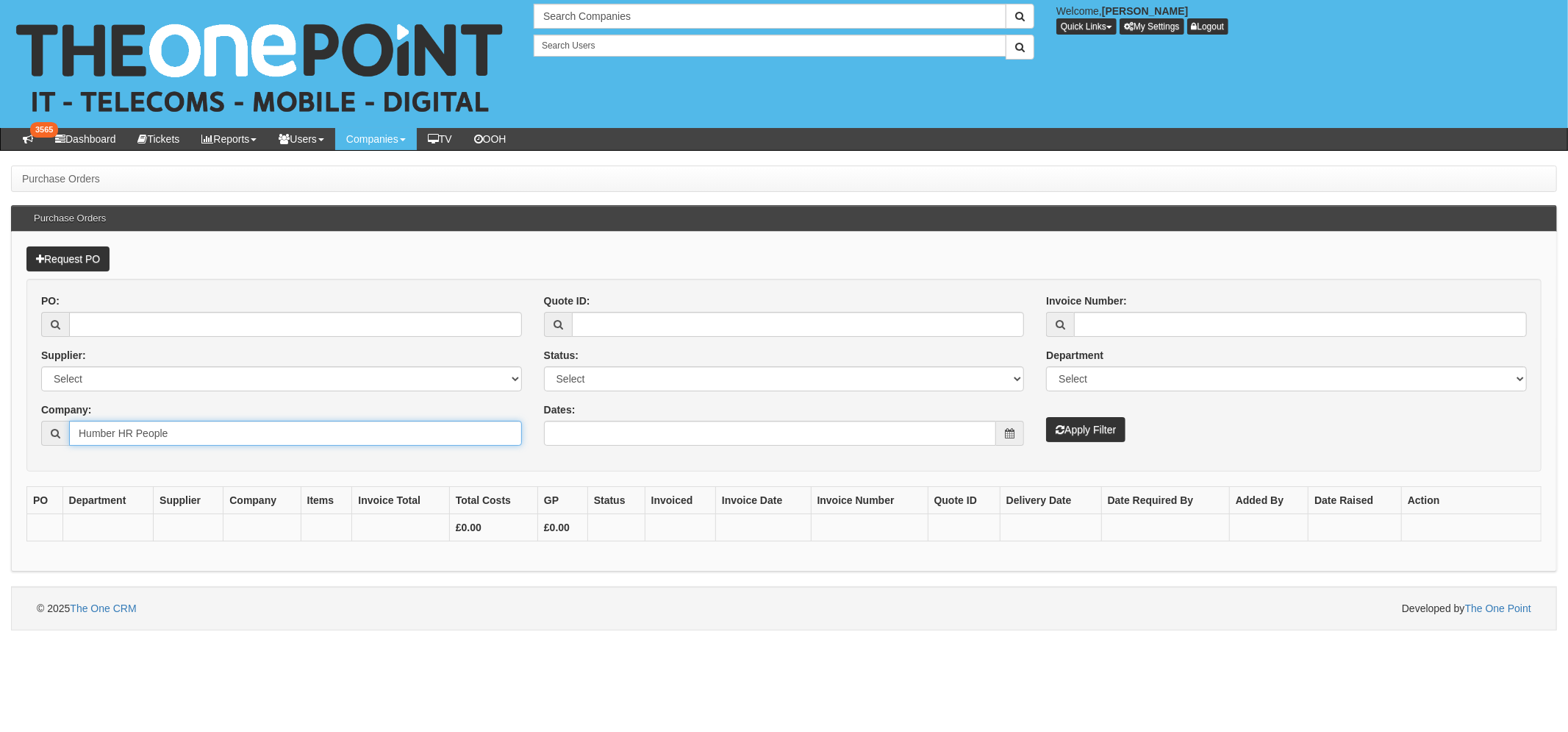
type input "Humber HR People"
click at [1066, 434] on button "Apply Filter" at bounding box center [1086, 429] width 80 height 25
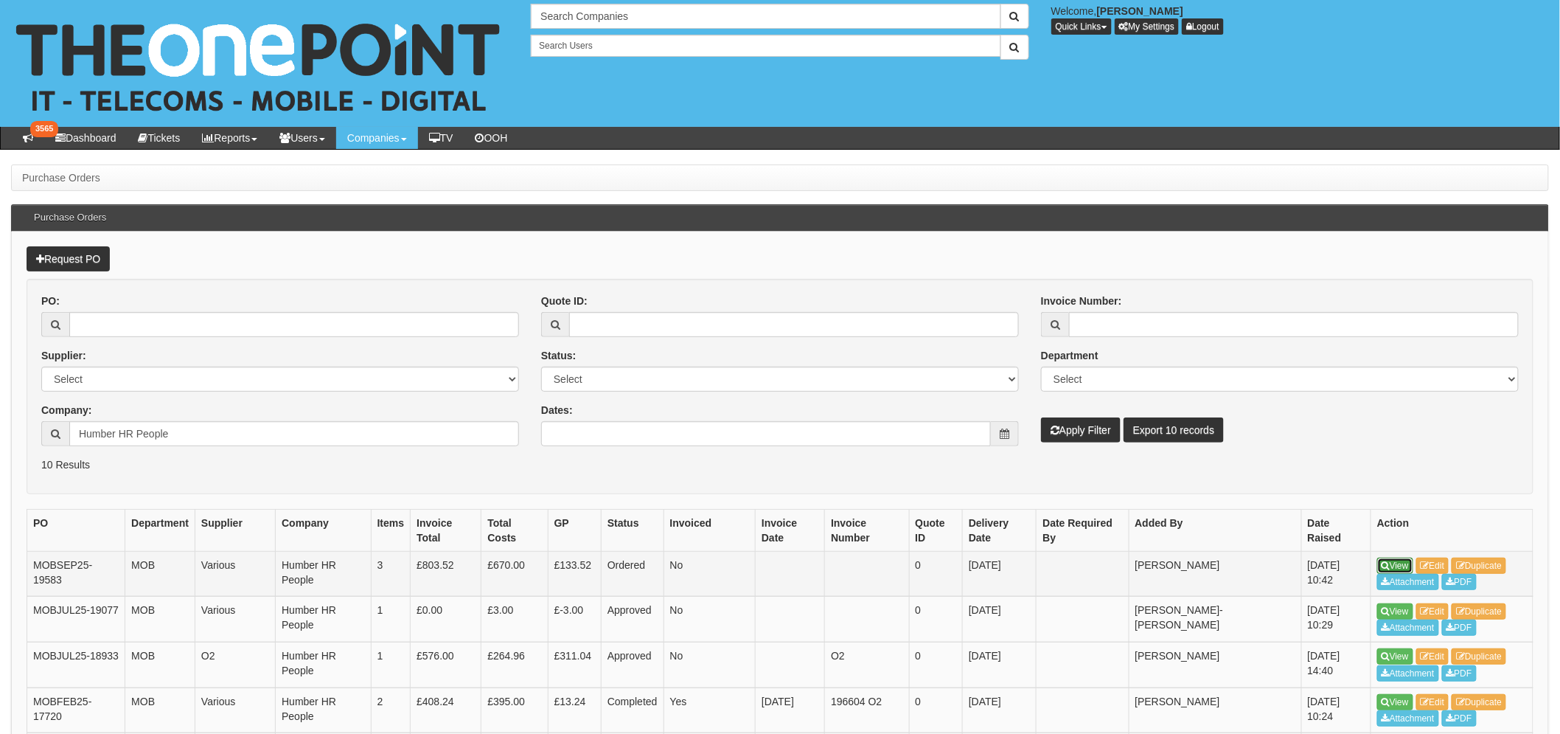
click at [1396, 559] on link "View" at bounding box center [1395, 565] width 36 height 16
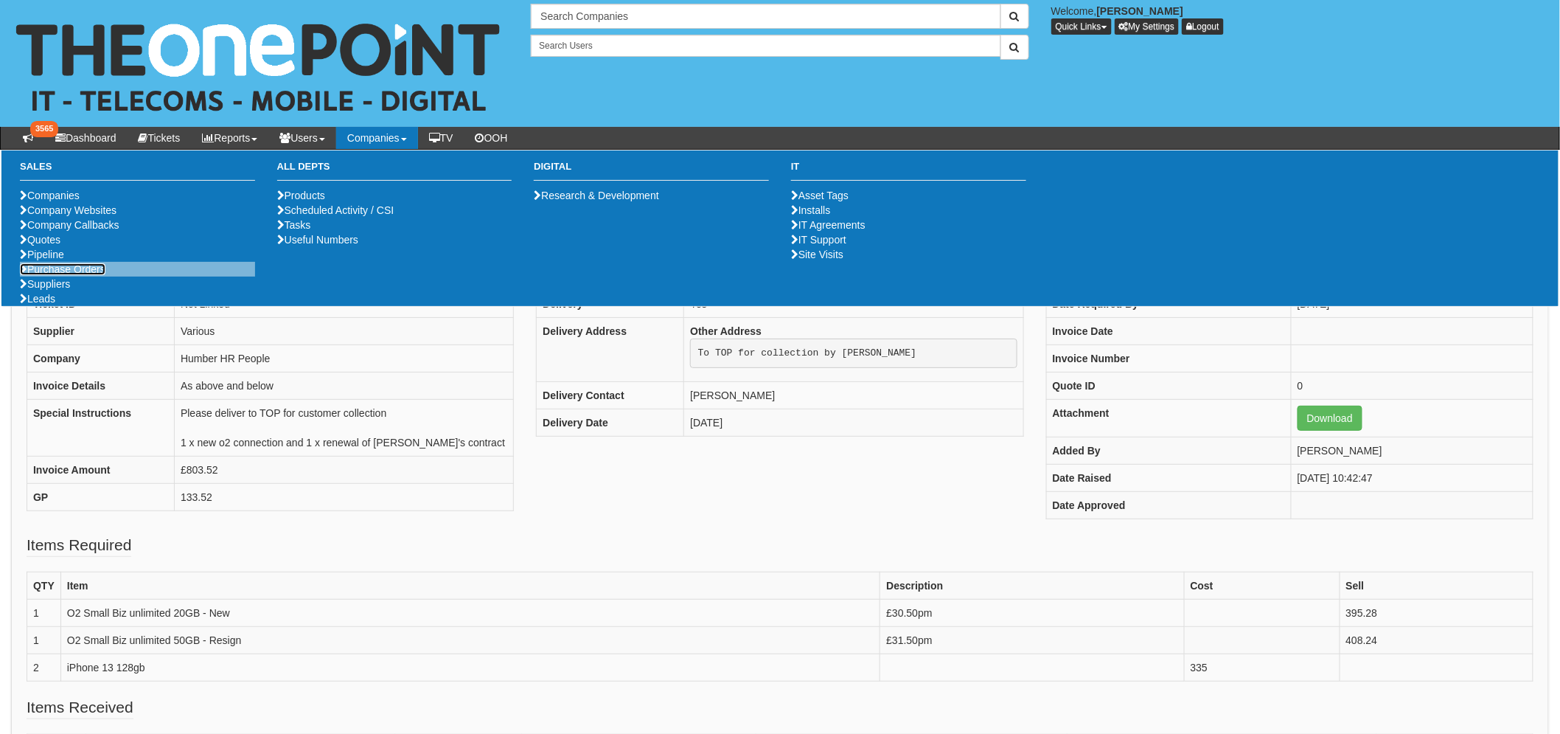
click at [74, 275] on link "Purchase Orders" at bounding box center [63, 269] width 86 height 12
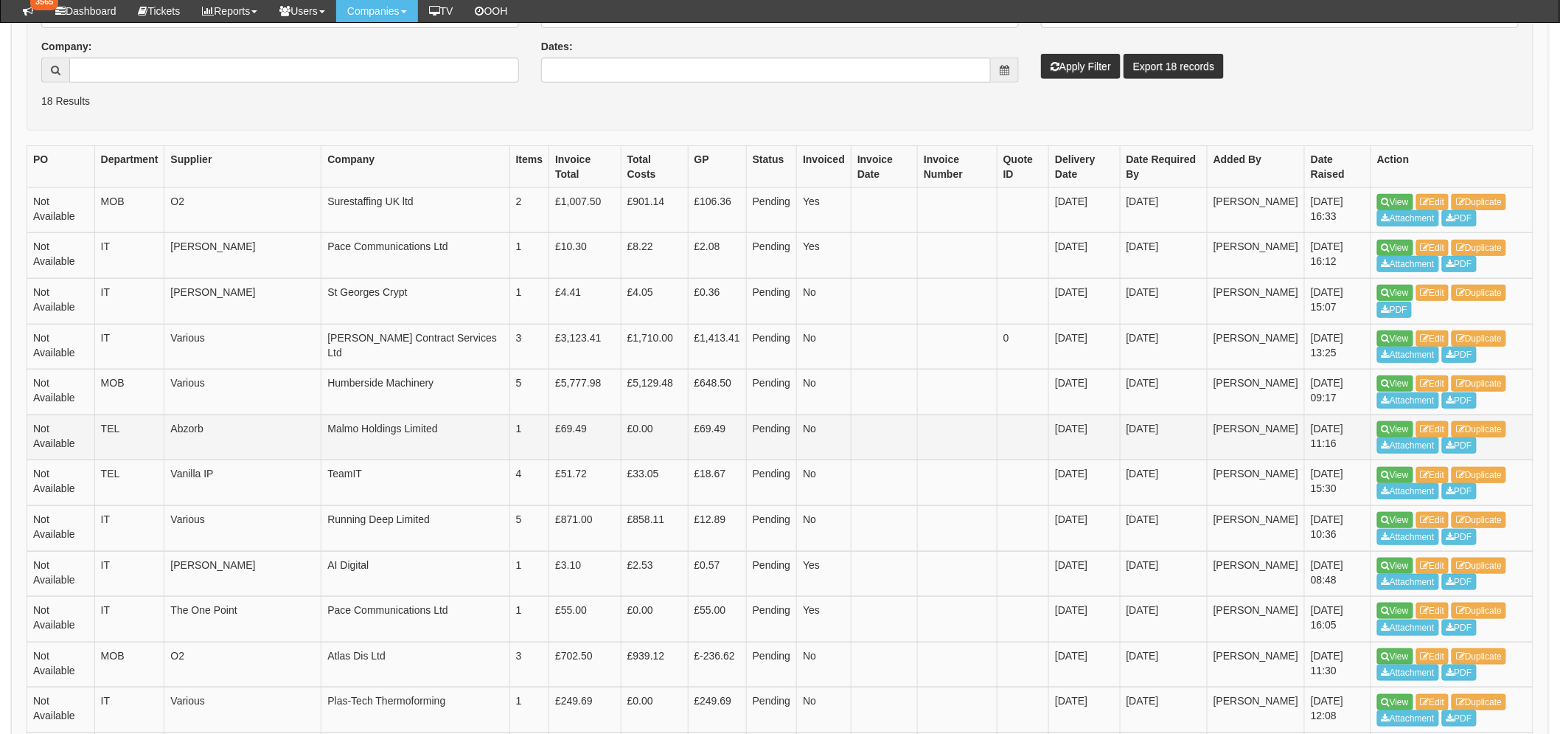
scroll to position [327, 0]
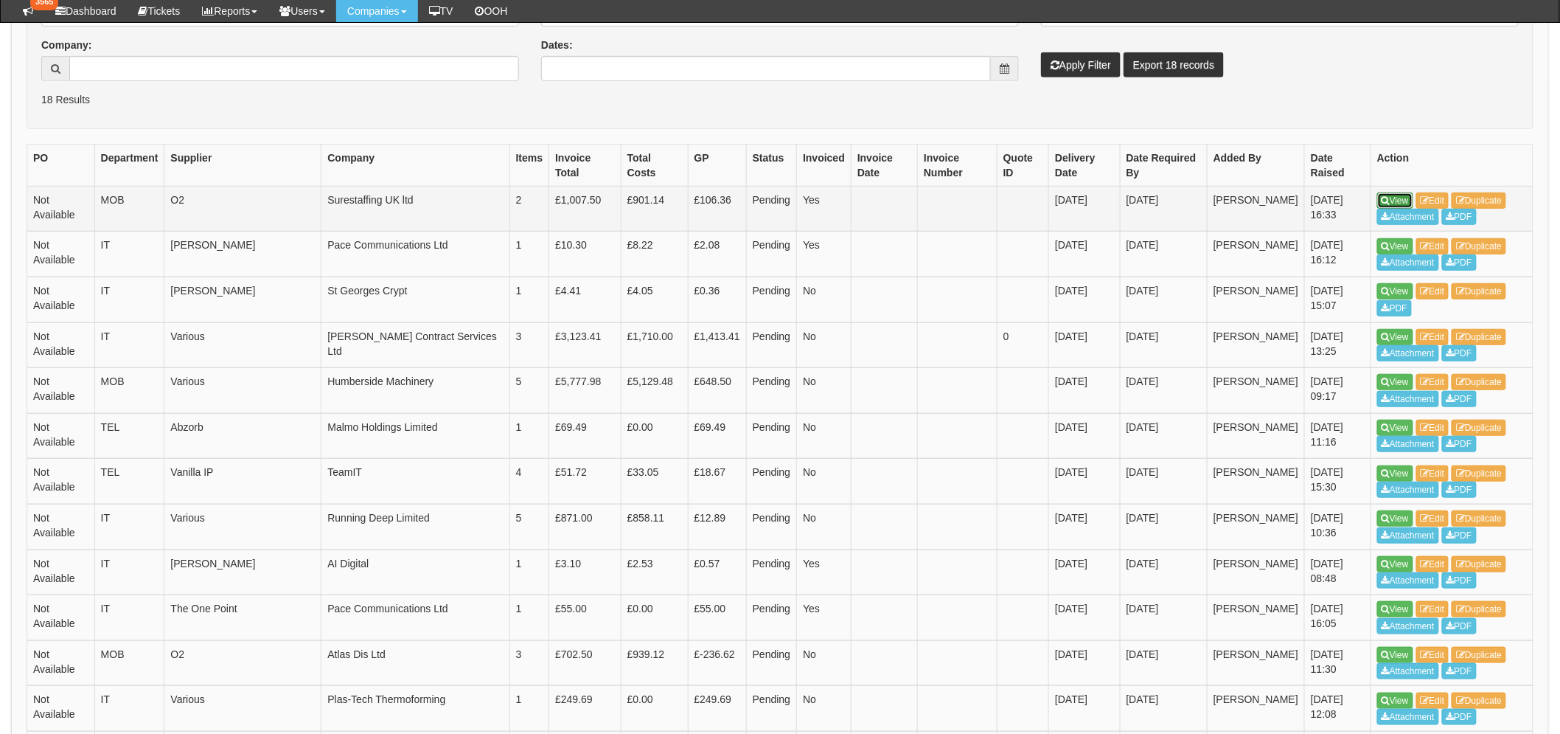
click at [1393, 193] on link "View" at bounding box center [1395, 200] width 36 height 16
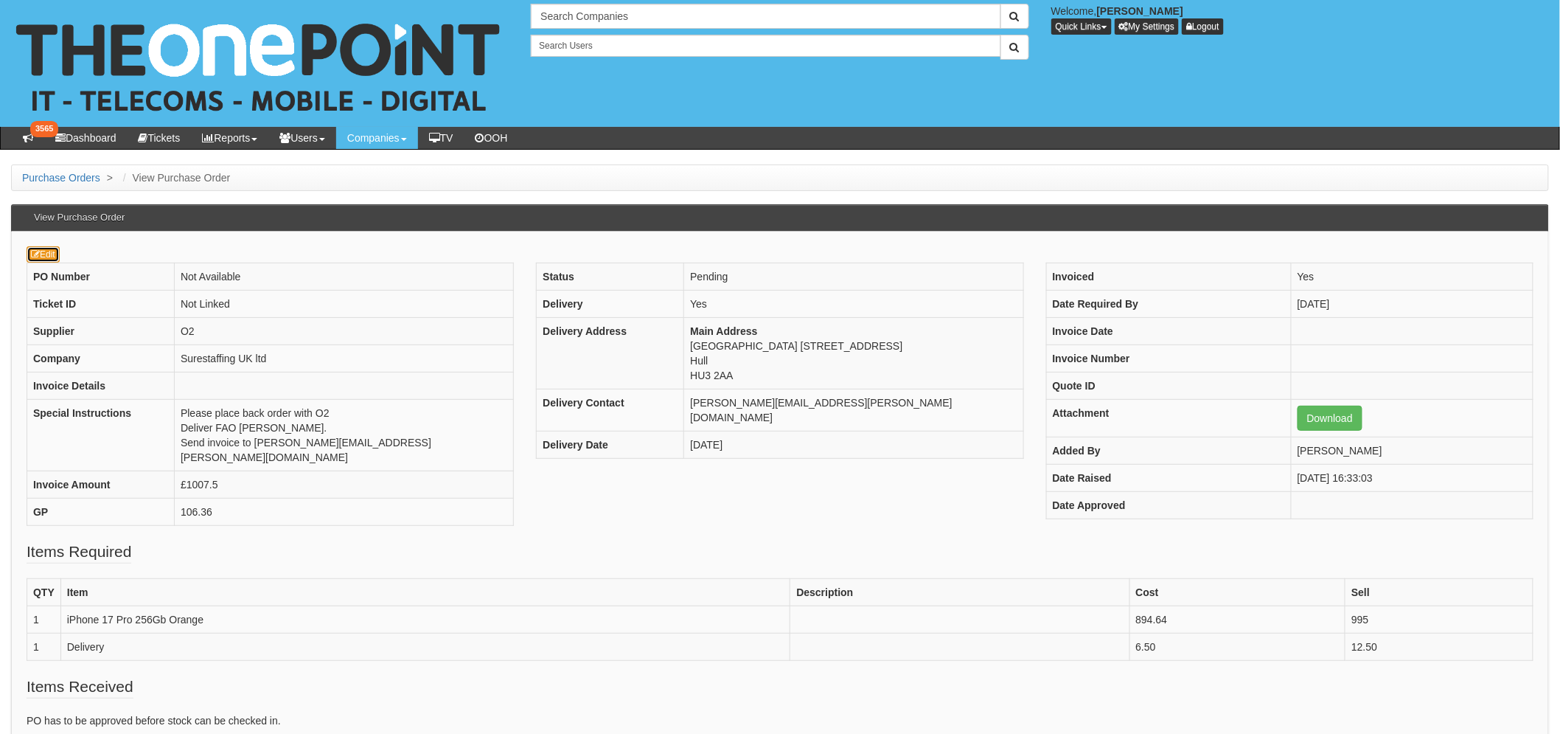
click at [46, 260] on link "Edit" at bounding box center [43, 254] width 33 height 16
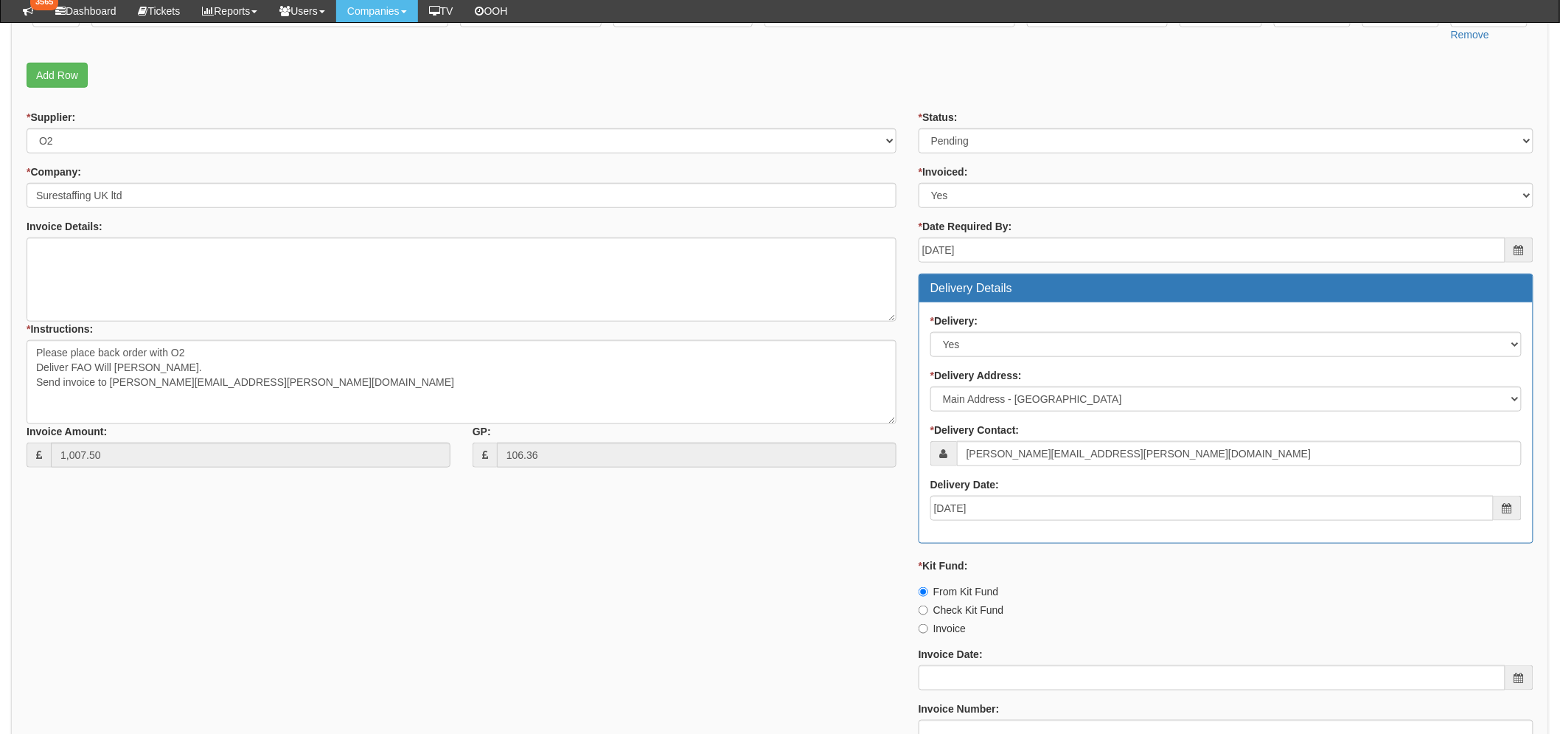
scroll to position [408, 0]
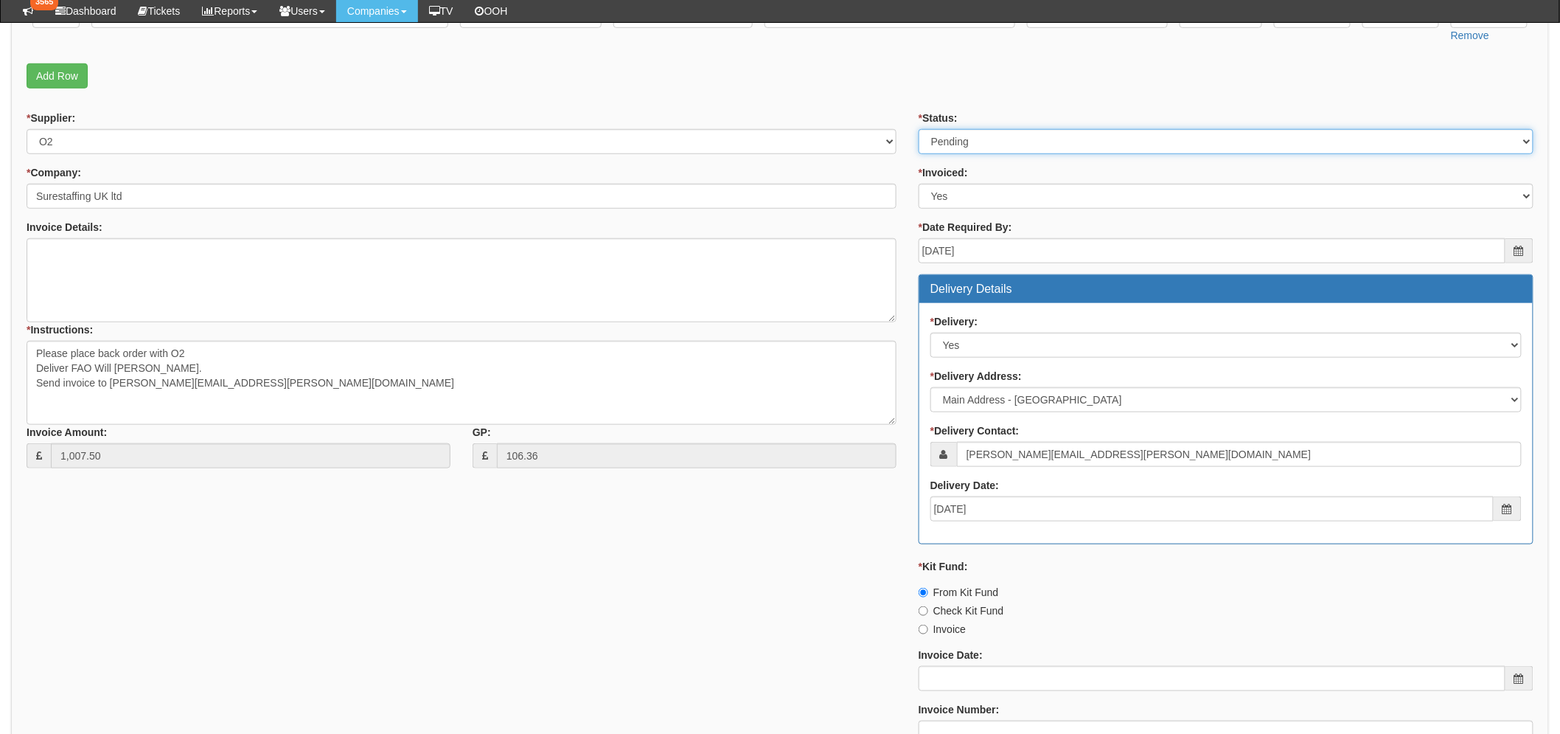
click at [954, 143] on select "Select Approved Completed Delivered Invoiced Ordered Ordered to site Part Order…" at bounding box center [1226, 141] width 615 height 25
select select "9"
click at [919, 129] on select "Select Approved Completed Delivered Invoiced Ordered Ordered to site Part Order…" at bounding box center [1226, 141] width 615 height 25
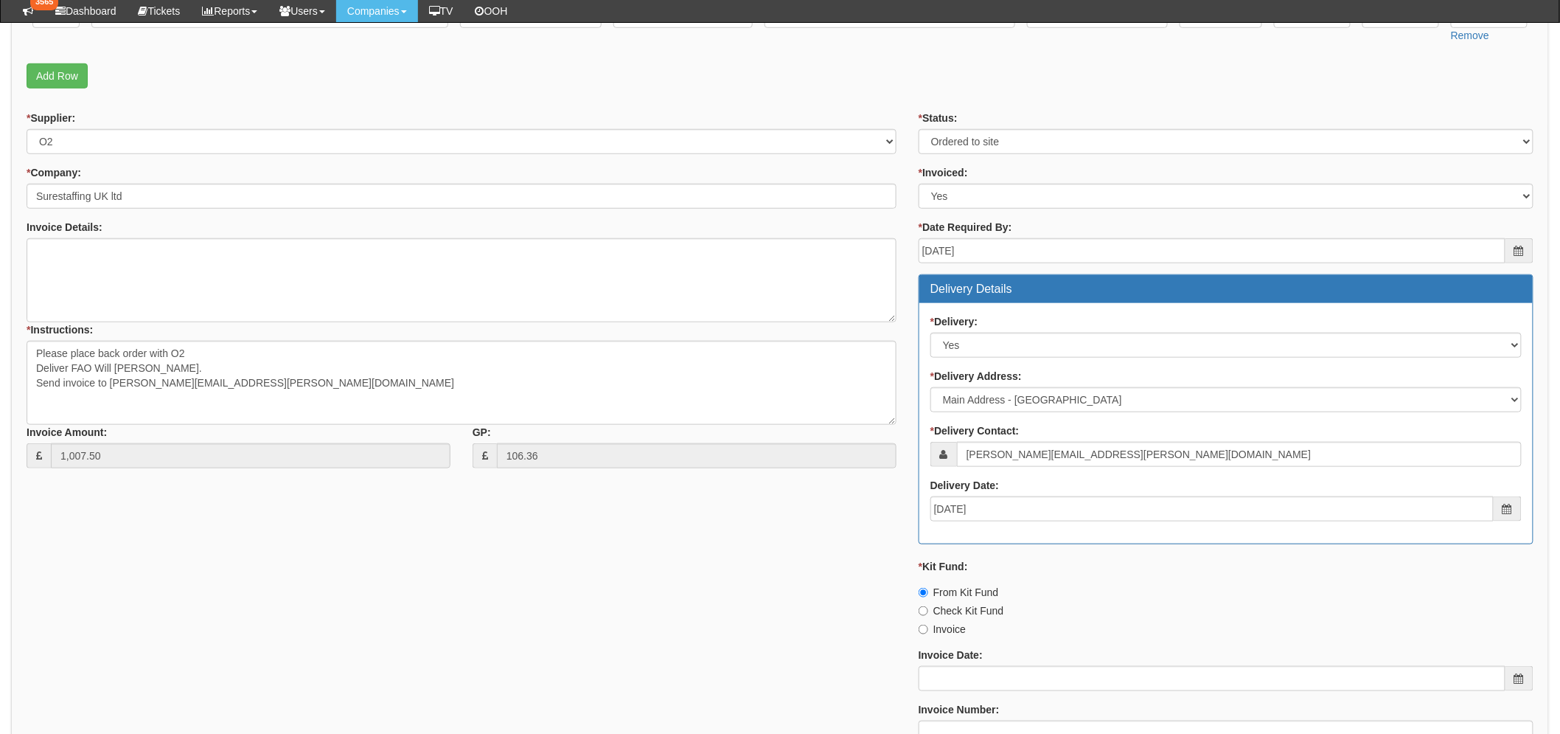
click at [574, 532] on div "* Supplier: Select 123 [DOMAIN_NAME] 1Password 3 4Gon [PERSON_NAME] Electric Lt…" at bounding box center [779, 461] width 1529 height 701
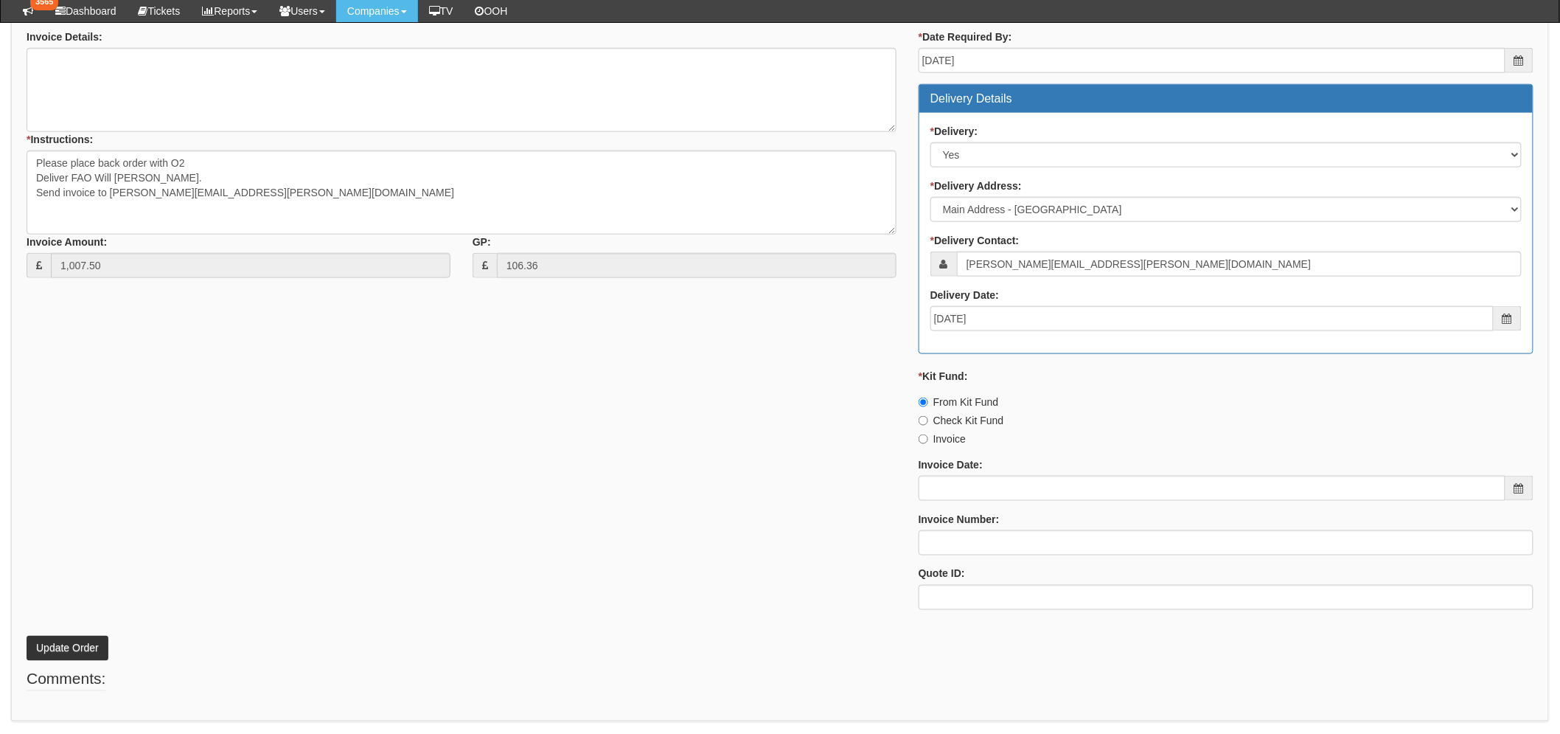
scroll to position [645, 0]
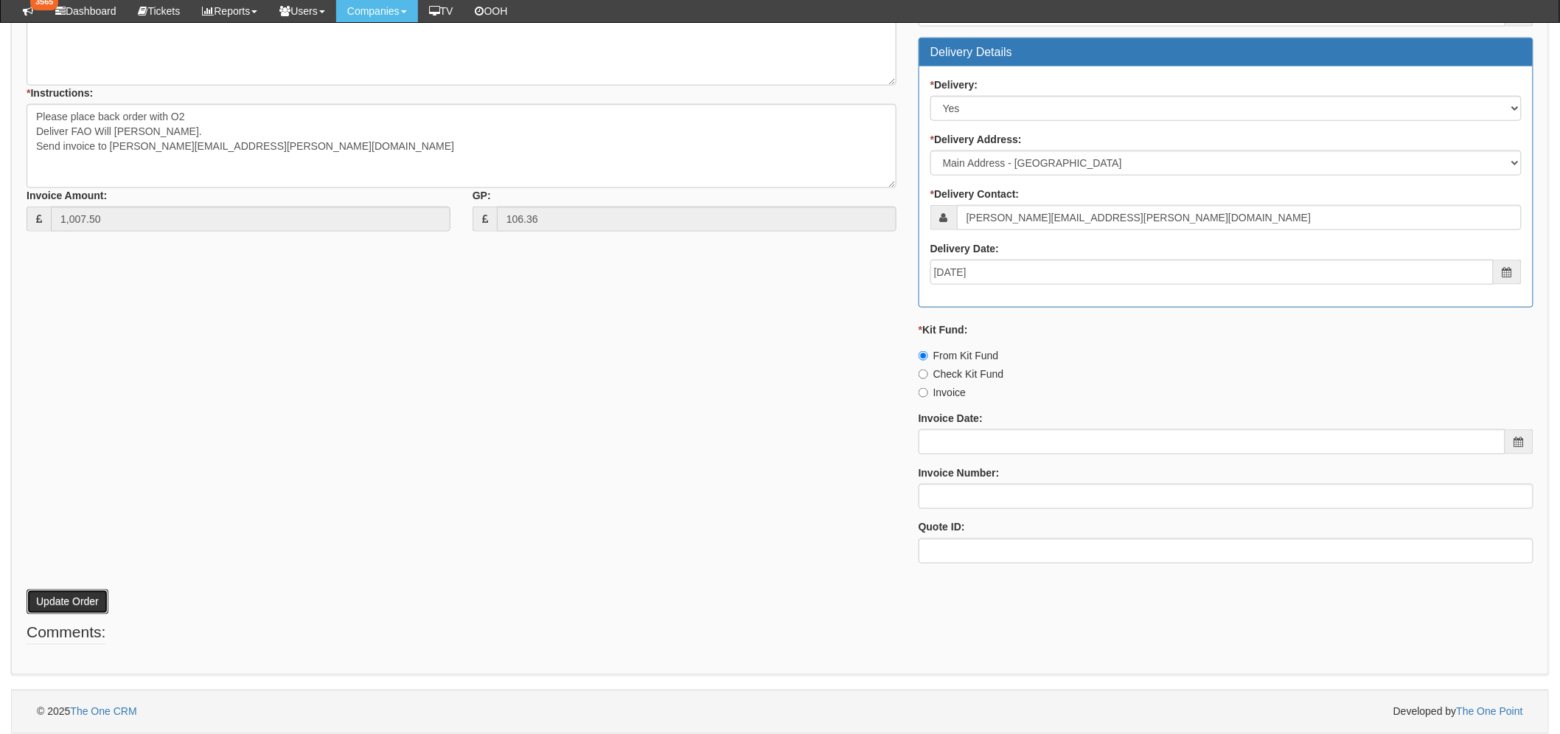
click at [72, 593] on button "Update Order" at bounding box center [68, 601] width 82 height 25
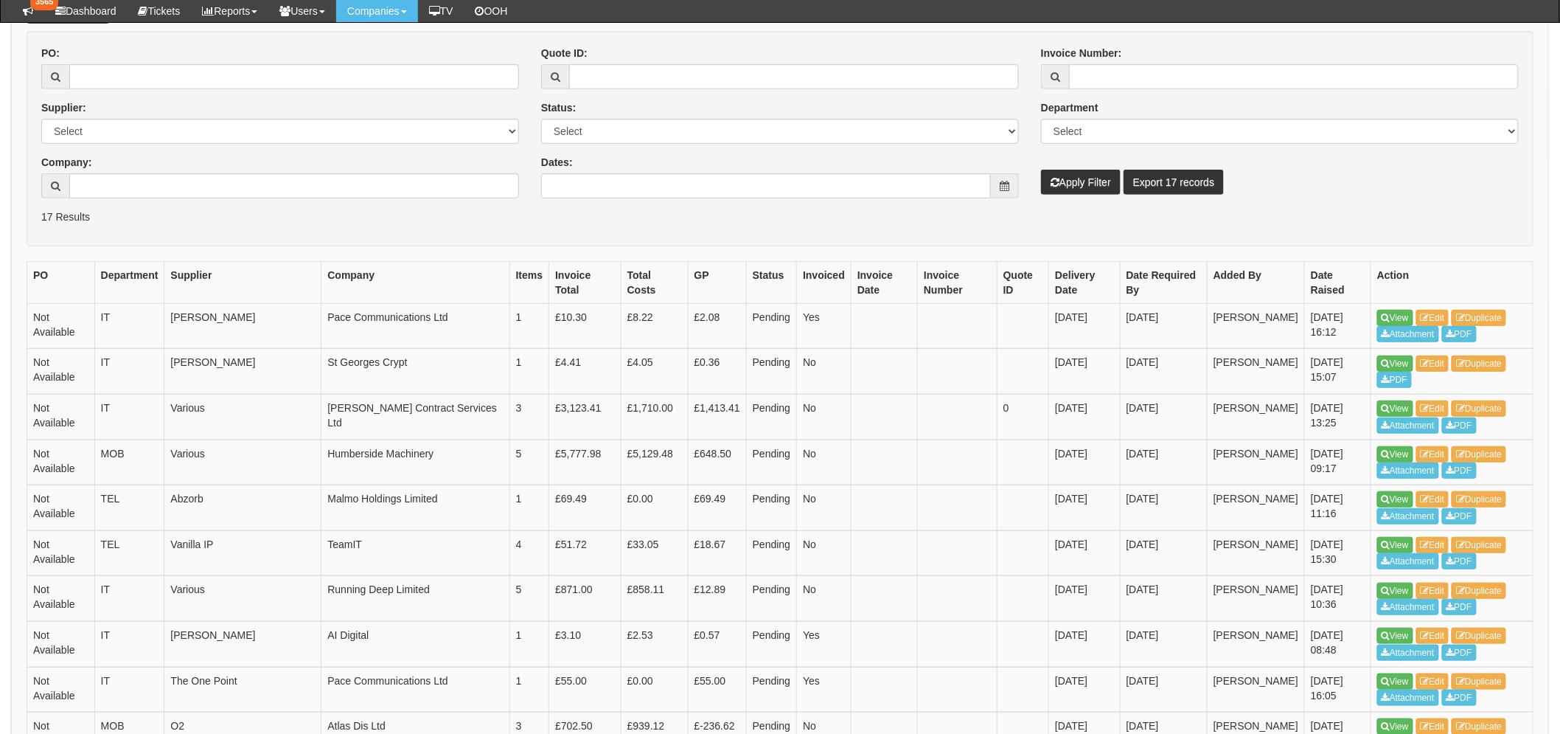
scroll to position [245, 0]
click at [1392, 444] on td "View Edit Duplicate Attachment PDF" at bounding box center [1452, 463] width 162 height 46
click at [1394, 450] on link "View" at bounding box center [1395, 455] width 36 height 16
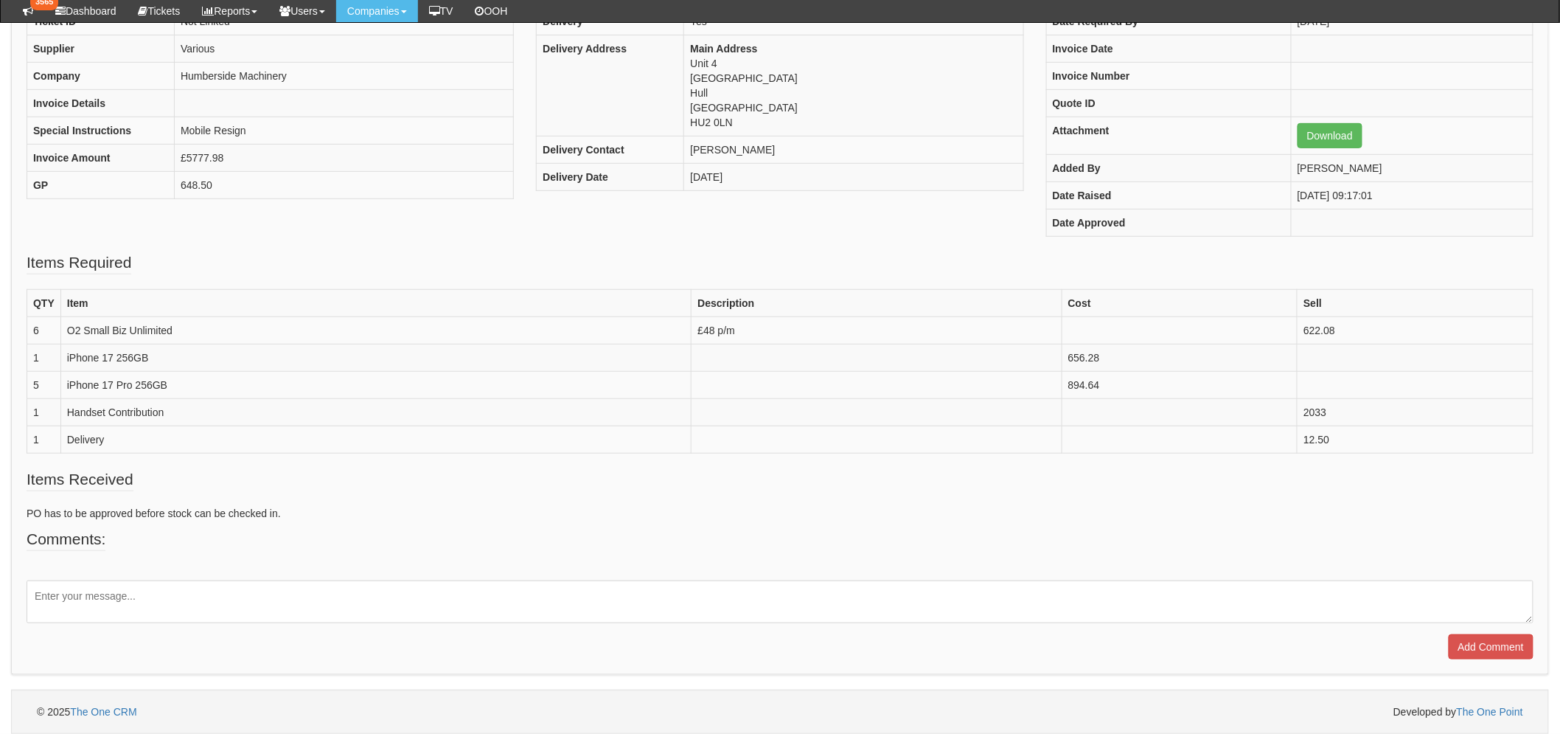
scroll to position [245, 0]
click at [85, 606] on textarea at bounding box center [780, 601] width 1507 height 43
type textarea "Awaiting colour choices"
click at [1514, 642] on input "Add Comment" at bounding box center [1491, 646] width 85 height 25
